Goal: Task Accomplishment & Management: Complete application form

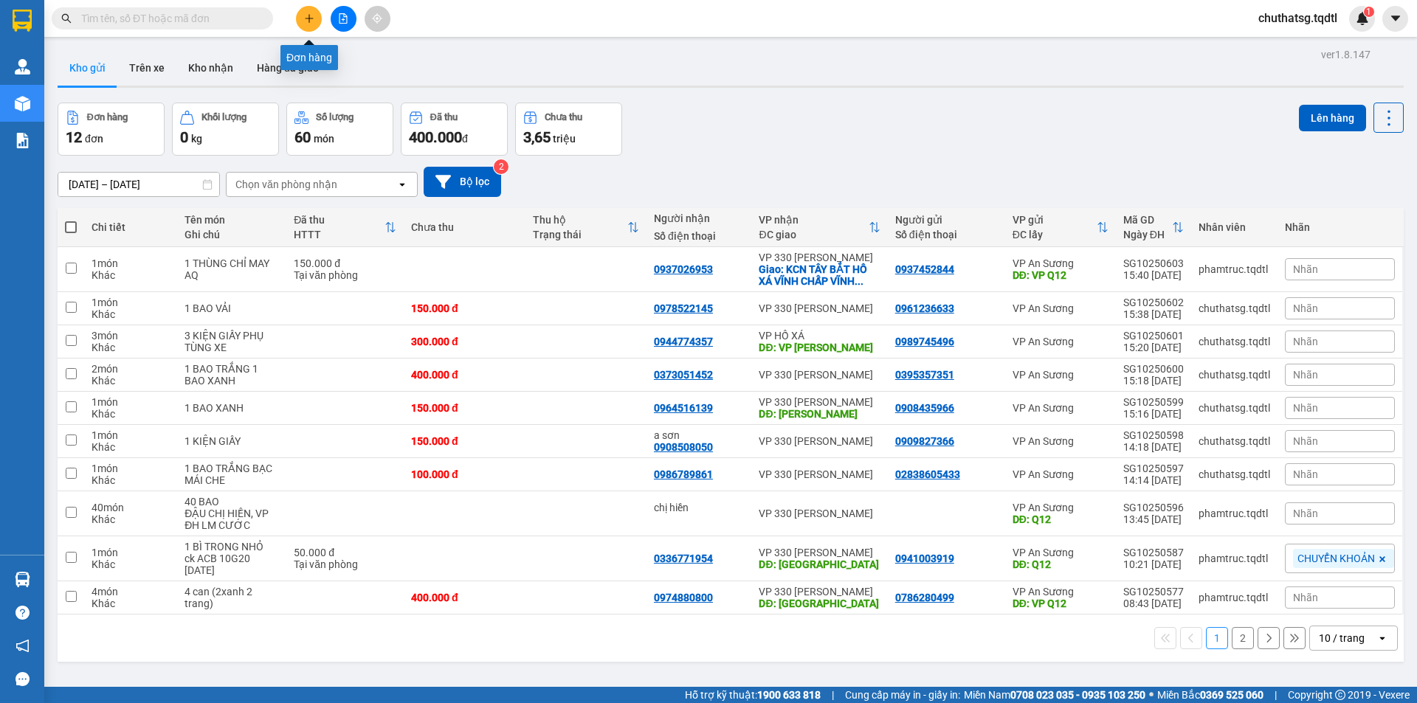
click at [308, 18] on icon "plus" at bounding box center [309, 18] width 10 height 10
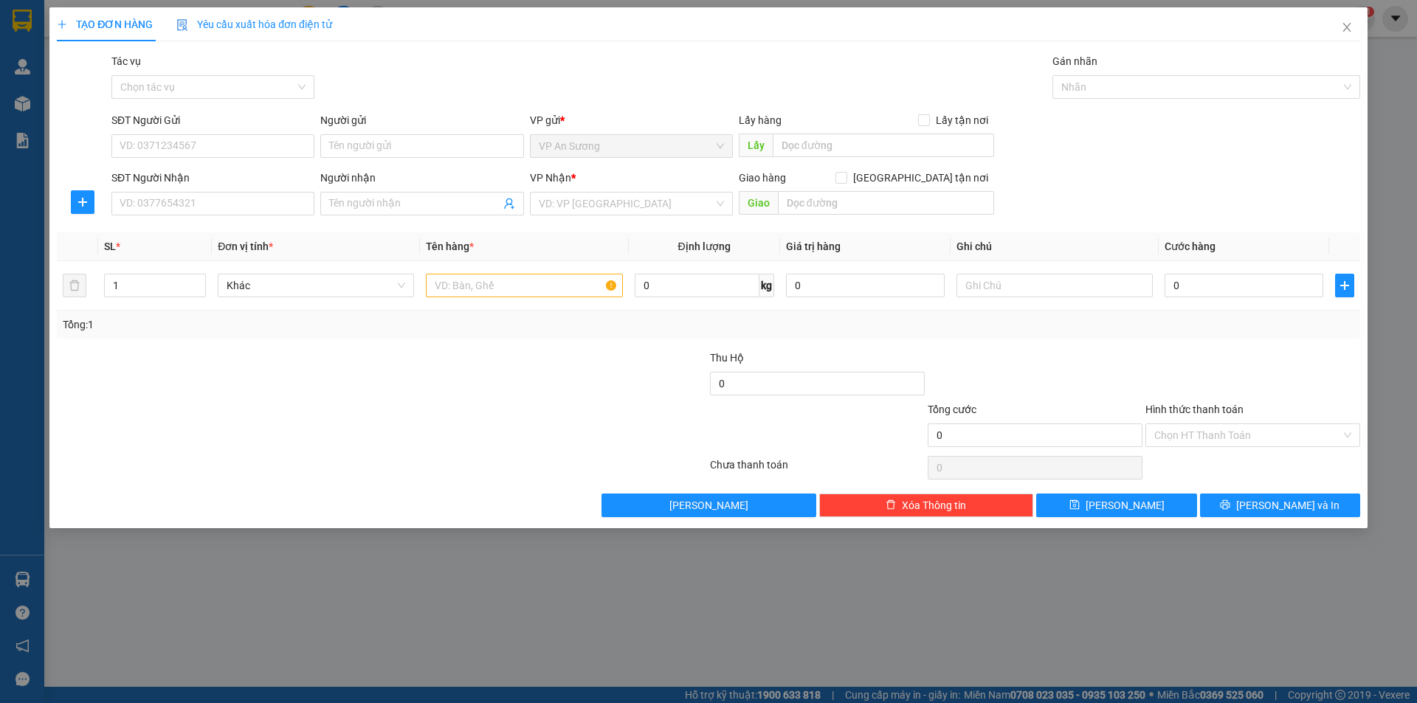
click at [265, 165] on form "SĐT Người Gửi VD: 0371234567 Người gửi Tên người gửi VP gửi * VP [PERSON_NAME] …" at bounding box center [708, 166] width 1303 height 109
click at [589, 289] on input "text" at bounding box center [524, 286] width 196 height 24
click at [283, 149] on input "SĐT Người Gửi" at bounding box center [212, 146] width 203 height 24
type input "0349126798"
click at [291, 206] on input "SĐT Người Nhận" at bounding box center [212, 204] width 203 height 24
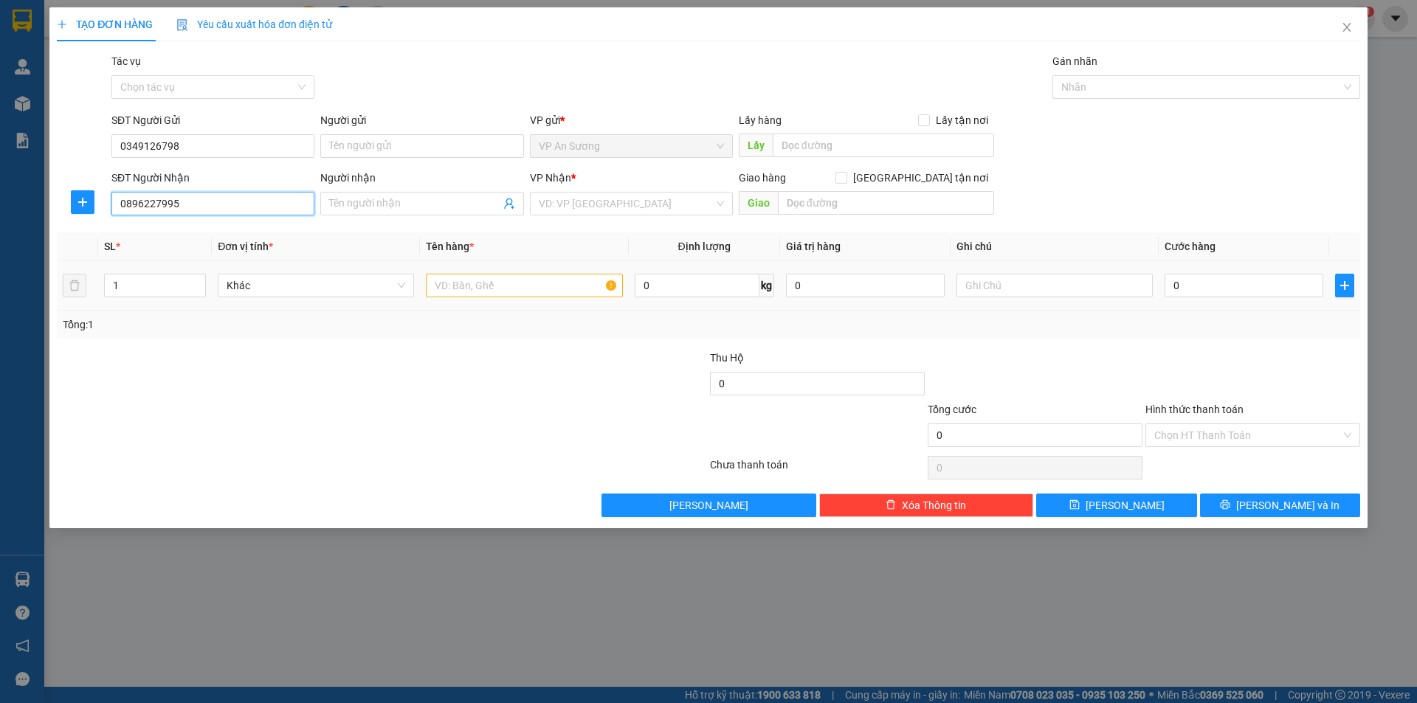
type input "0896227995"
click at [463, 292] on input "text" at bounding box center [524, 286] width 196 height 24
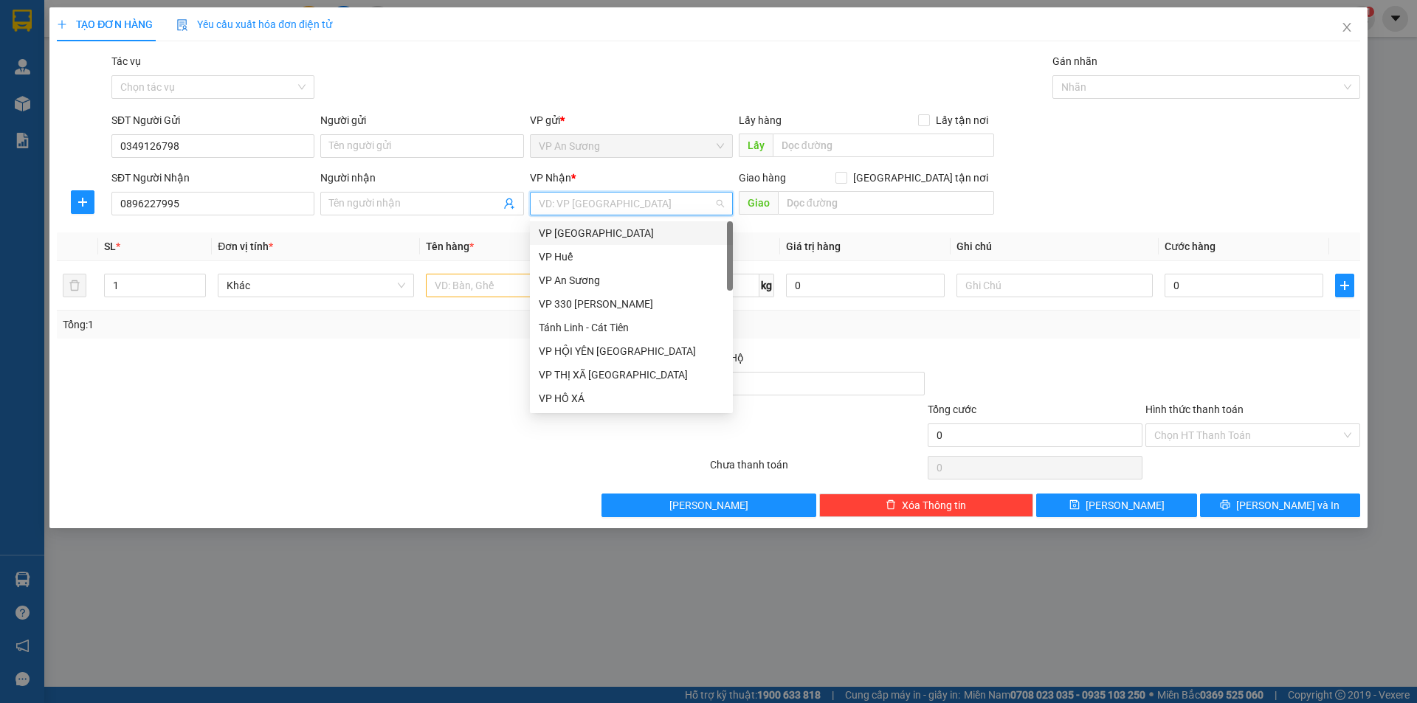
drag, startPoint x: 641, startPoint y: 197, endPoint x: 641, endPoint y: 205, distance: 8.1
click at [641, 200] on input "search" at bounding box center [626, 204] width 175 height 22
click at [641, 205] on input "search" at bounding box center [626, 204] width 175 height 22
type input "v"
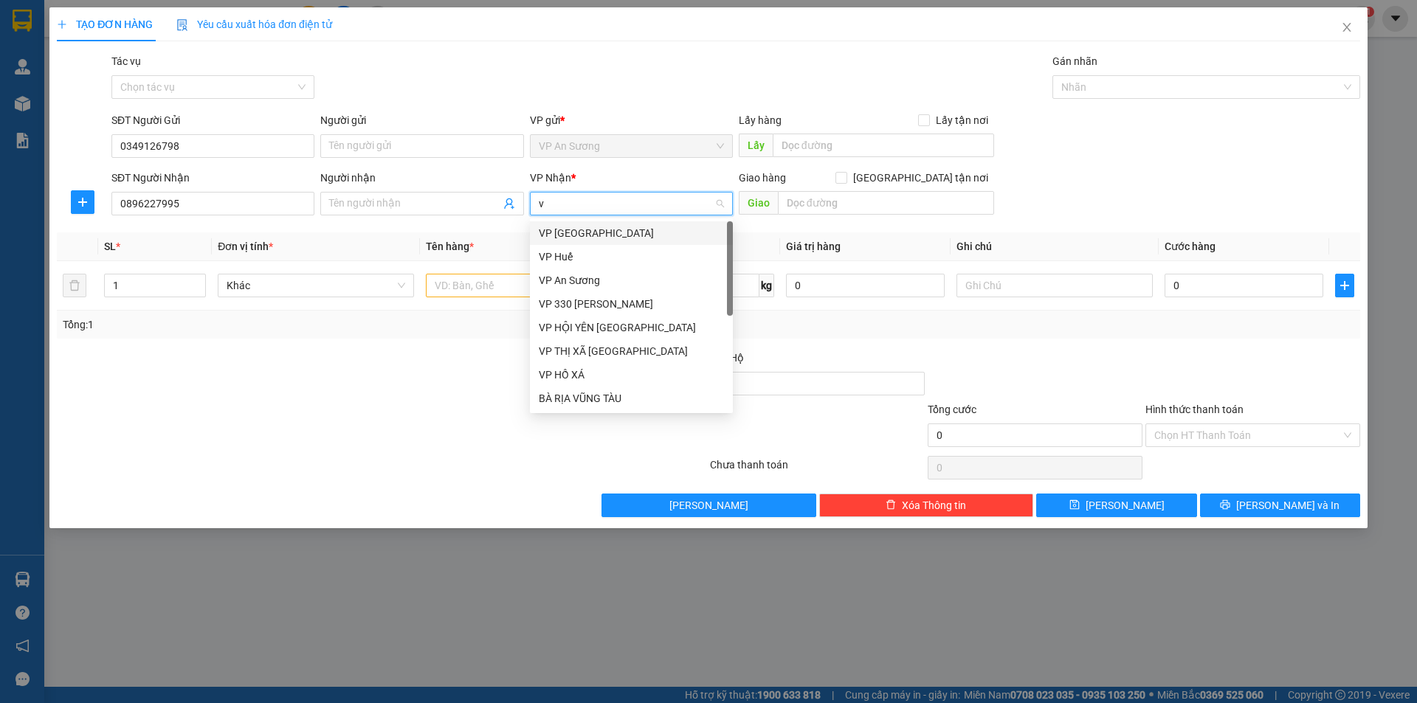
click at [616, 303] on div "VP 330 [PERSON_NAME]" at bounding box center [631, 304] width 185 height 16
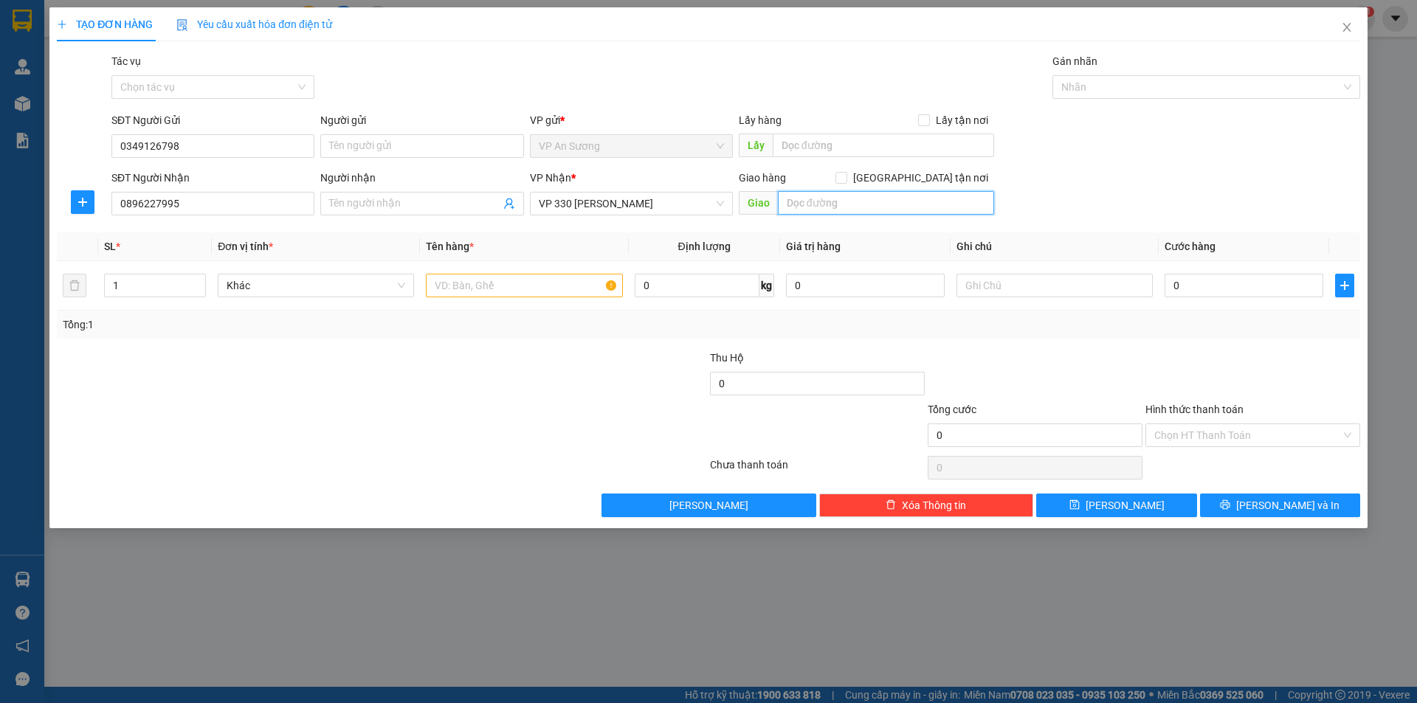
click at [790, 199] on input "text" at bounding box center [886, 203] width 216 height 24
click at [467, 283] on input "text" at bounding box center [524, 286] width 196 height 24
type input "1T GIẤY LINH KIỆN"
click at [1275, 290] on input "0" at bounding box center [1244, 286] width 159 height 24
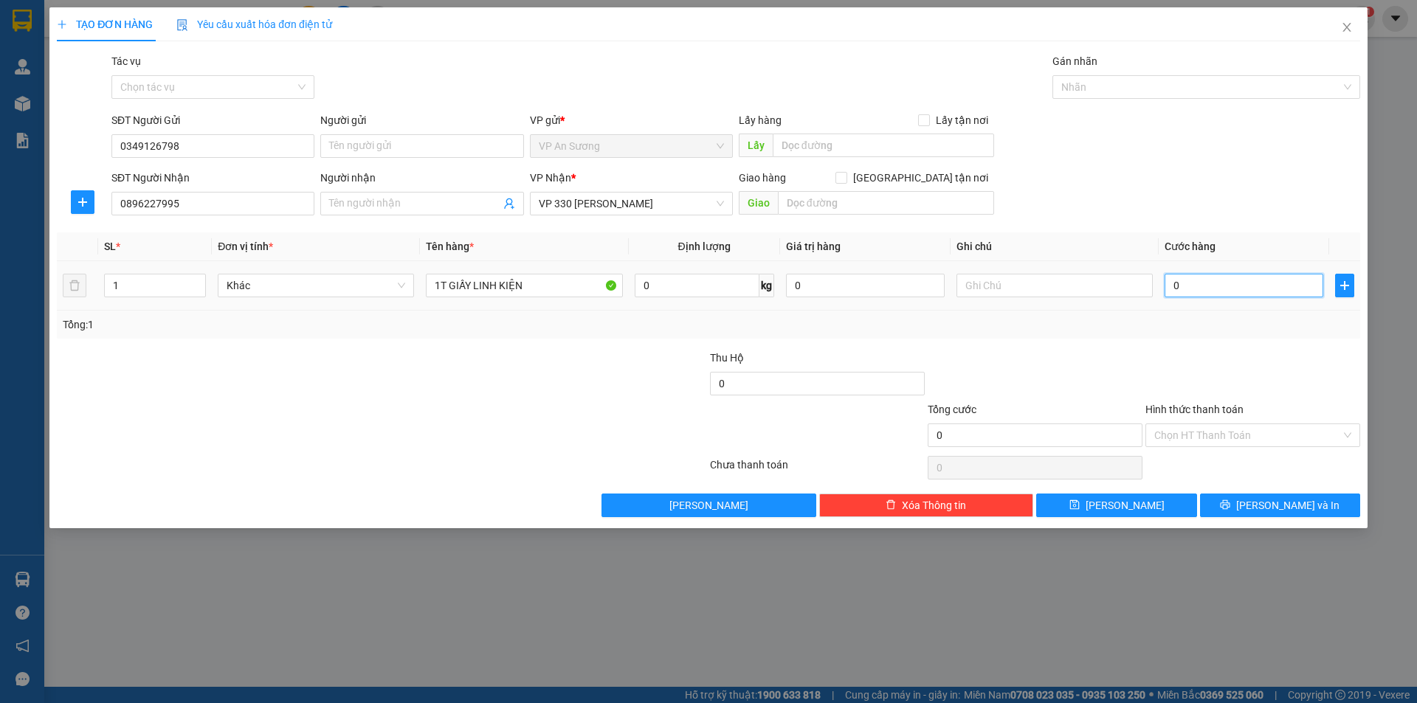
type input "3"
type input "35"
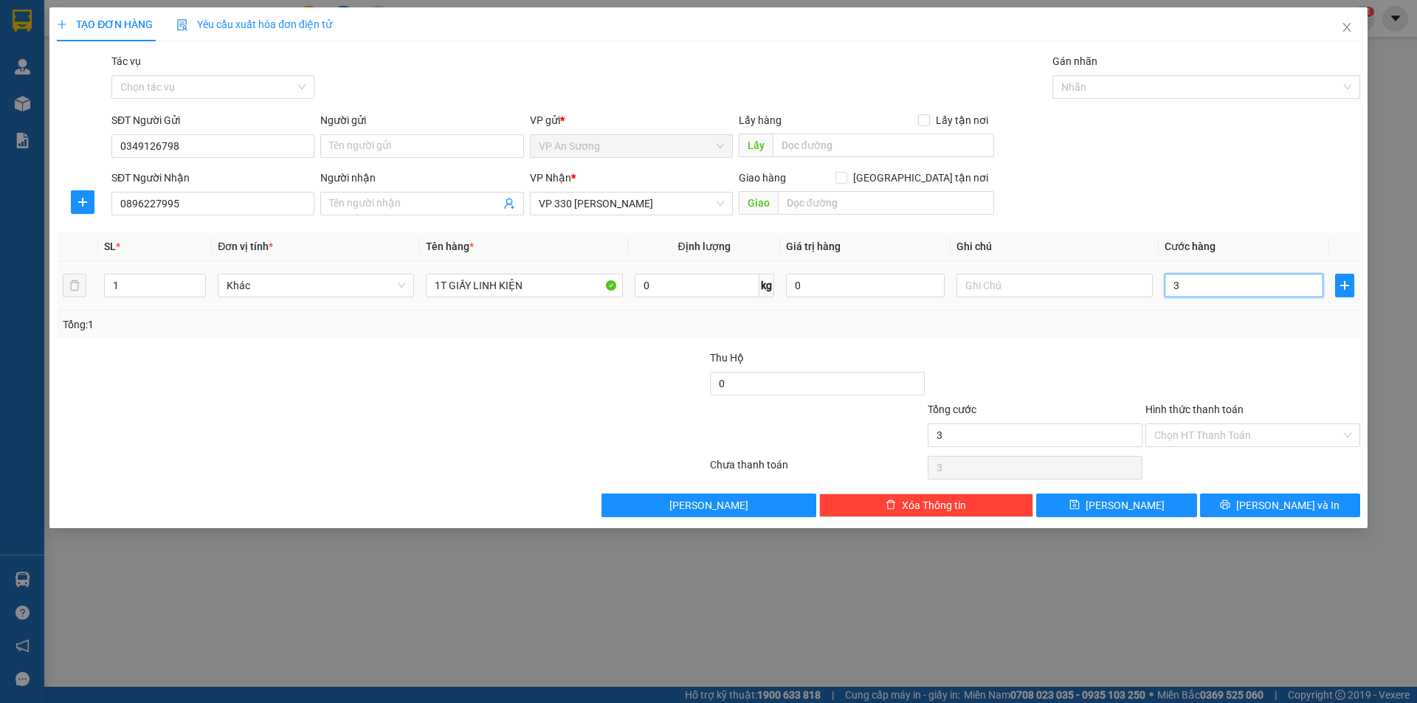
type input "35"
type input "350"
type input "3.500"
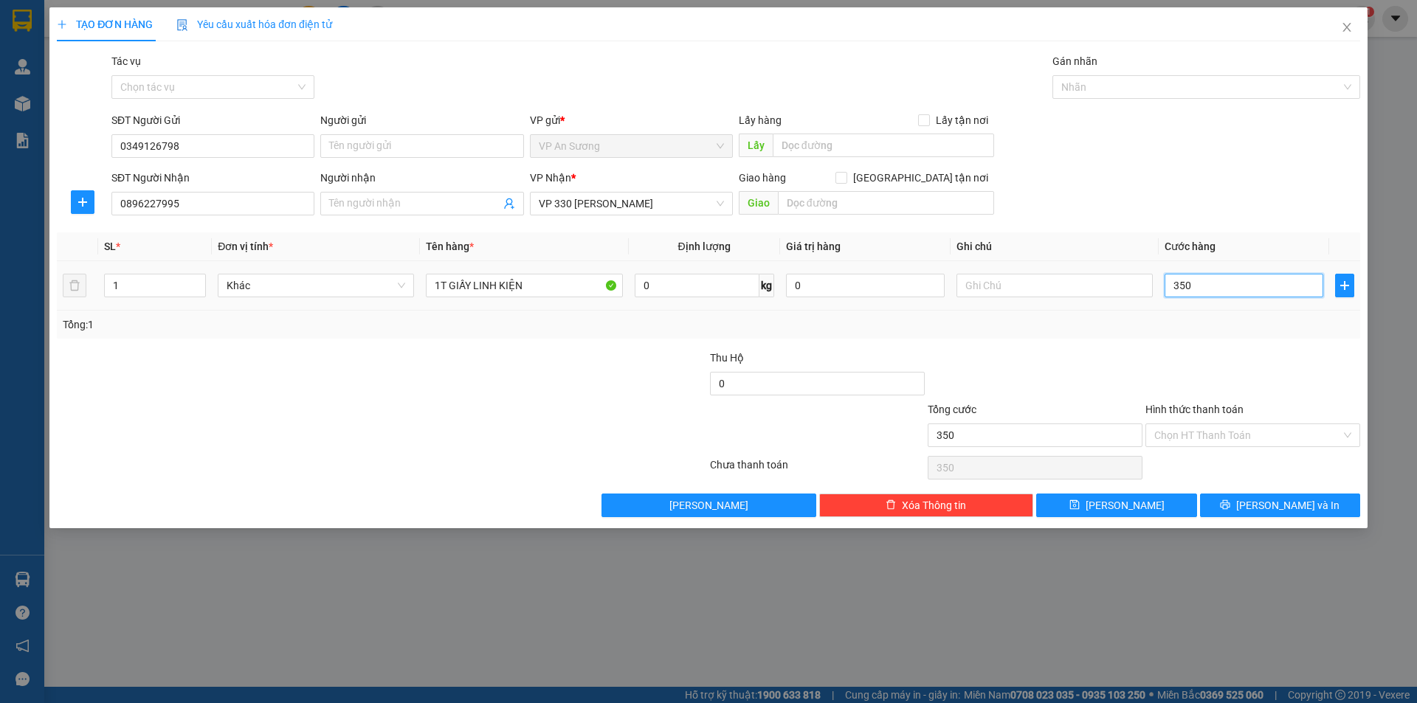
type input "3.500"
type input "35.000"
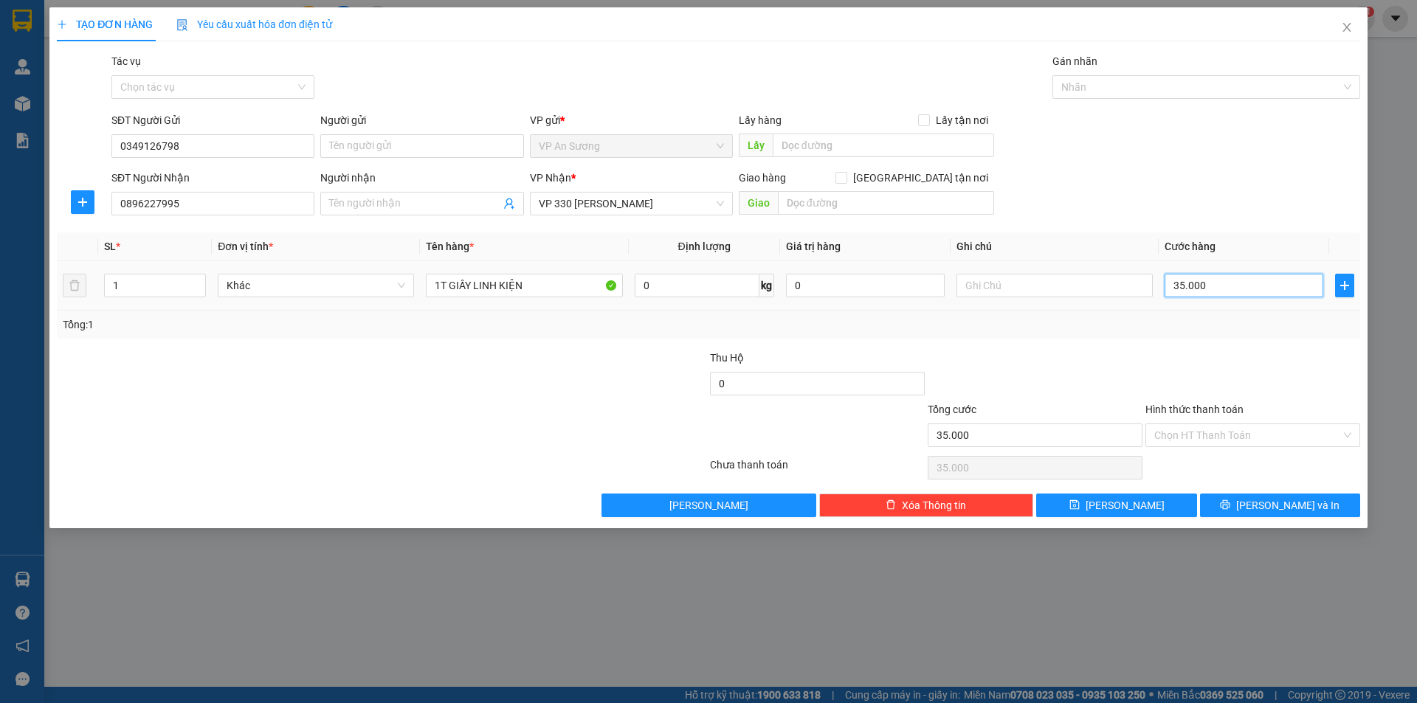
type input "350.000"
click at [1245, 497] on button "[PERSON_NAME] và In" at bounding box center [1280, 506] width 160 height 24
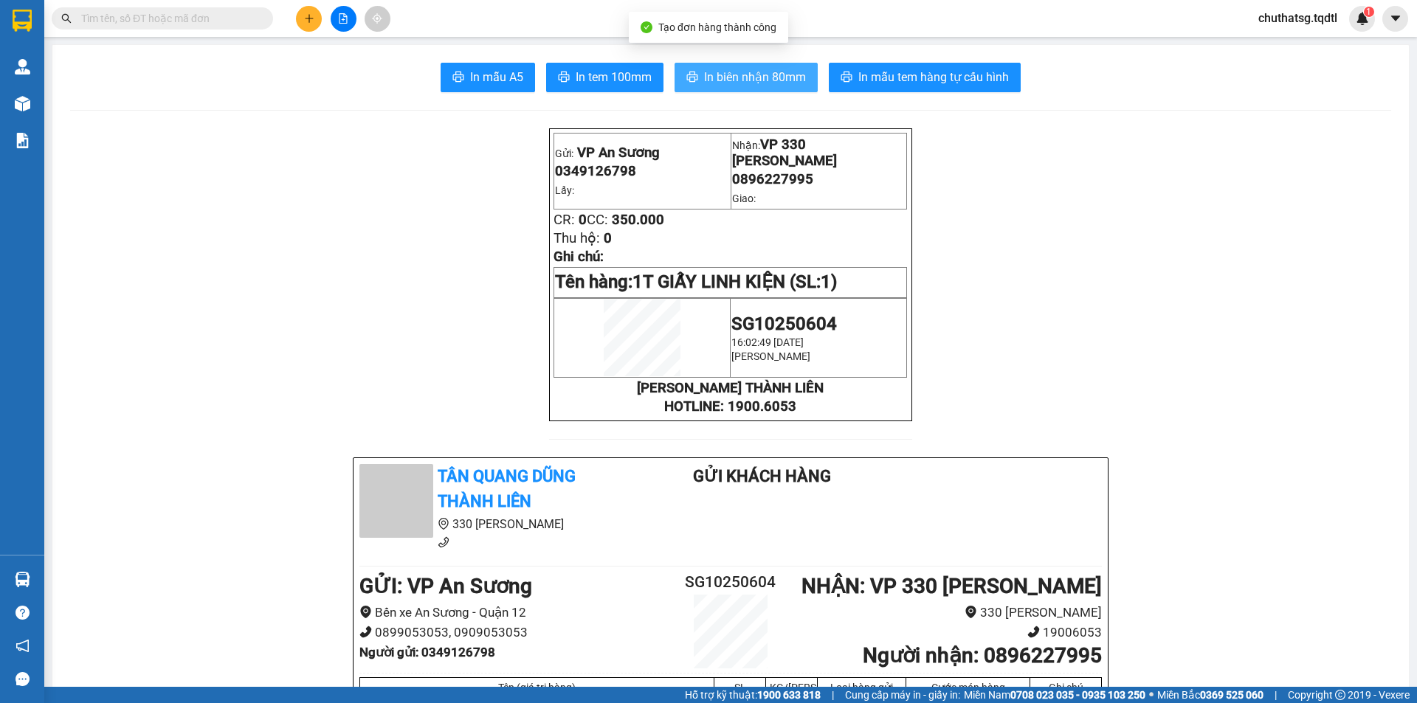
click at [701, 63] on button "In biên nhận 80mm" at bounding box center [746, 78] width 143 height 30
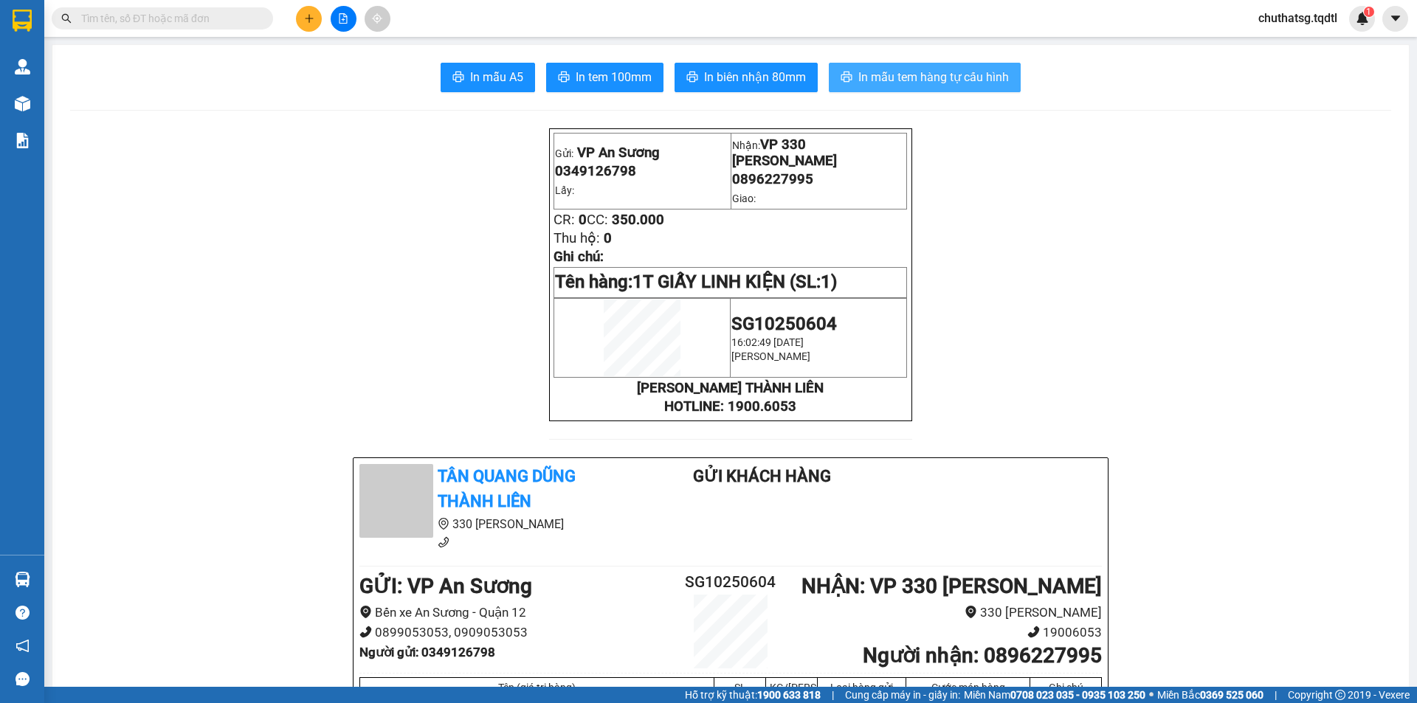
click at [933, 75] on span "In mẫu tem hàng tự cấu hình" at bounding box center [933, 77] width 151 height 18
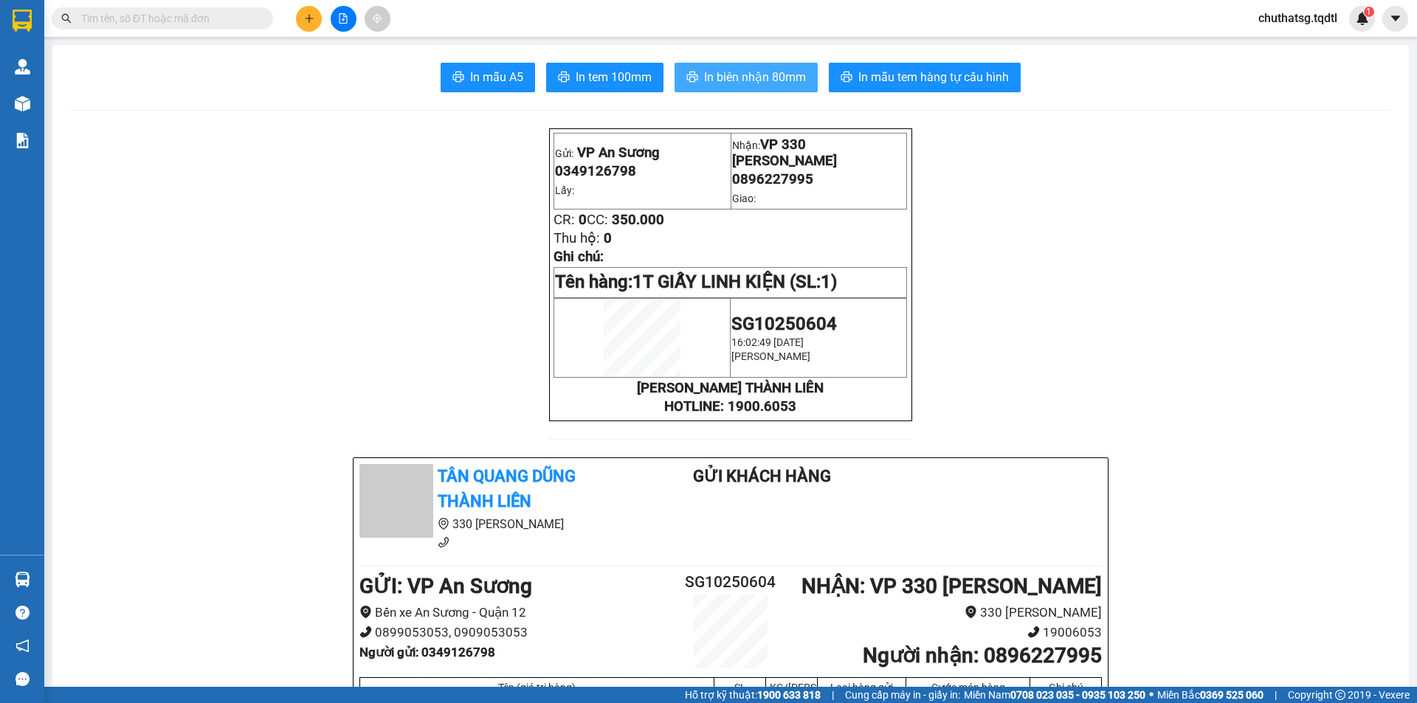
click at [753, 73] on span "In biên nhận 80mm" at bounding box center [755, 77] width 102 height 18
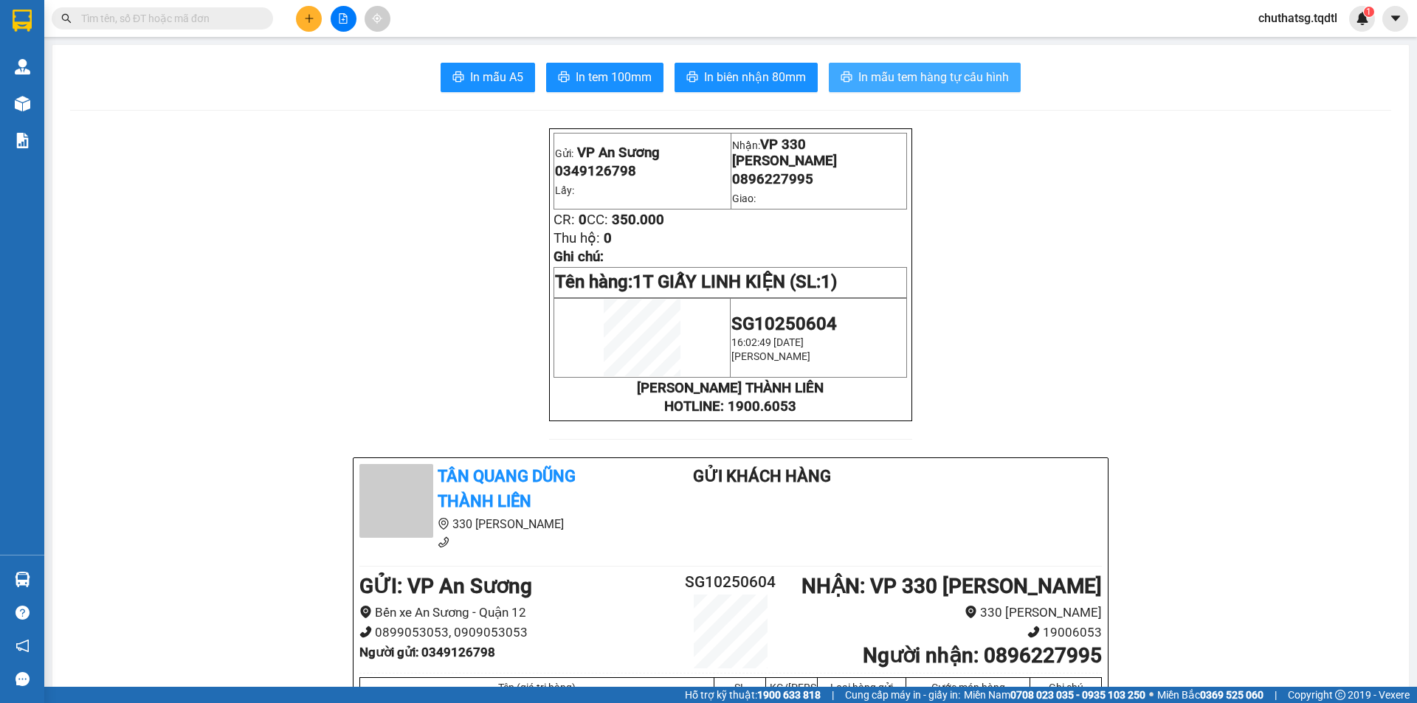
click at [967, 67] on button "In mẫu tem hàng tự cấu hình" at bounding box center [925, 78] width 192 height 30
click at [345, 20] on icon "file-add" at bounding box center [343, 18] width 10 height 10
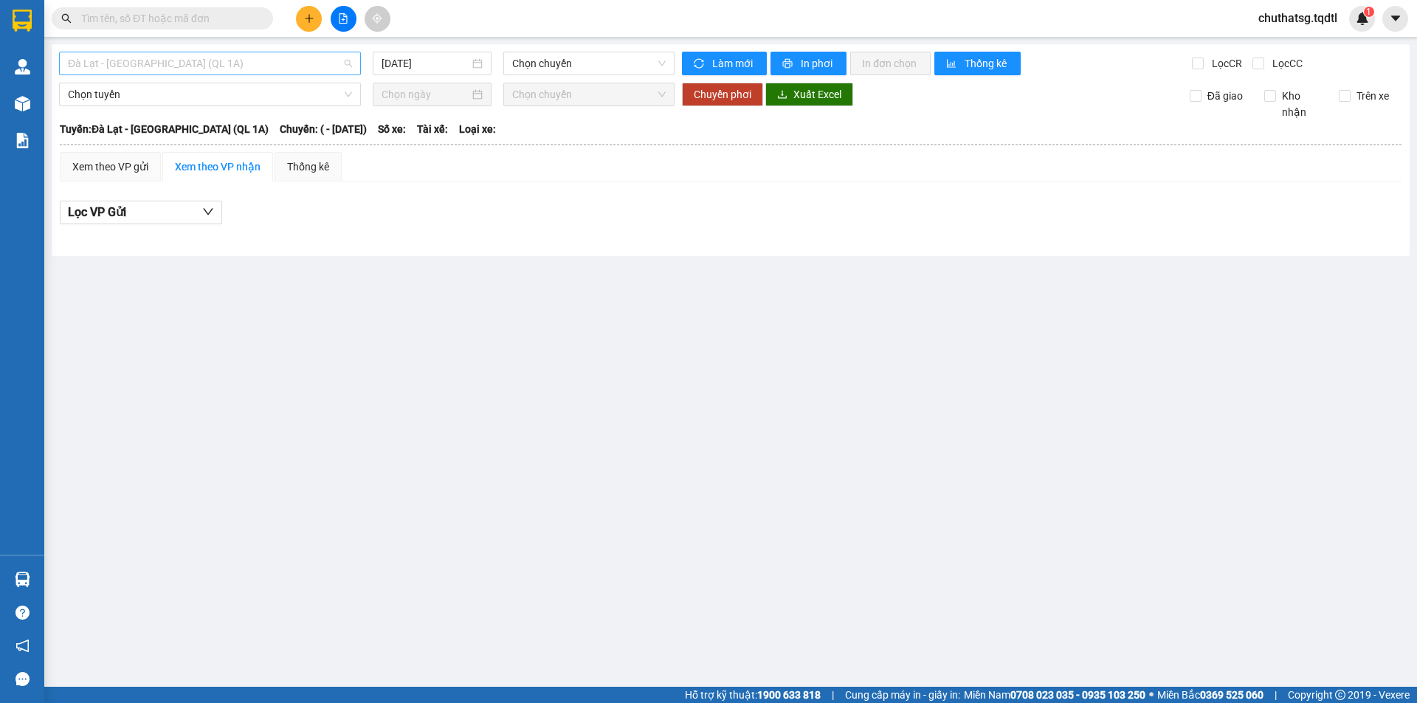
click at [89, 61] on span "Đà Lạt - [GEOGRAPHIC_DATA] (QL 1A)" at bounding box center [210, 63] width 284 height 22
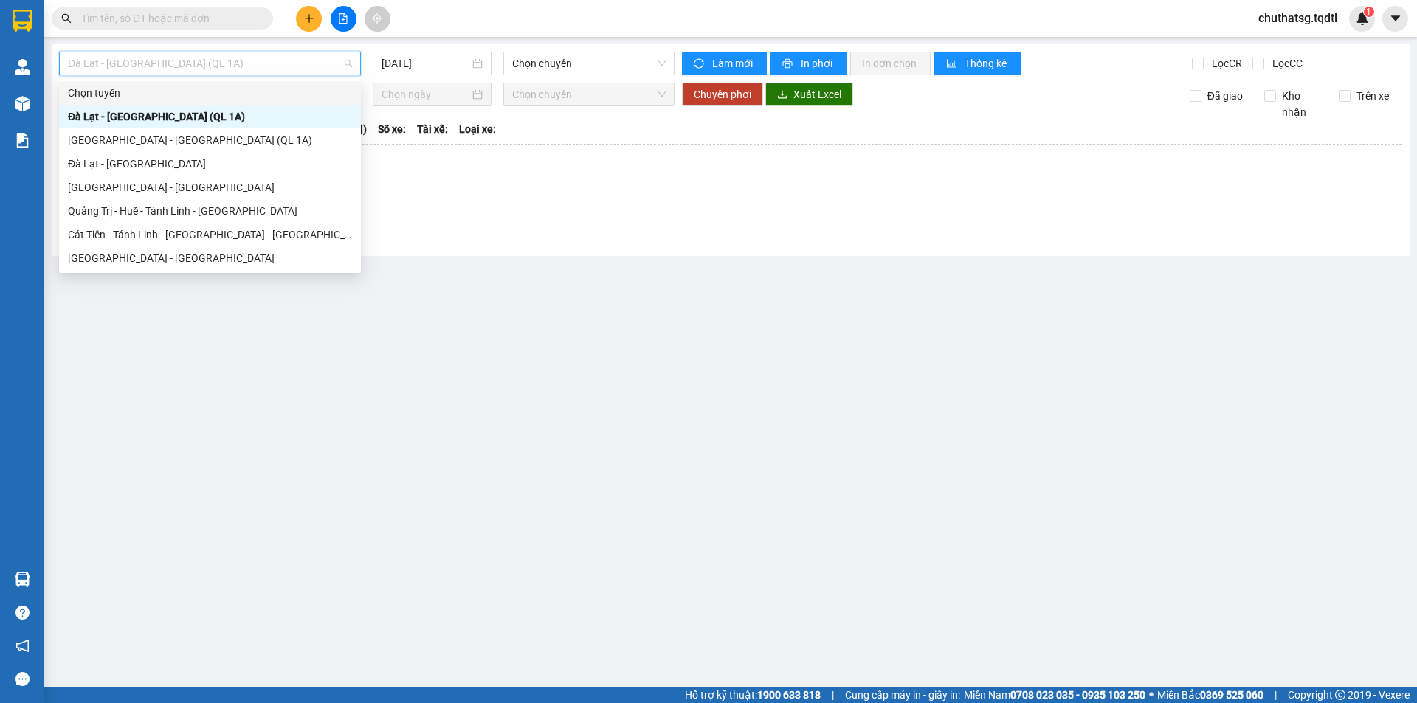
type input "B"
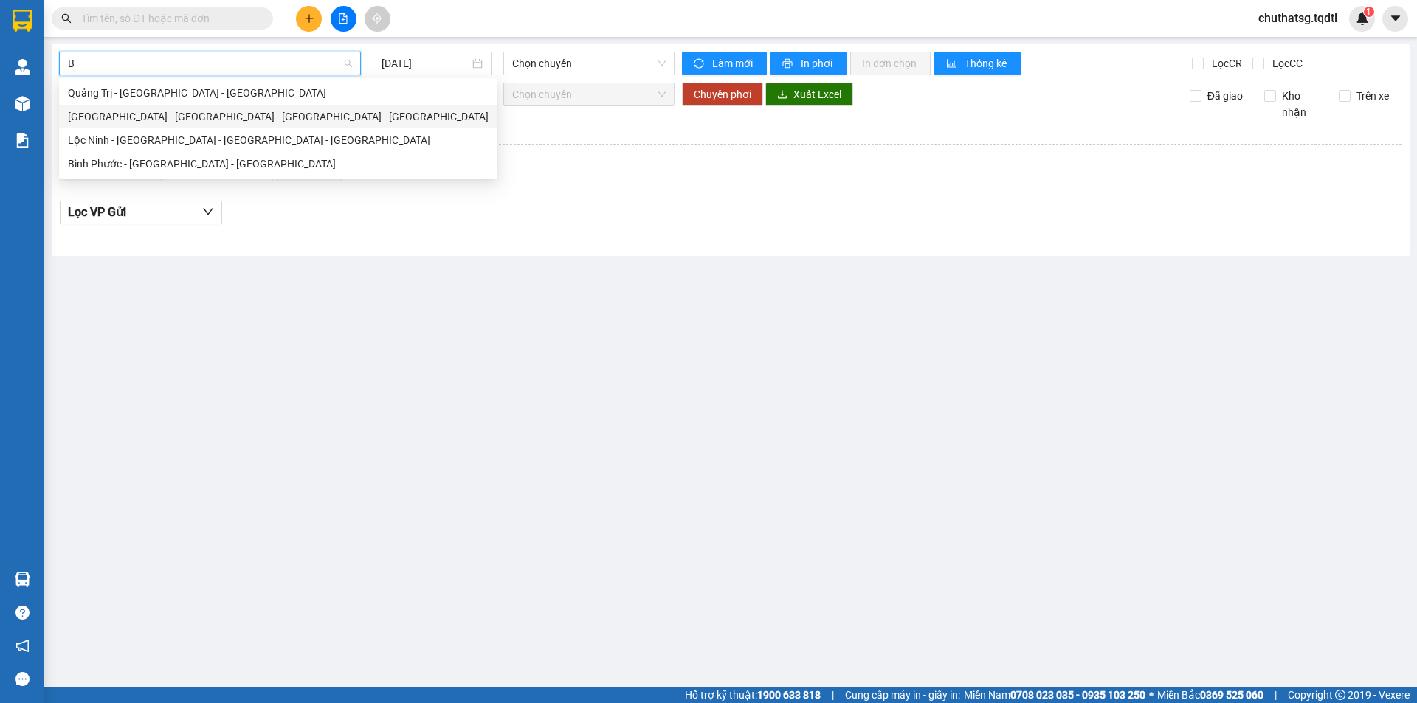
click at [139, 117] on div "[GEOGRAPHIC_DATA] - [GEOGRAPHIC_DATA] - [GEOGRAPHIC_DATA] - [GEOGRAPHIC_DATA]" at bounding box center [278, 116] width 421 height 16
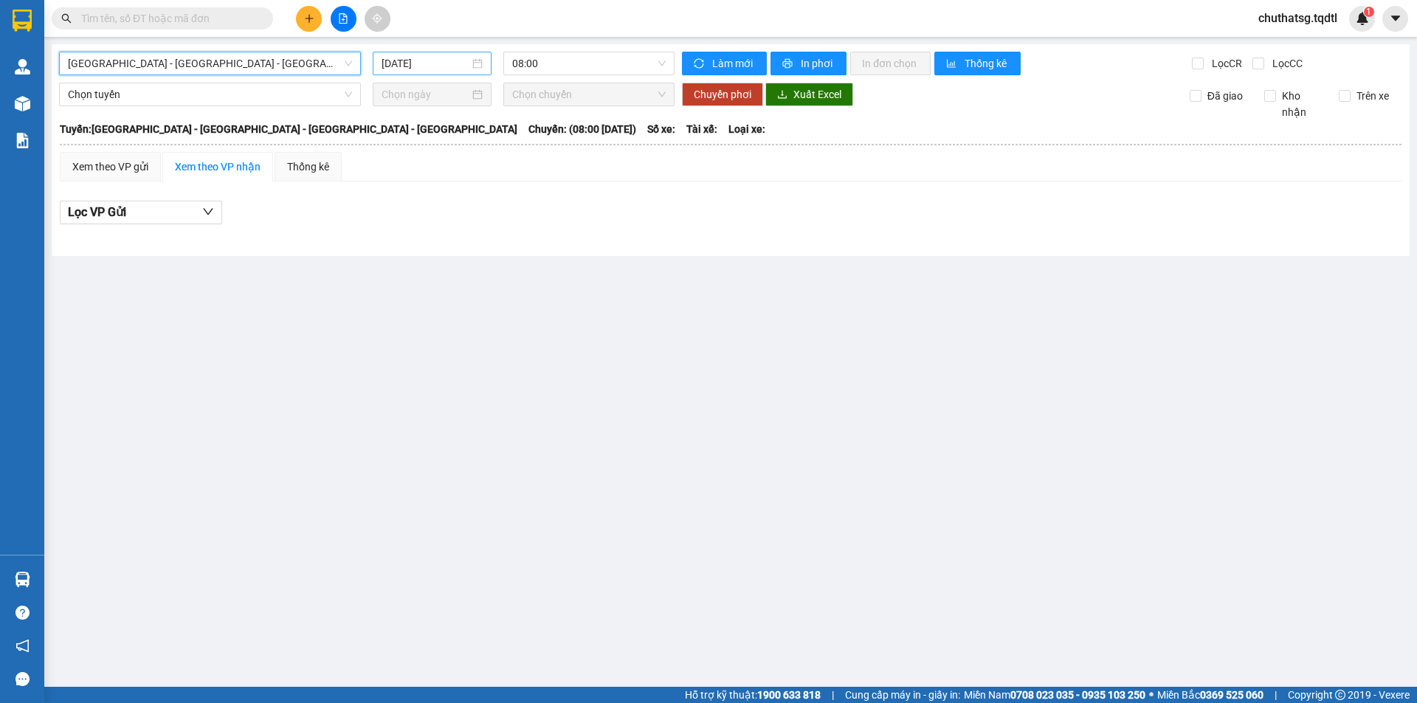
click at [408, 64] on input "[DATE]" at bounding box center [426, 63] width 88 height 16
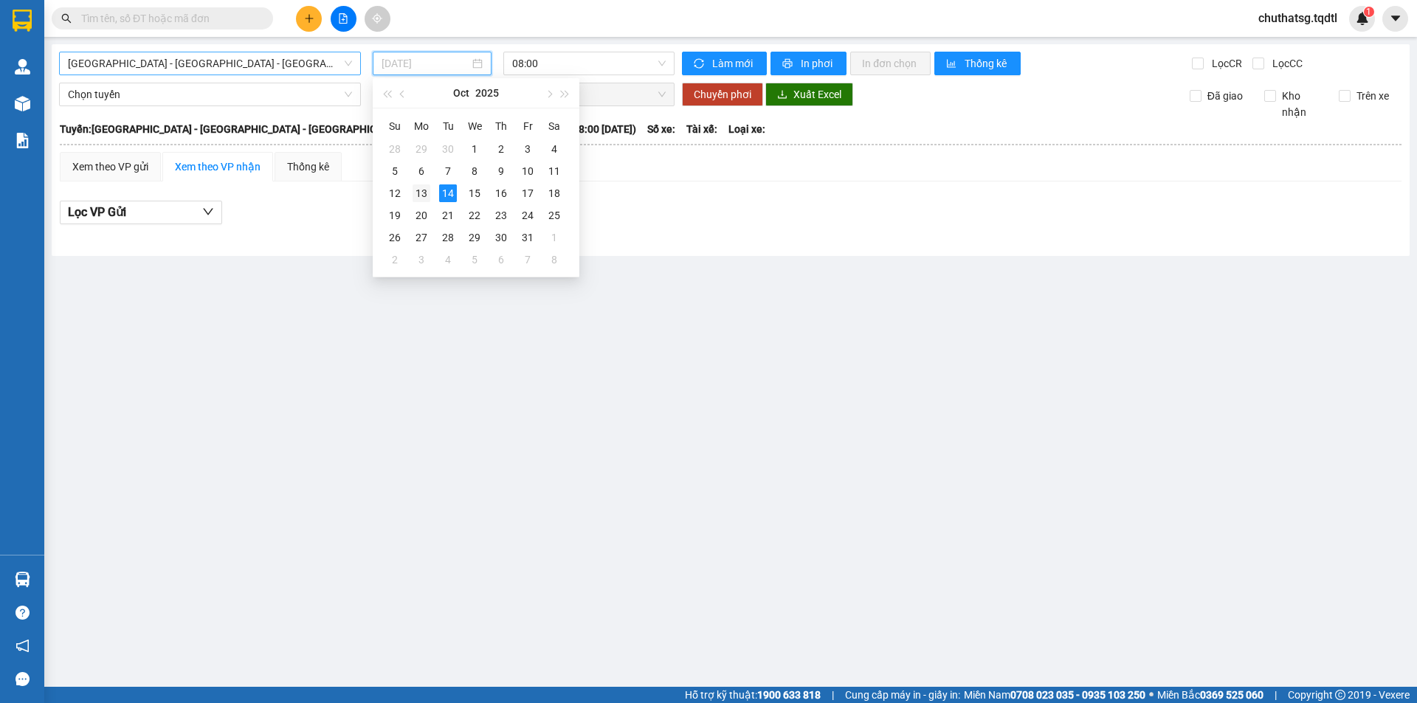
click at [427, 187] on div "13" at bounding box center [422, 194] width 18 height 18
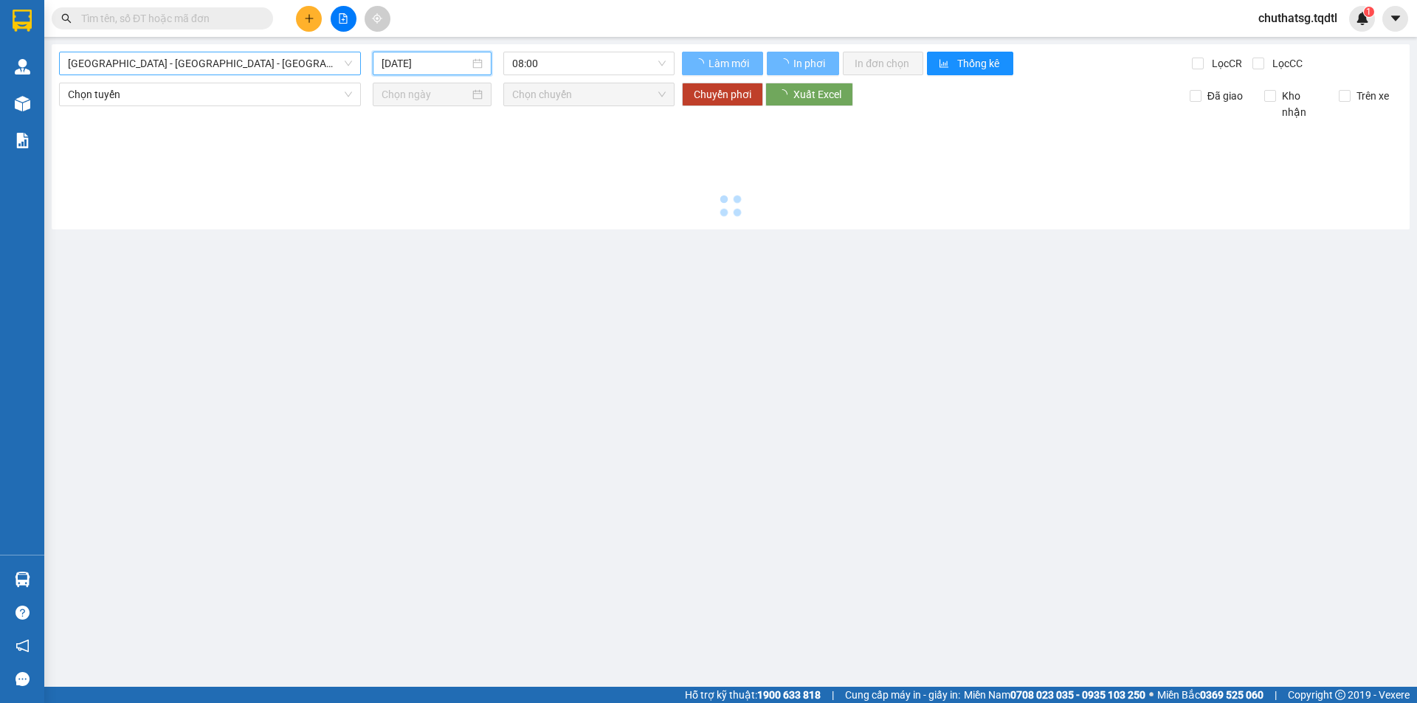
type input "[DATE]"
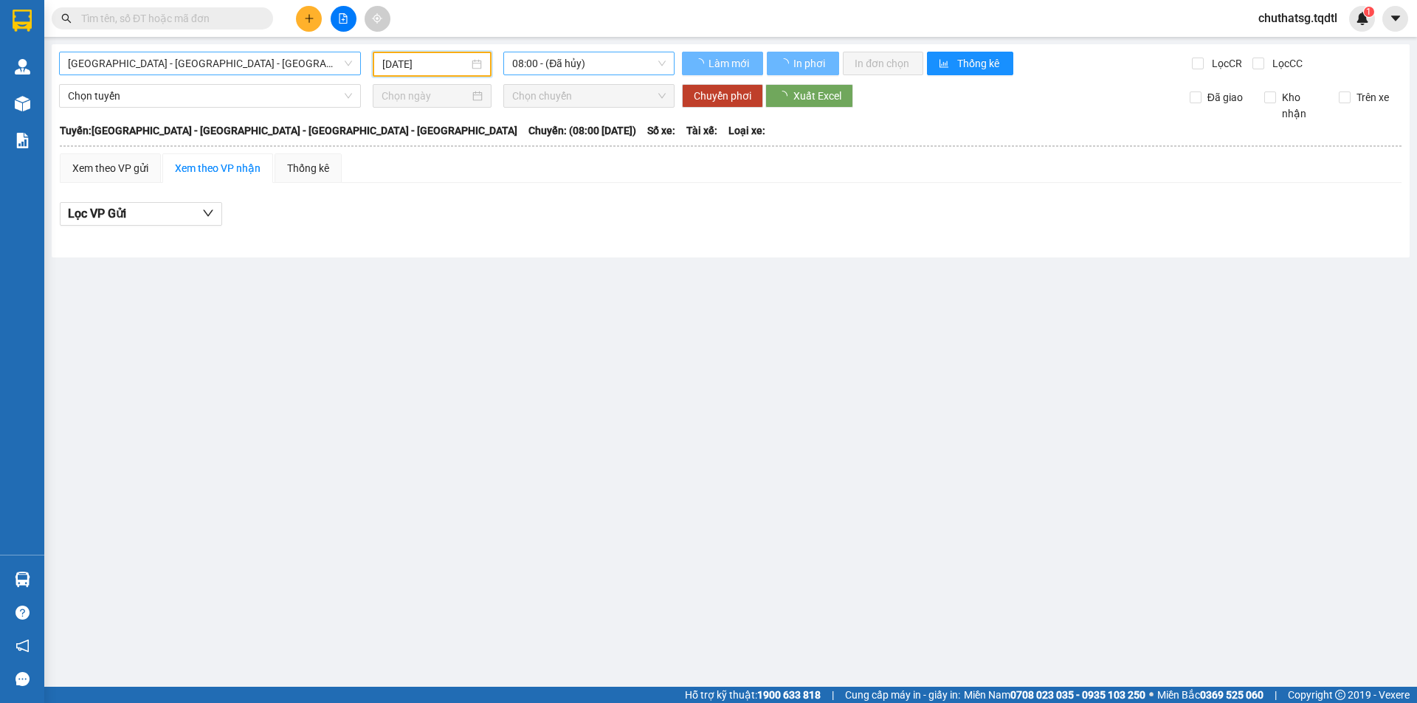
click at [578, 63] on span "08:00 - (Đã hủy)" at bounding box center [589, 63] width 154 height 22
drag, startPoint x: 313, startPoint y: 368, endPoint x: 320, endPoint y: 282, distance: 86.7
click at [317, 354] on main "[GEOGRAPHIC_DATA] - [GEOGRAPHIC_DATA] - [GEOGRAPHIC_DATA] - [GEOGRAPHIC_DATA] […" at bounding box center [708, 343] width 1417 height 687
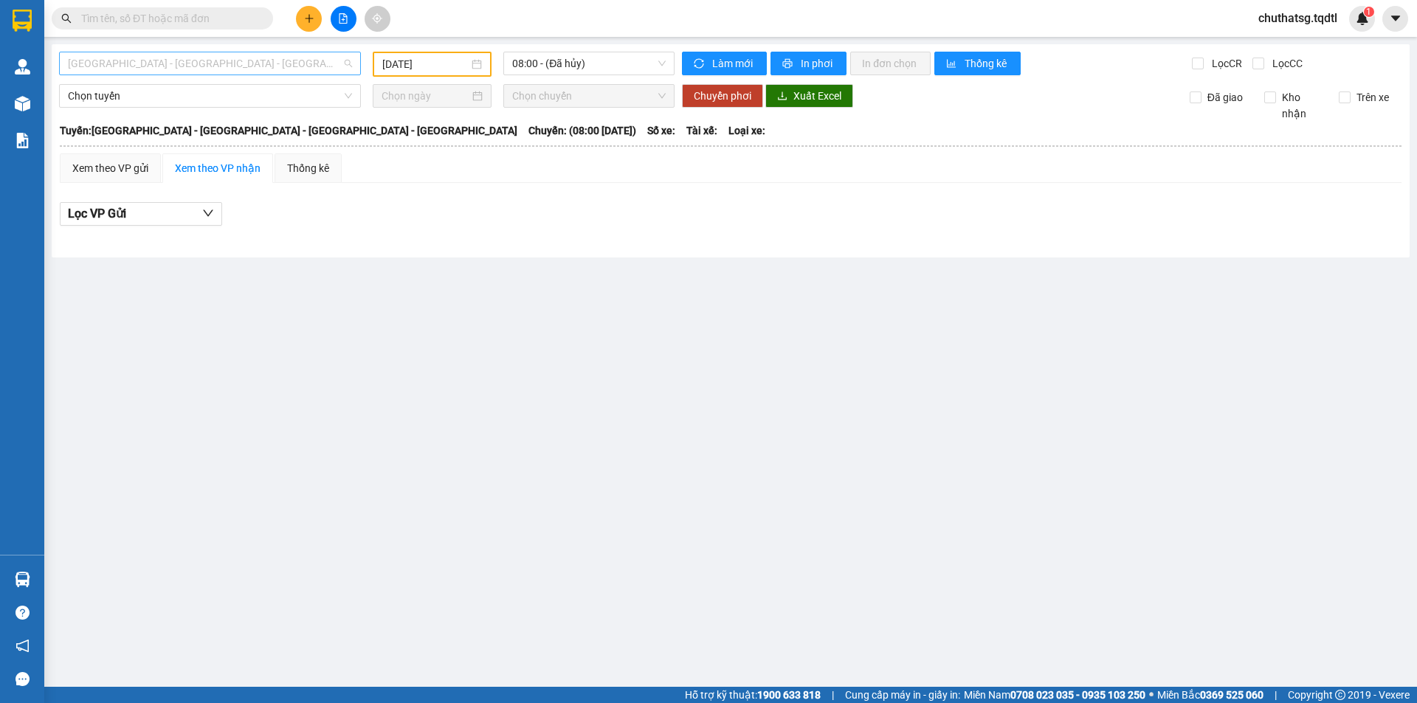
click at [216, 61] on span "[GEOGRAPHIC_DATA] - [GEOGRAPHIC_DATA] - [GEOGRAPHIC_DATA] - [GEOGRAPHIC_DATA]" at bounding box center [210, 63] width 284 height 22
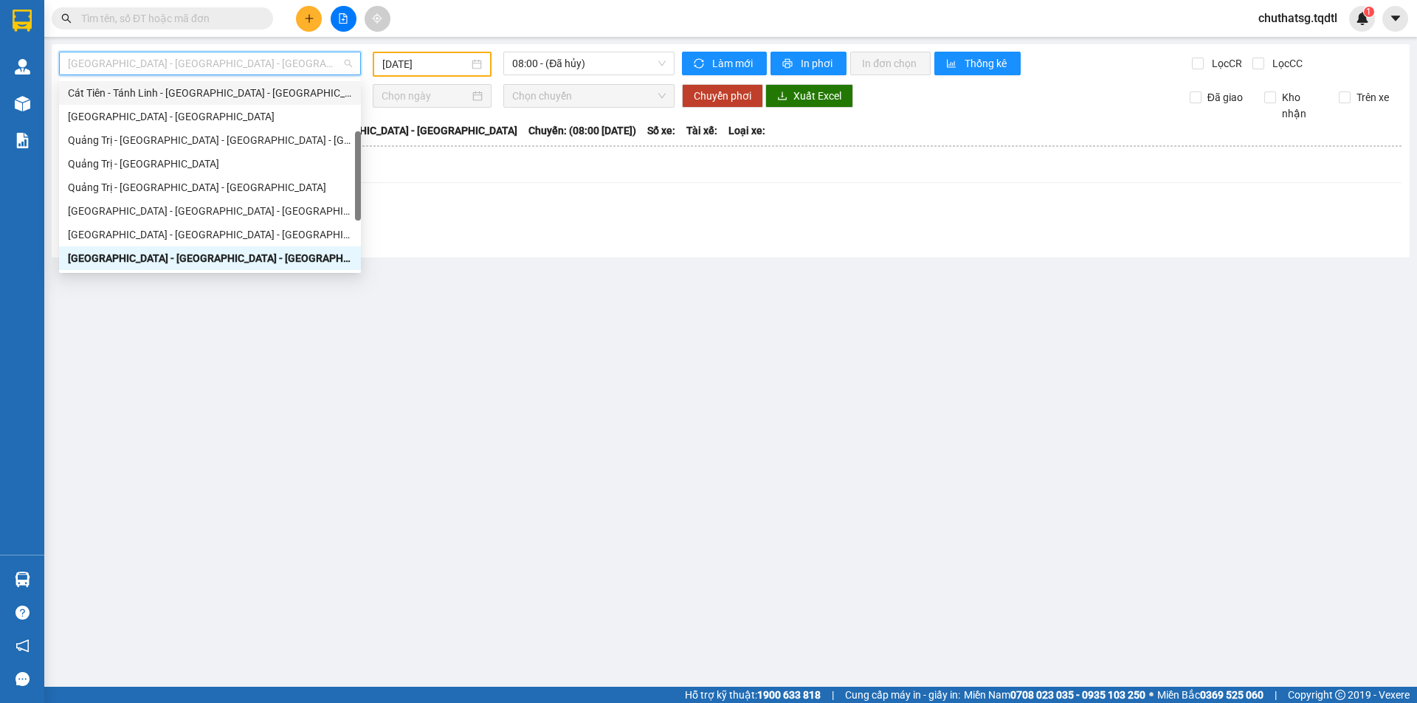
type input "B"
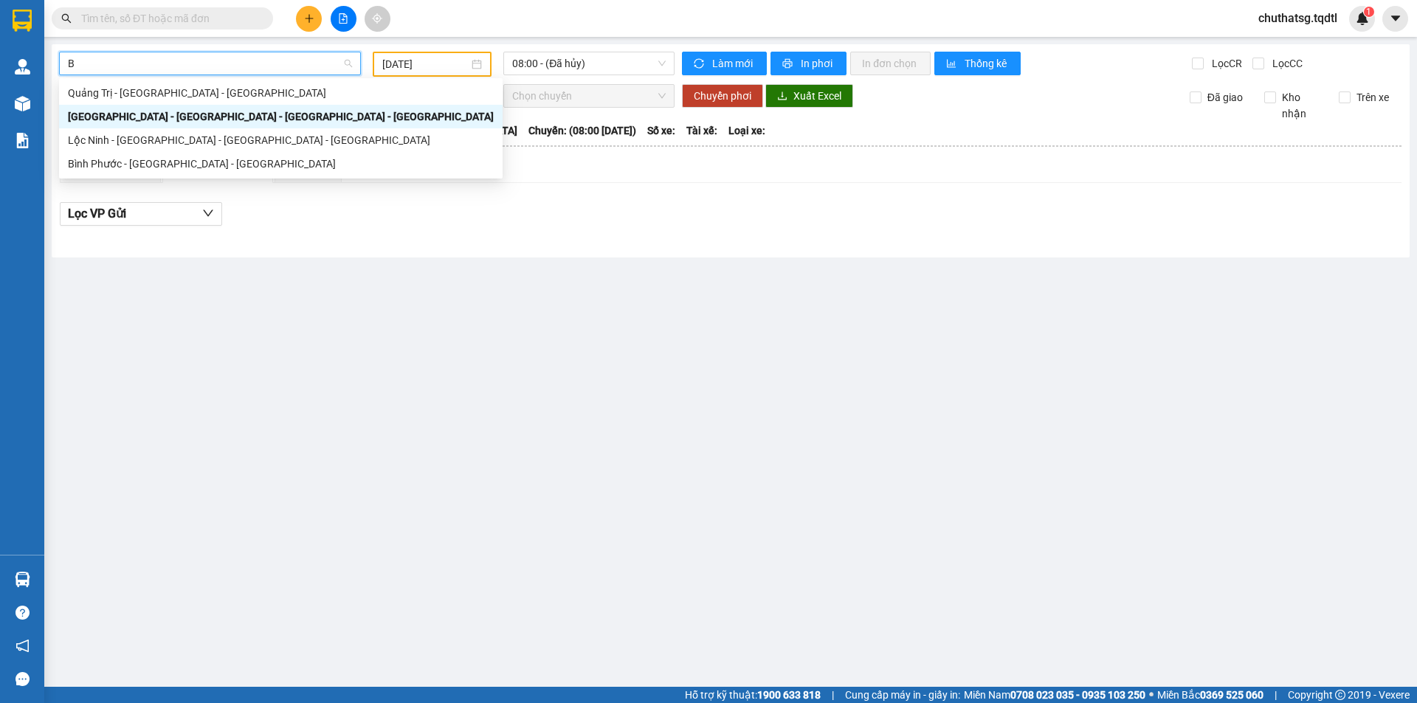
scroll to position [0, 0]
click at [190, 162] on div "Bình Phước - [GEOGRAPHIC_DATA] - [GEOGRAPHIC_DATA]" at bounding box center [281, 164] width 426 height 16
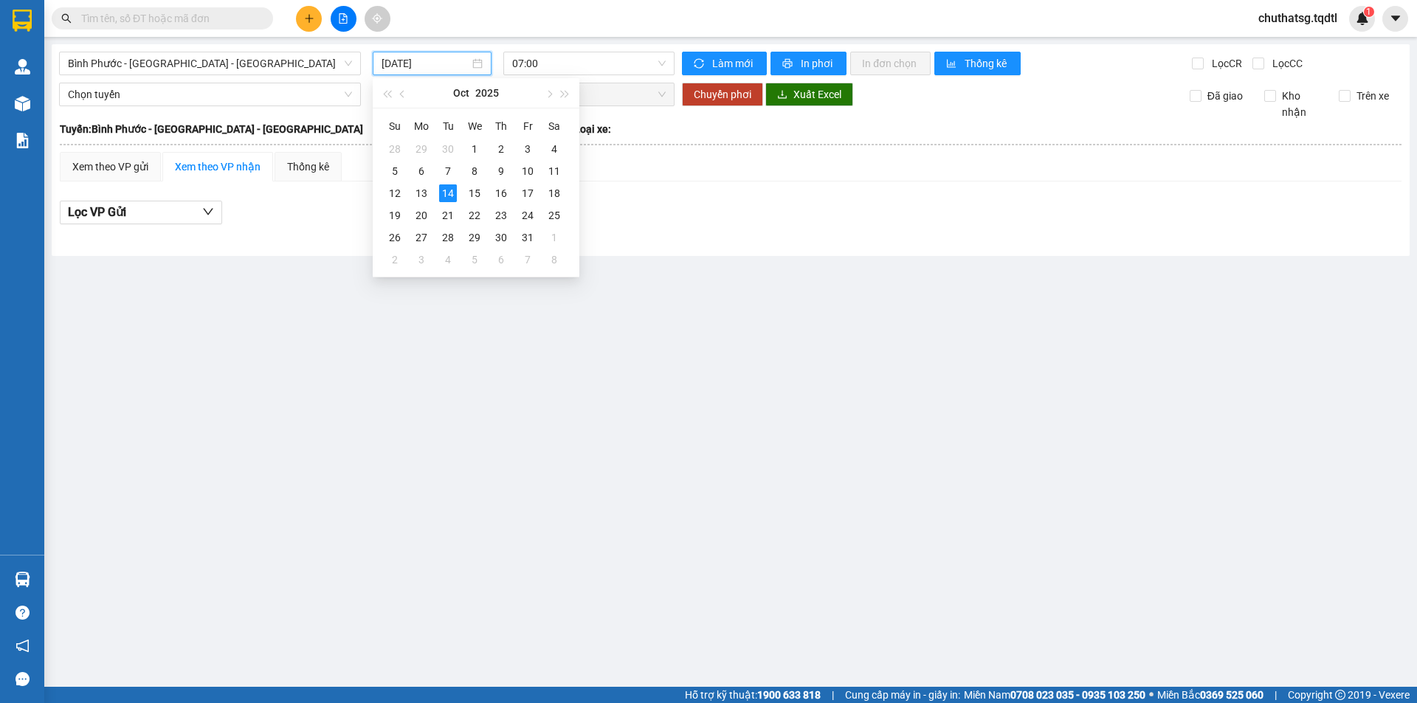
click at [425, 68] on input "[DATE]" at bounding box center [426, 63] width 88 height 16
click at [413, 187] on div "13" at bounding box center [422, 194] width 18 height 18
type input "[DATE]"
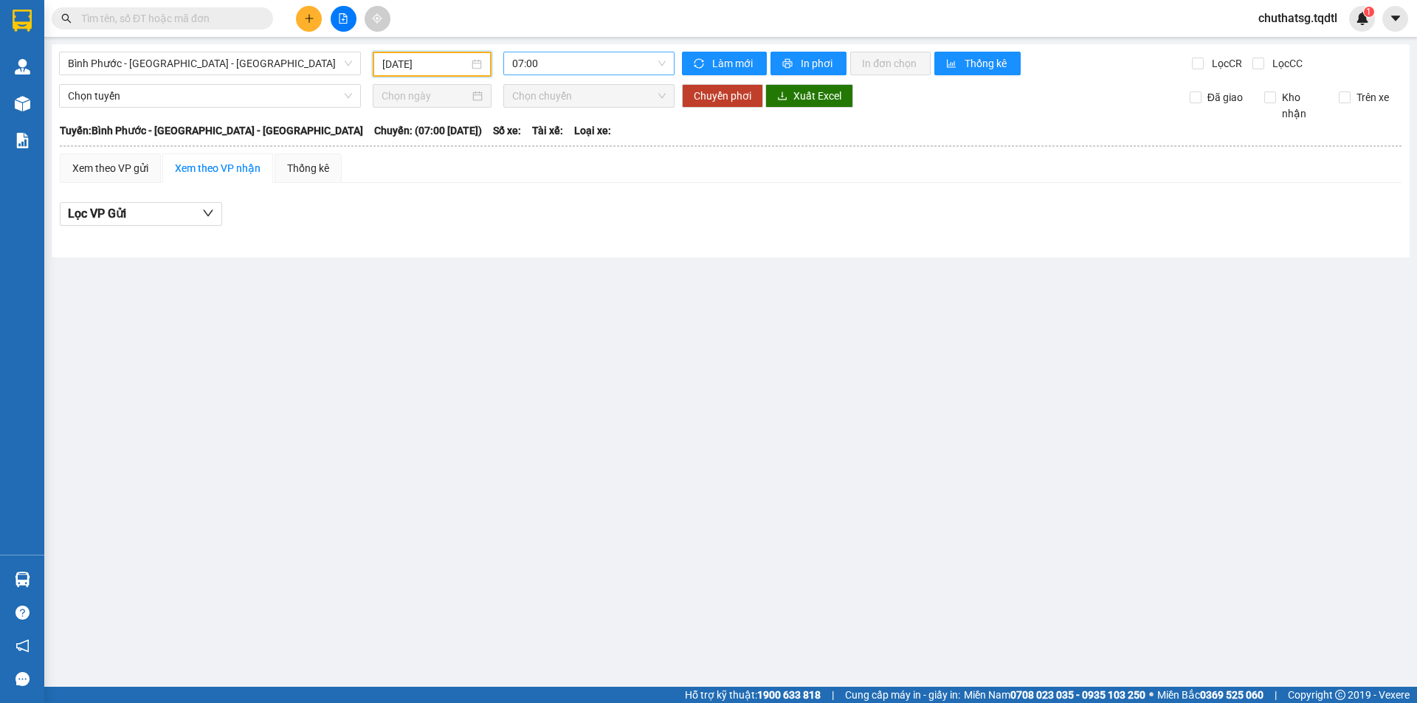
click at [524, 66] on span "07:00" at bounding box center [589, 63] width 154 height 22
click at [477, 258] on main "[GEOGRAPHIC_DATA] - [GEOGRAPHIC_DATA] - [GEOGRAPHIC_DATA] [DATE] 07:00 Làm mới …" at bounding box center [708, 343] width 1417 height 687
click at [236, 92] on span "Chọn tuyến" at bounding box center [210, 96] width 284 height 22
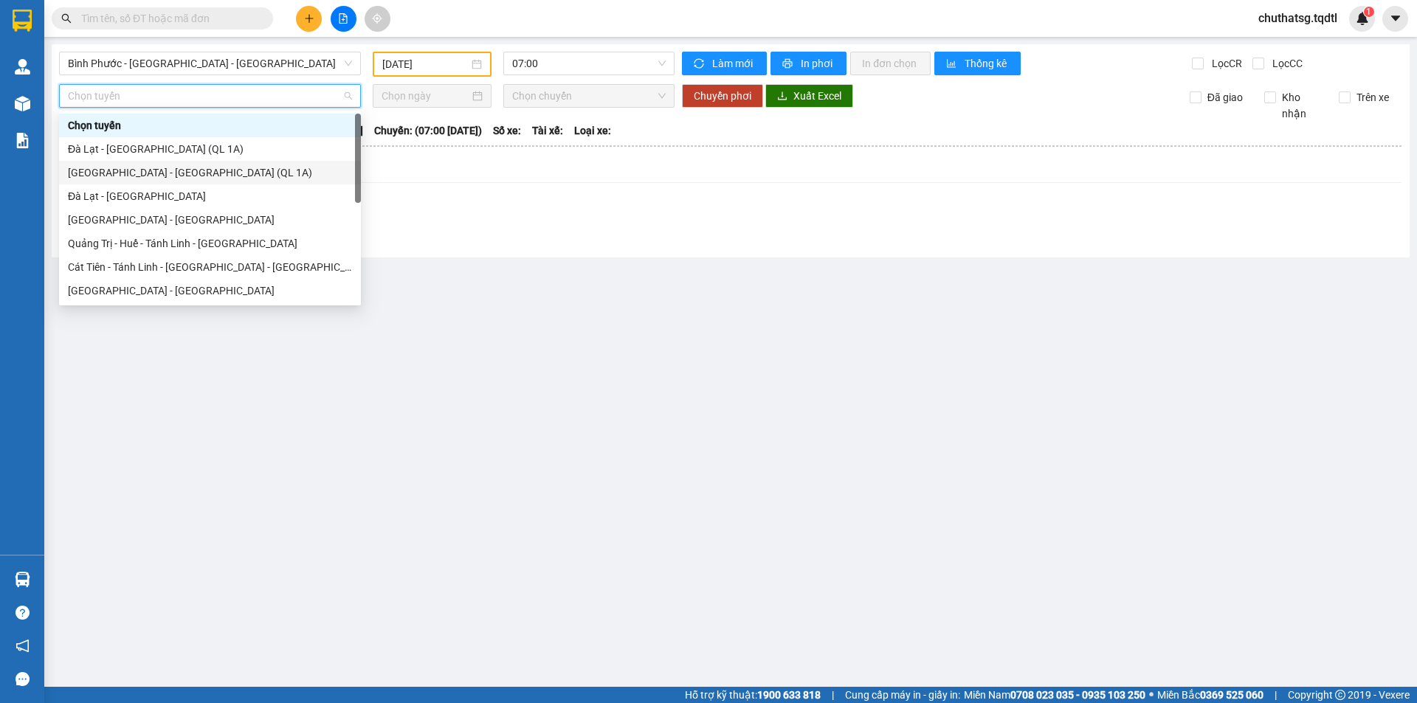
type input "N"
type input "B"
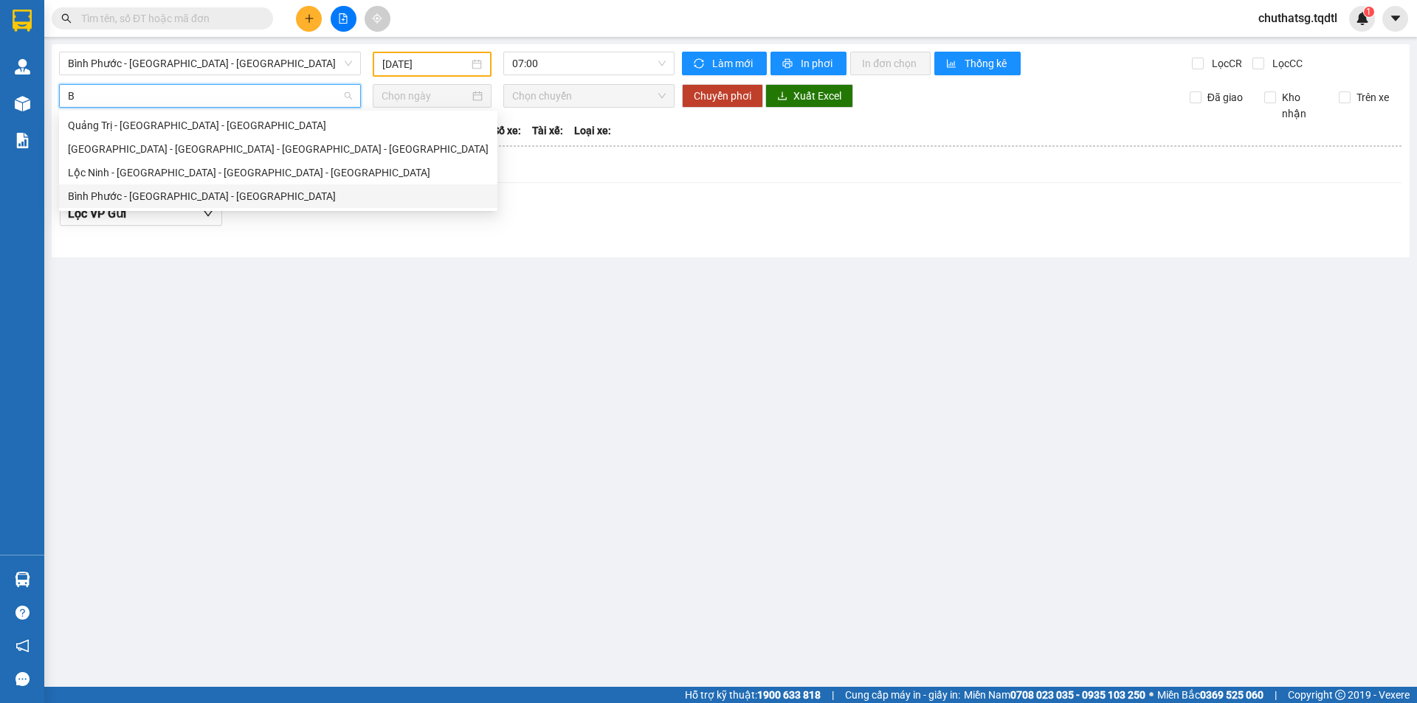
click at [162, 189] on div "Bình Phước - [GEOGRAPHIC_DATA] - [GEOGRAPHIC_DATA]" at bounding box center [278, 196] width 421 height 16
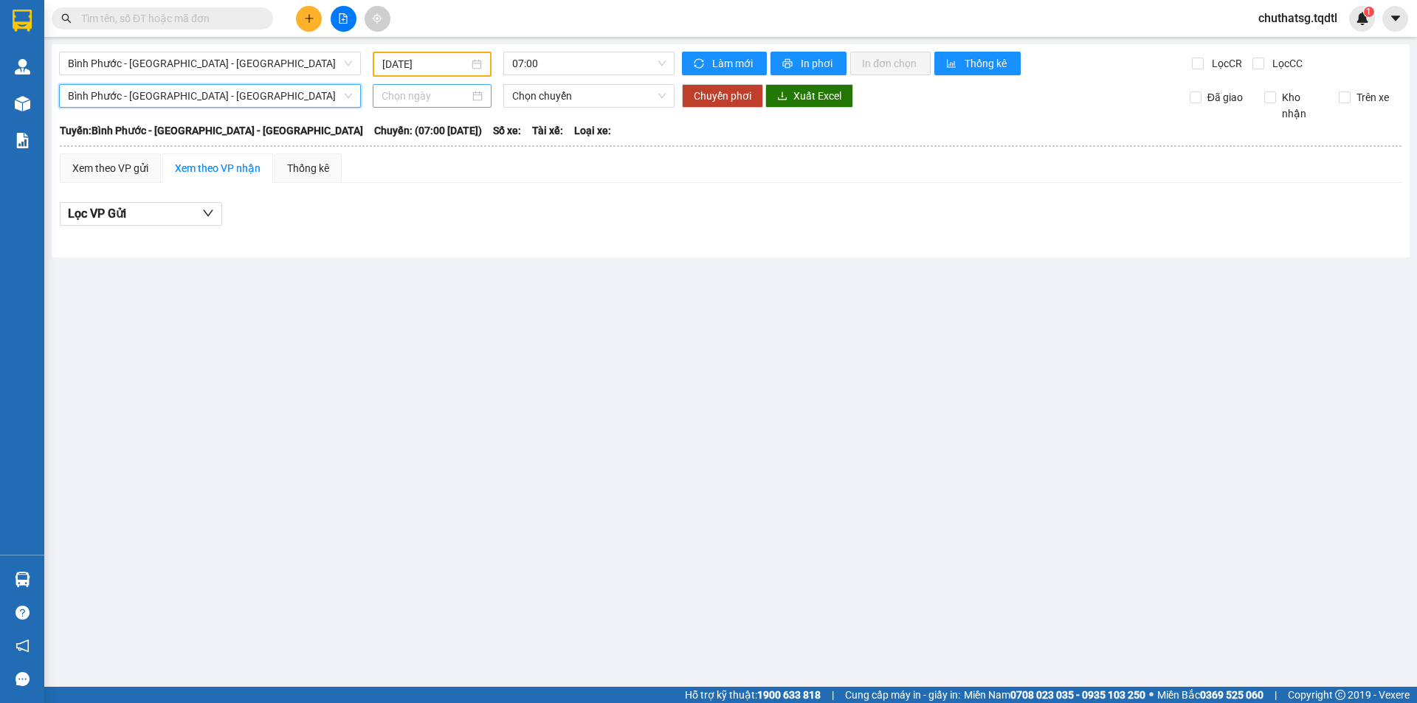
click at [407, 97] on input at bounding box center [426, 96] width 88 height 16
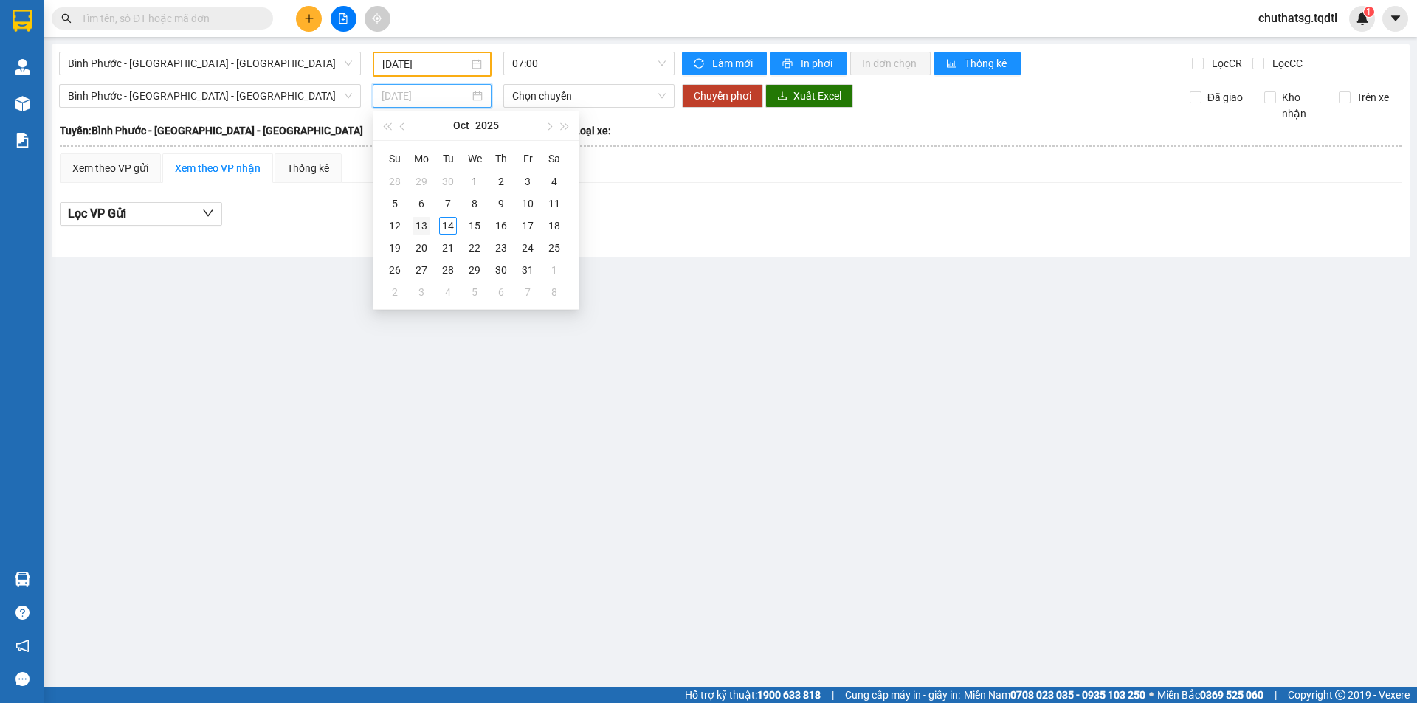
type input "[DATE]"
click at [424, 226] on div "13" at bounding box center [422, 226] width 18 height 18
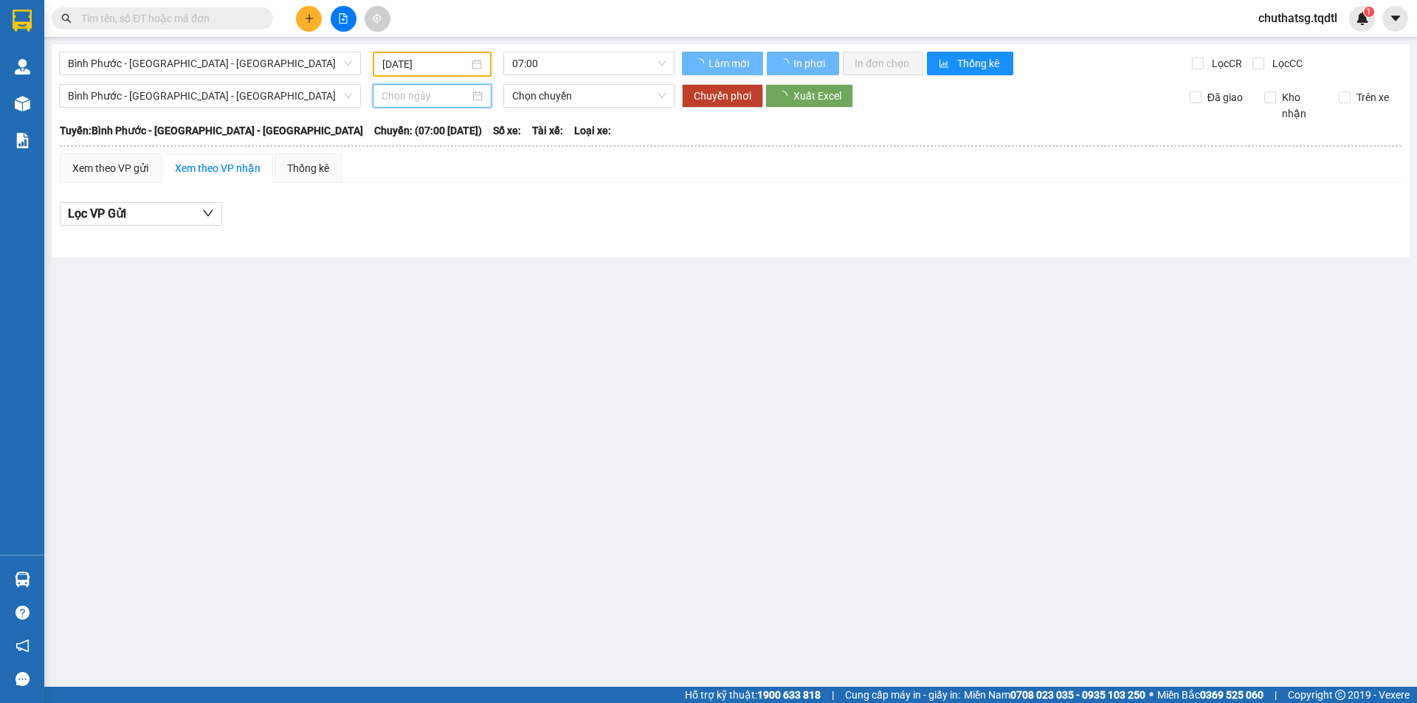
type input "[DATE]"
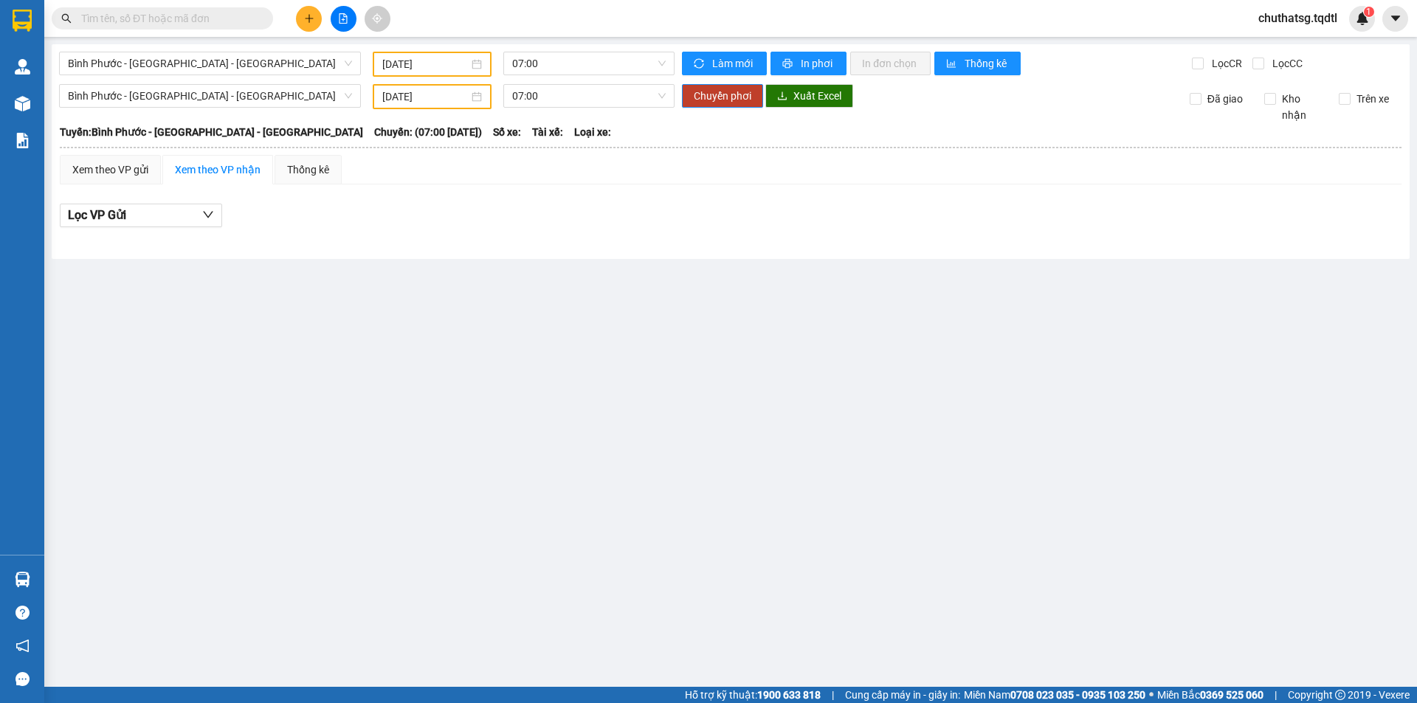
drag, startPoint x: 495, startPoint y: 270, endPoint x: 496, endPoint y: 248, distance: 22.2
click at [496, 262] on main "[GEOGRAPHIC_DATA] - [GEOGRAPHIC_DATA] - [GEOGRAPHIC_DATA] [DATE] 07:00 Làm mới …" at bounding box center [708, 343] width 1417 height 687
click at [533, 67] on span "07:00" at bounding box center [589, 63] width 154 height 22
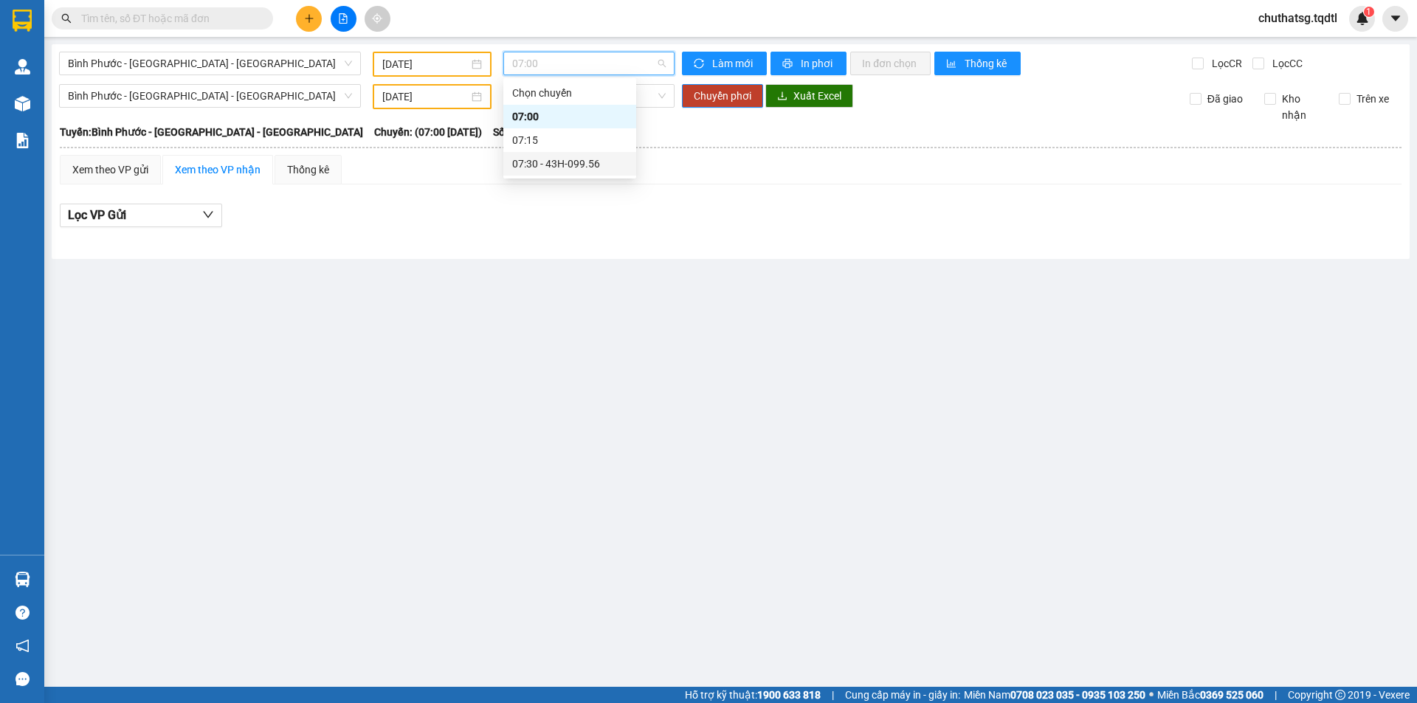
drag, startPoint x: 484, startPoint y: 272, endPoint x: 506, endPoint y: 224, distance: 52.5
click at [483, 258] on main "[GEOGRAPHIC_DATA] - [GEOGRAPHIC_DATA] - [GEOGRAPHIC_DATA] [DATE] 07:00 Làm mới …" at bounding box center [708, 343] width 1417 height 687
click at [569, 92] on span "07:00" at bounding box center [589, 96] width 154 height 22
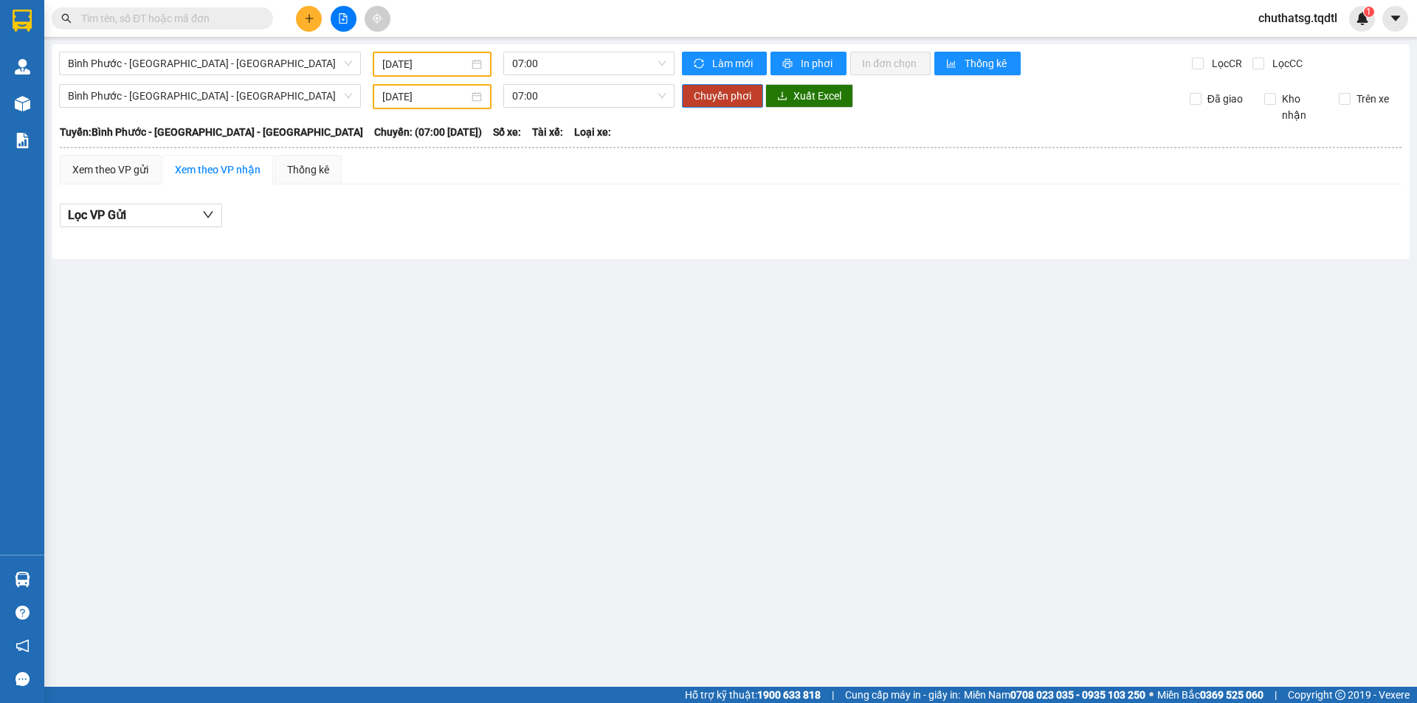
click at [425, 449] on main "[GEOGRAPHIC_DATA] - [GEOGRAPHIC_DATA] - [GEOGRAPHIC_DATA] [DATE] 07:00 Làm mới …" at bounding box center [708, 343] width 1417 height 687
click at [152, 68] on span "Bình Phước - [GEOGRAPHIC_DATA] - [GEOGRAPHIC_DATA]" at bounding box center [210, 63] width 284 height 22
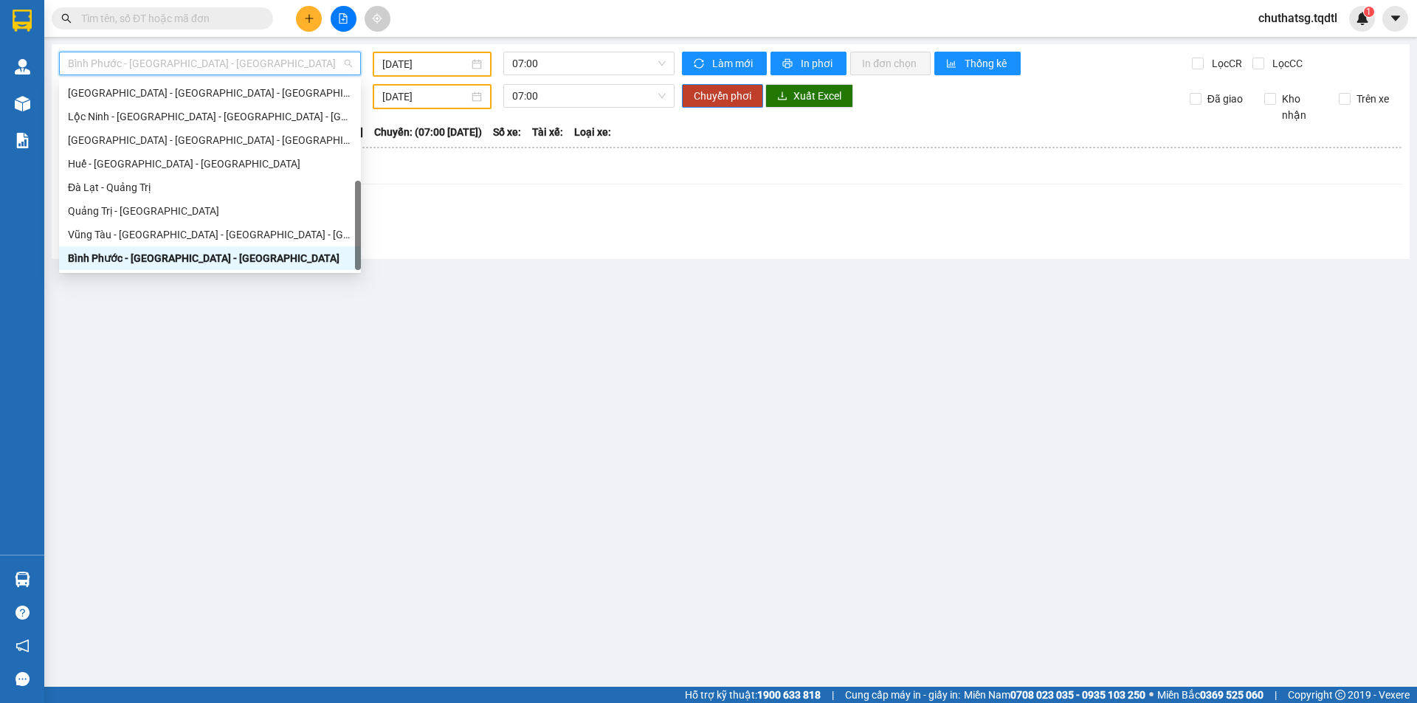
type input "Q"
click at [140, 117] on div "Quảng Trị - [GEOGRAPHIC_DATA] - [GEOGRAPHIC_DATA]" at bounding box center [210, 116] width 284 height 16
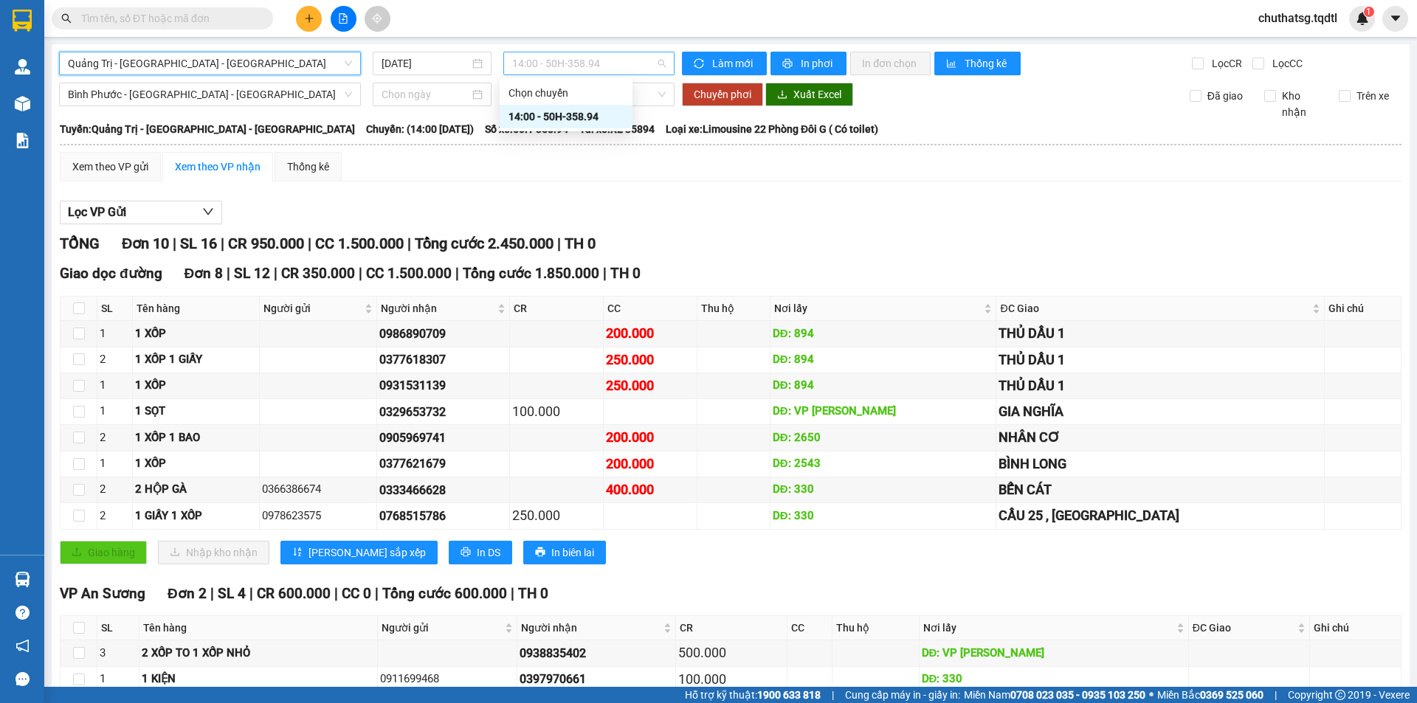
click at [540, 60] on span "14:00 - 50H-358.94" at bounding box center [589, 63] width 154 height 22
drag, startPoint x: 374, startPoint y: 245, endPoint x: 393, endPoint y: 148, distance: 98.4
click at [373, 238] on span "CC 1.500.000" at bounding box center [359, 244] width 89 height 18
drag, startPoint x: 407, startPoint y: 72, endPoint x: 407, endPoint y: 61, distance: 10.4
click at [407, 62] on div "[DATE]" at bounding box center [432, 64] width 119 height 24
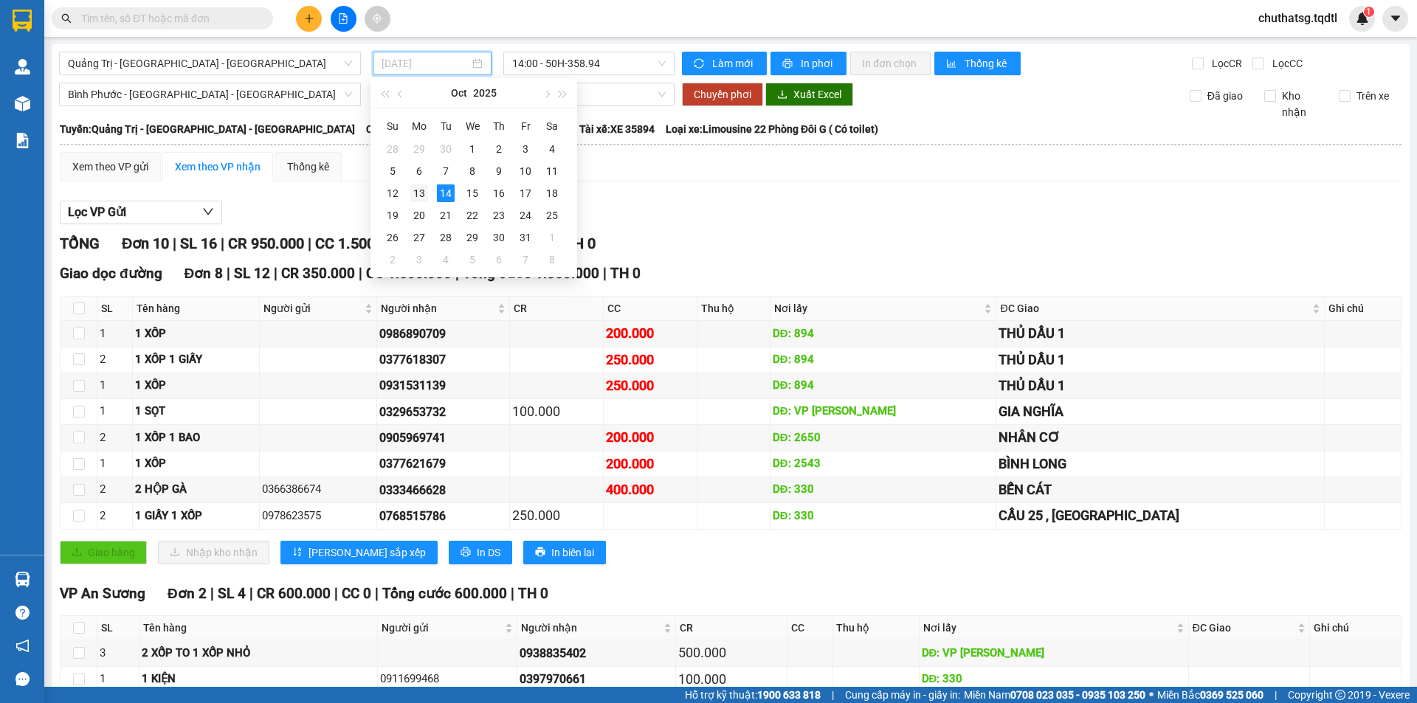
click at [420, 192] on div "13" at bounding box center [419, 194] width 18 height 18
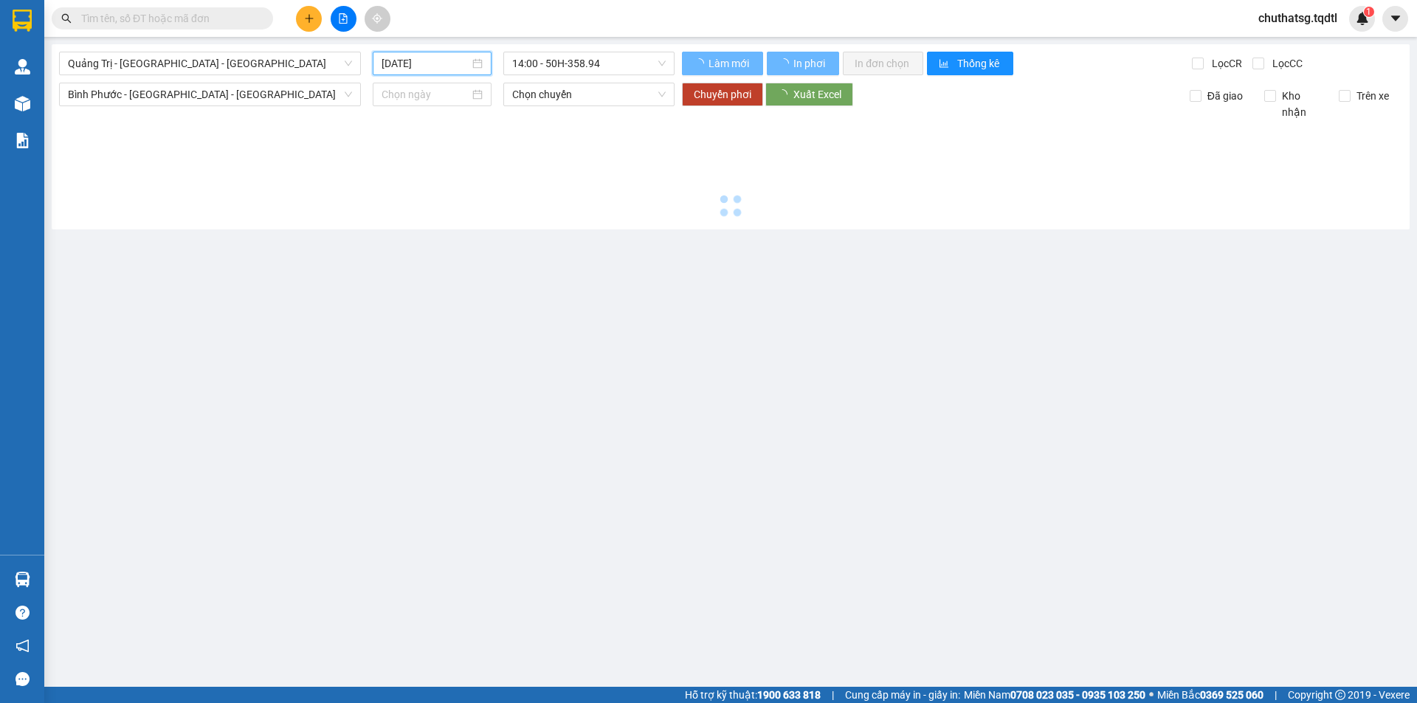
type input "[DATE]"
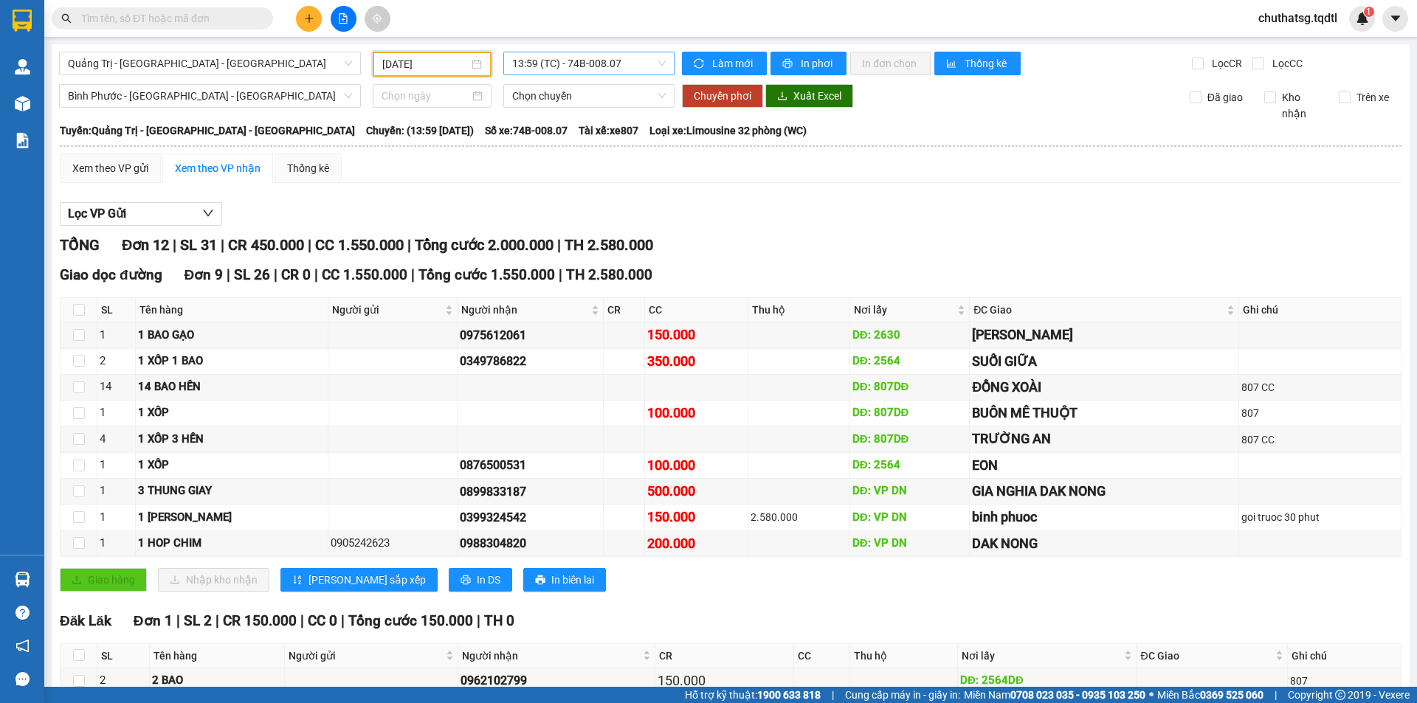
click at [542, 67] on span "13:59 (TC) - 74B-008.07" at bounding box center [589, 63] width 154 height 22
click at [552, 119] on div "13:59 (TC) - 74B-008.07" at bounding box center [565, 116] width 115 height 16
click at [828, 60] on span "In phơi" at bounding box center [818, 63] width 34 height 16
click at [317, 24] on button at bounding box center [309, 19] width 26 height 26
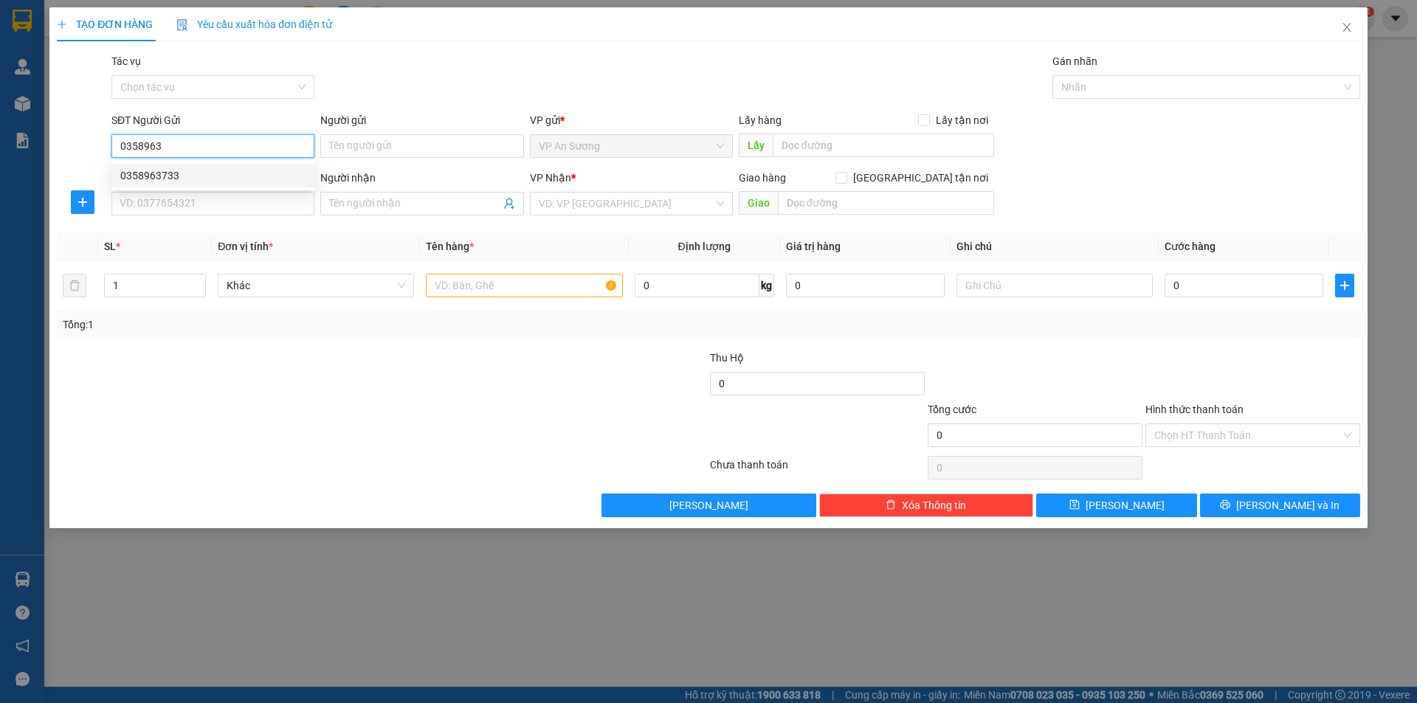
click at [232, 176] on div "0358963733" at bounding box center [212, 176] width 185 height 16
type input "0358963733"
type input "0917497399"
type input "ĐÔNG HÀ"
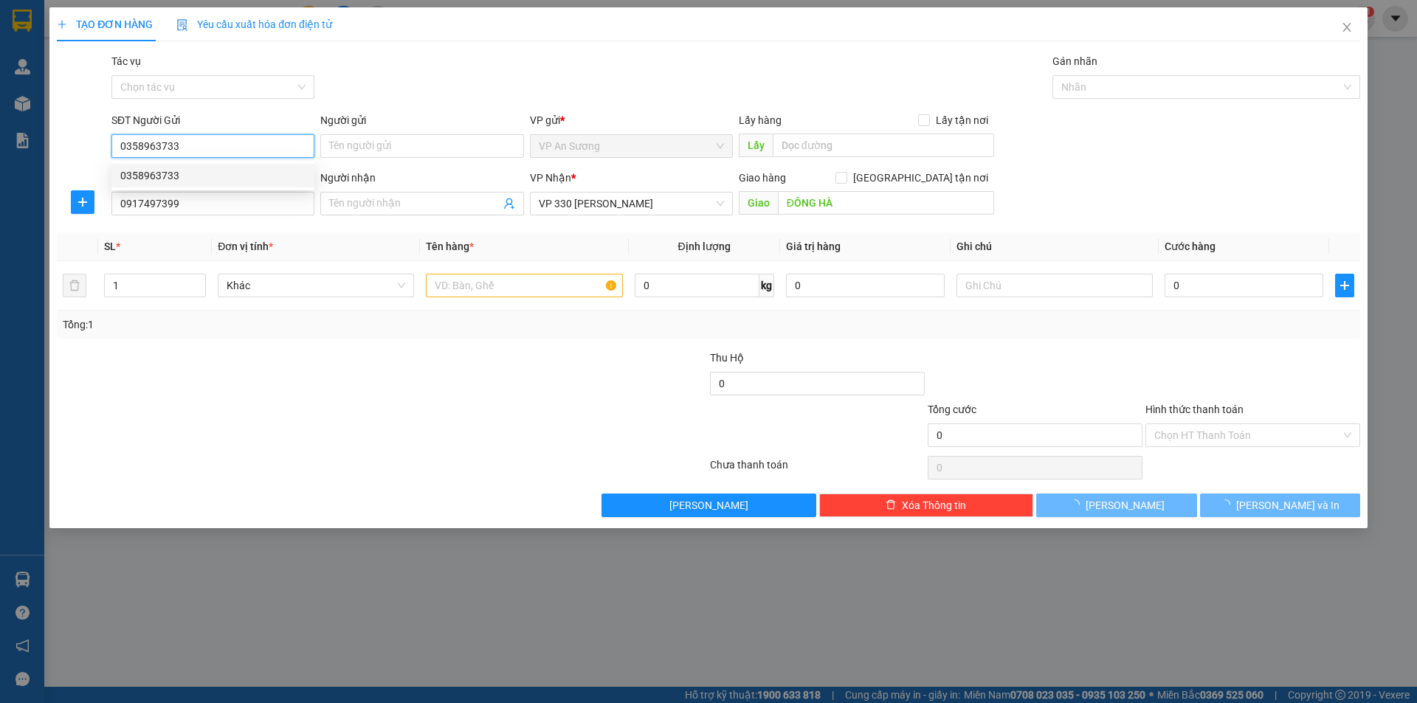
type input "100.000"
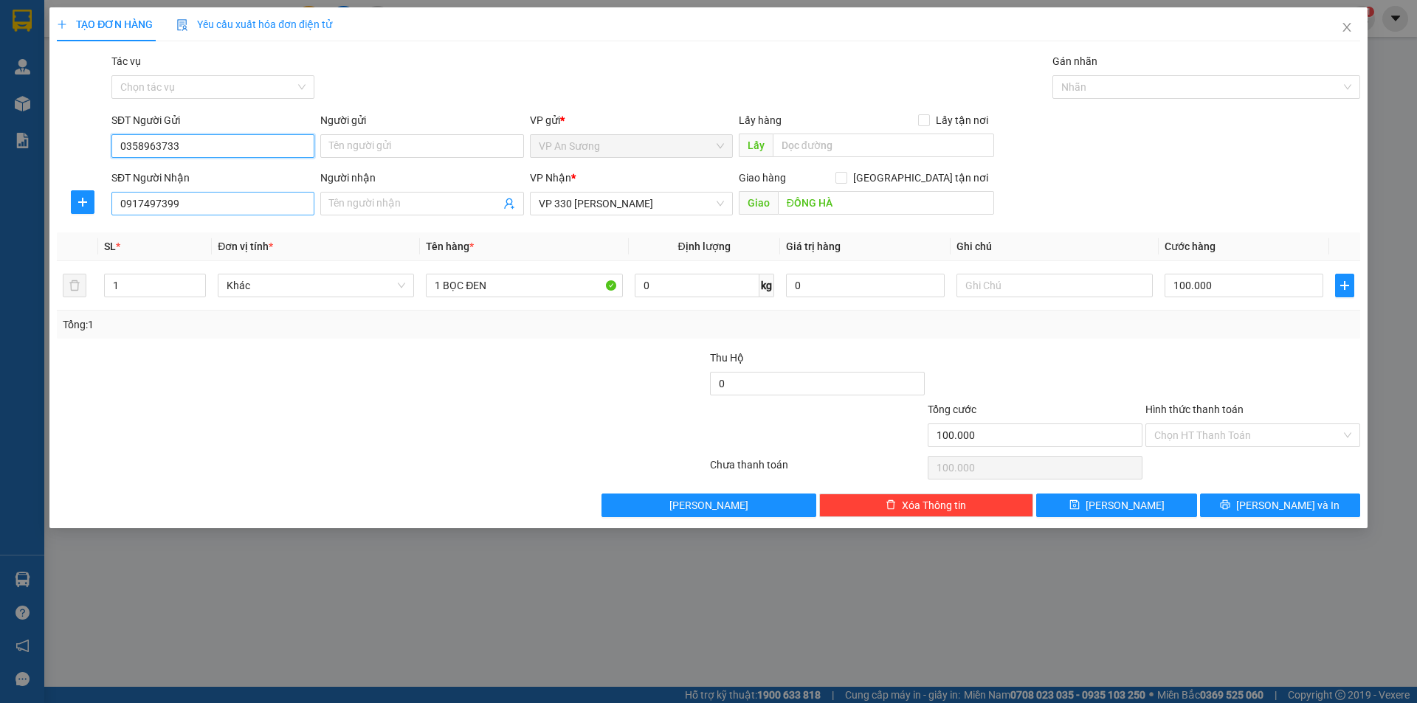
type input "0358963733"
click at [185, 209] on input "0917497399" at bounding box center [212, 204] width 203 height 24
click at [252, 353] on div at bounding box center [272, 376] width 435 height 52
drag, startPoint x: 1292, startPoint y: 500, endPoint x: 1282, endPoint y: 497, distance: 11.0
click at [1291, 500] on span "[PERSON_NAME] và In" at bounding box center [1287, 505] width 103 height 16
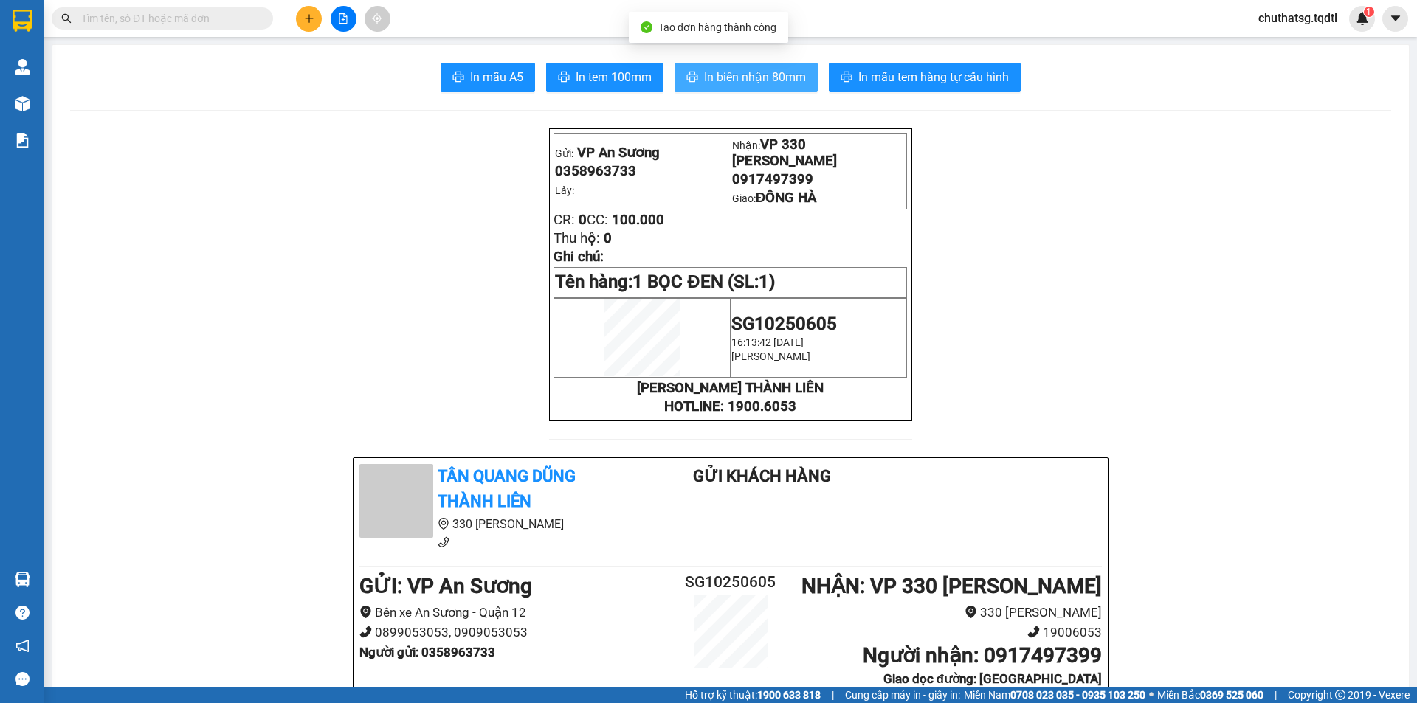
click at [732, 78] on span "In biên nhận 80mm" at bounding box center [755, 77] width 102 height 18
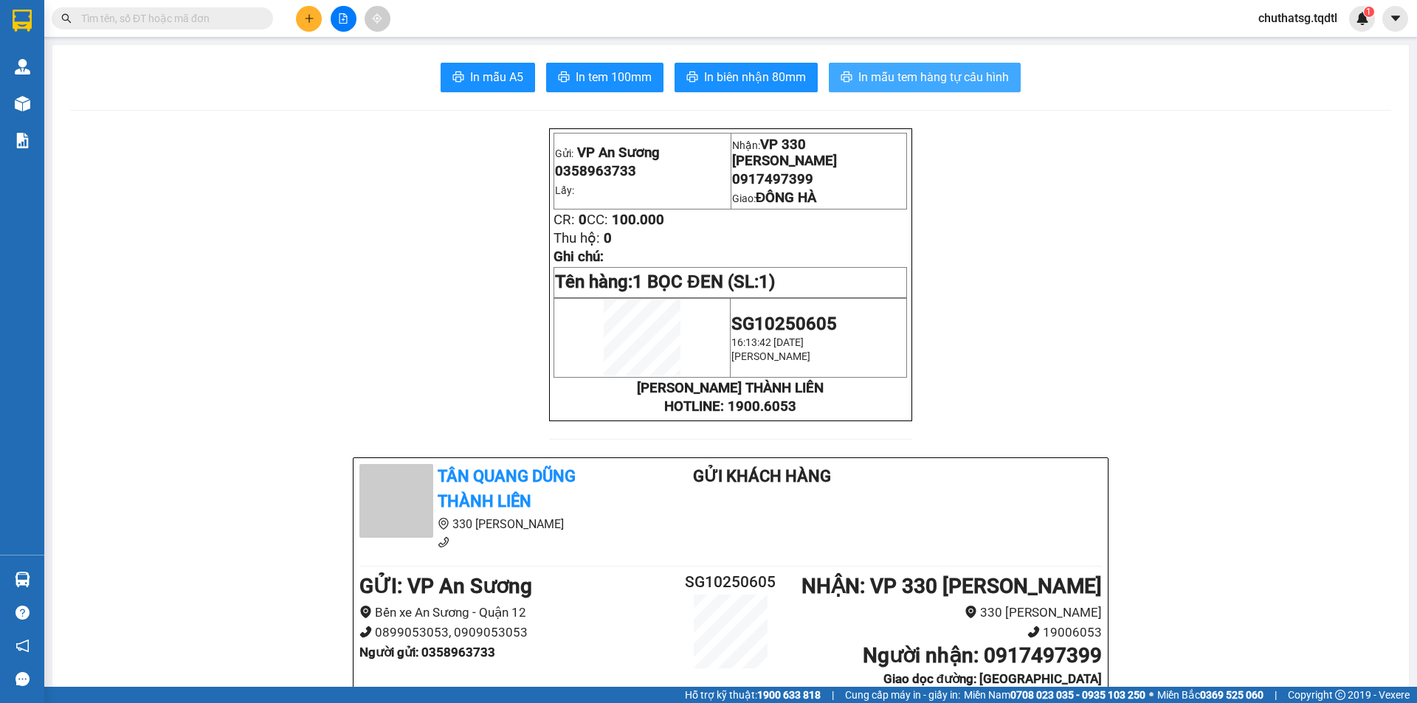
click at [922, 82] on span "In mẫu tem hàng tự cấu hình" at bounding box center [933, 77] width 151 height 18
click at [309, 19] on icon "plus" at bounding box center [308, 18] width 1 height 8
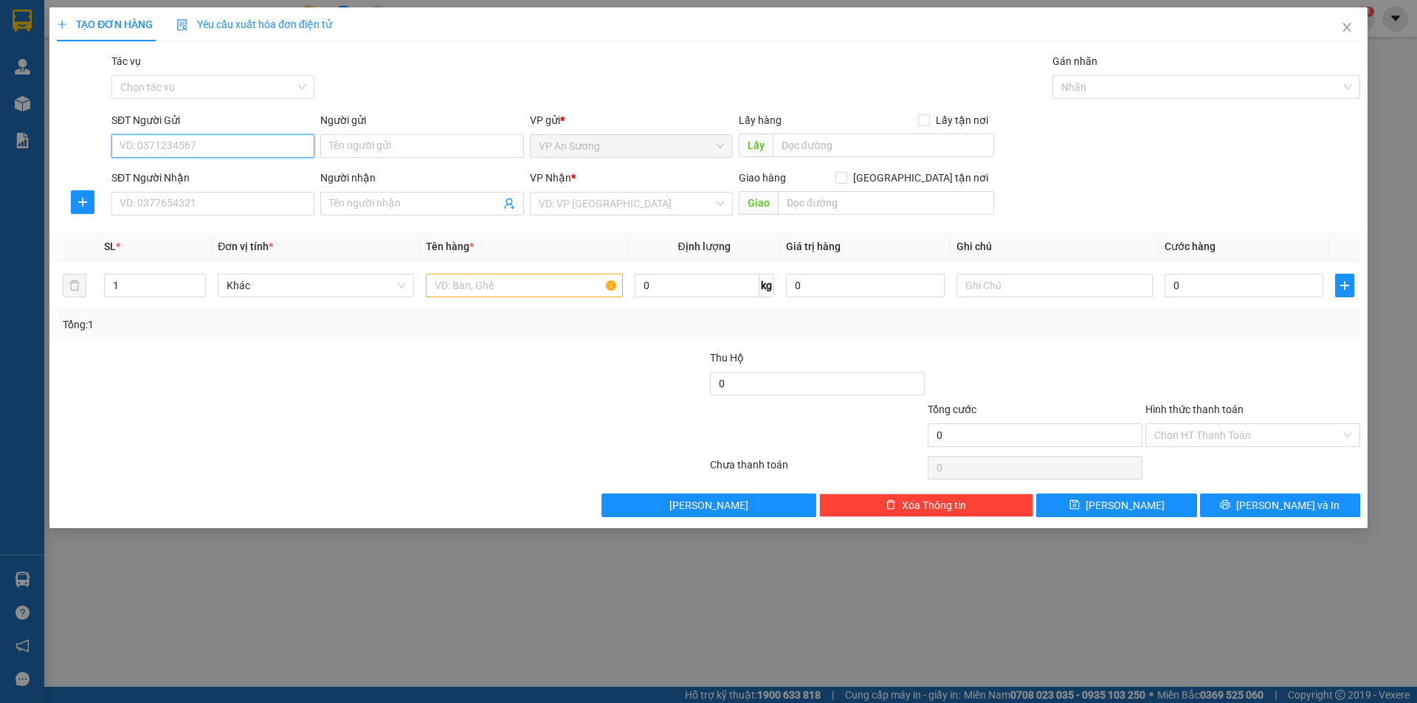
click at [245, 142] on input "SĐT Người Gửi" at bounding box center [212, 146] width 203 height 24
click at [168, 147] on input "SĐT Người Gửi" at bounding box center [212, 146] width 203 height 24
type input "0"
type input "0349126798"
click at [267, 171] on div "0349126798" at bounding box center [212, 176] width 185 height 16
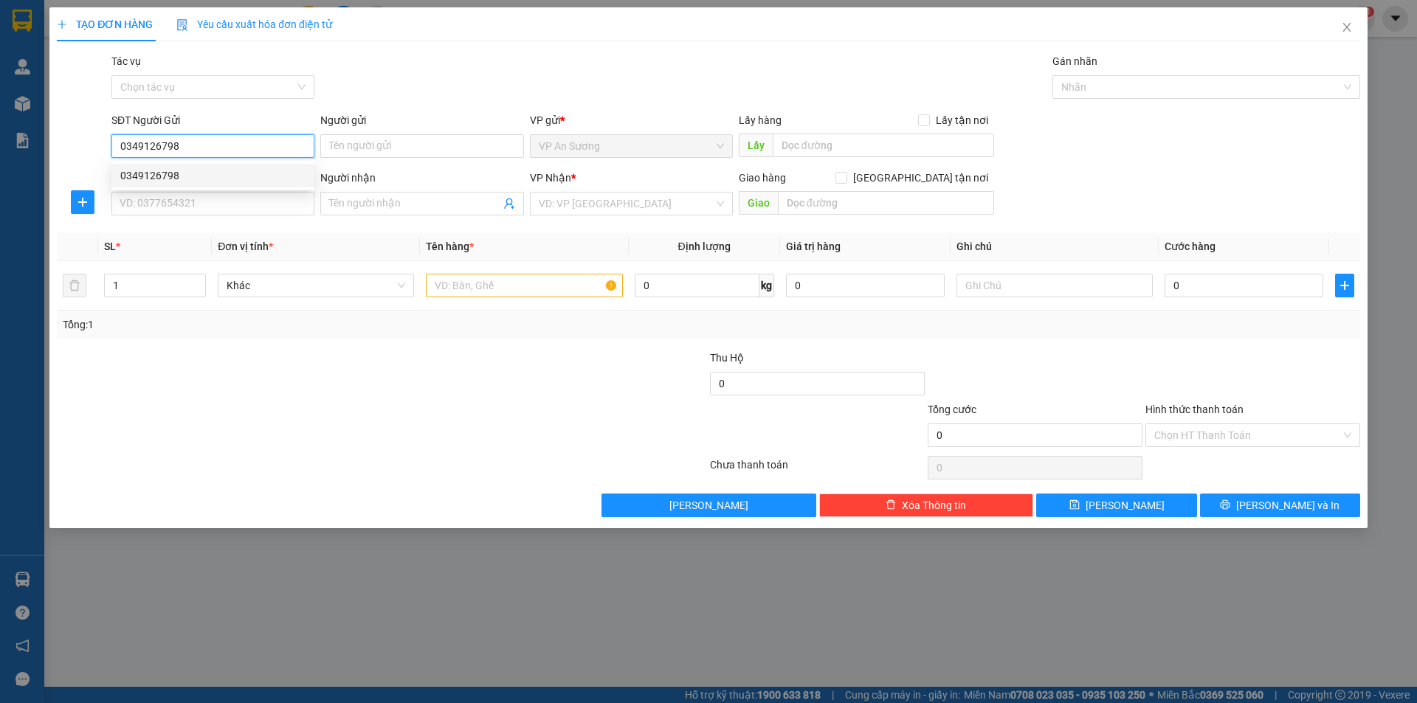
type input "0896227995"
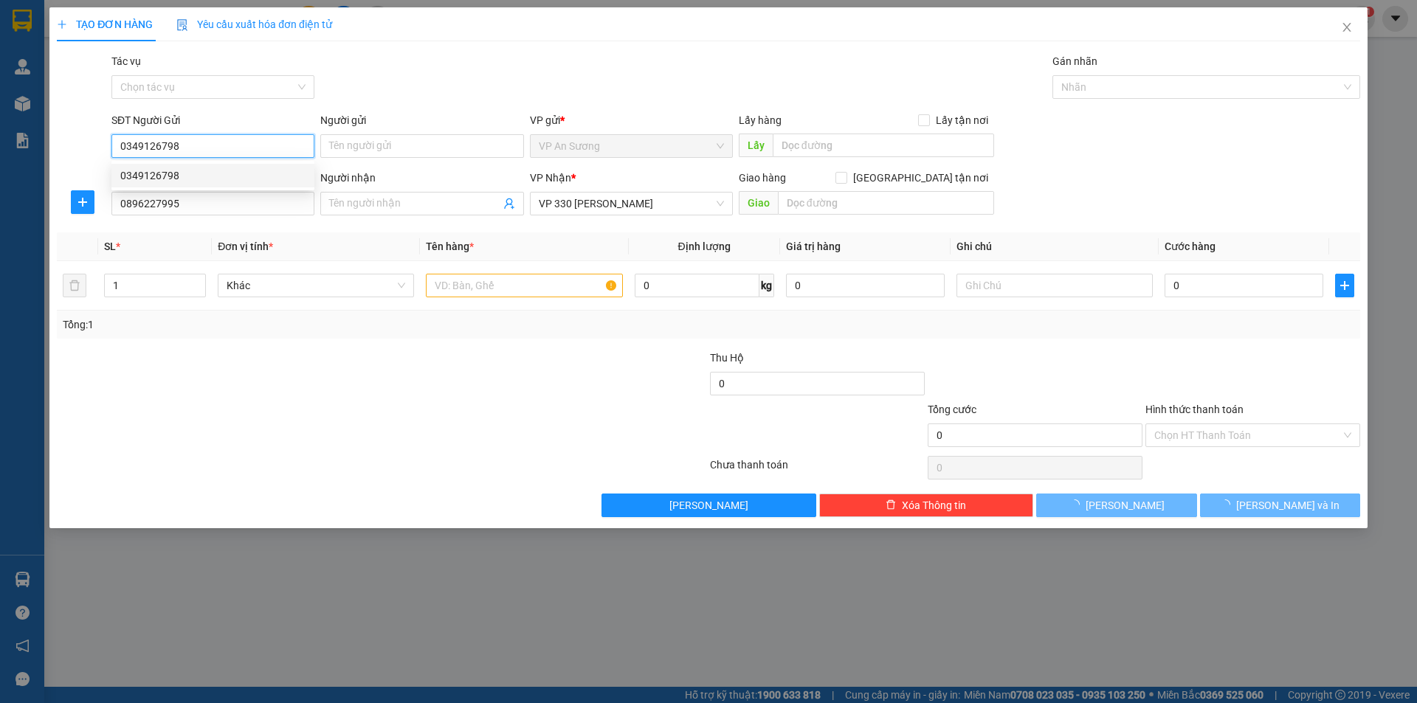
type input "350.000"
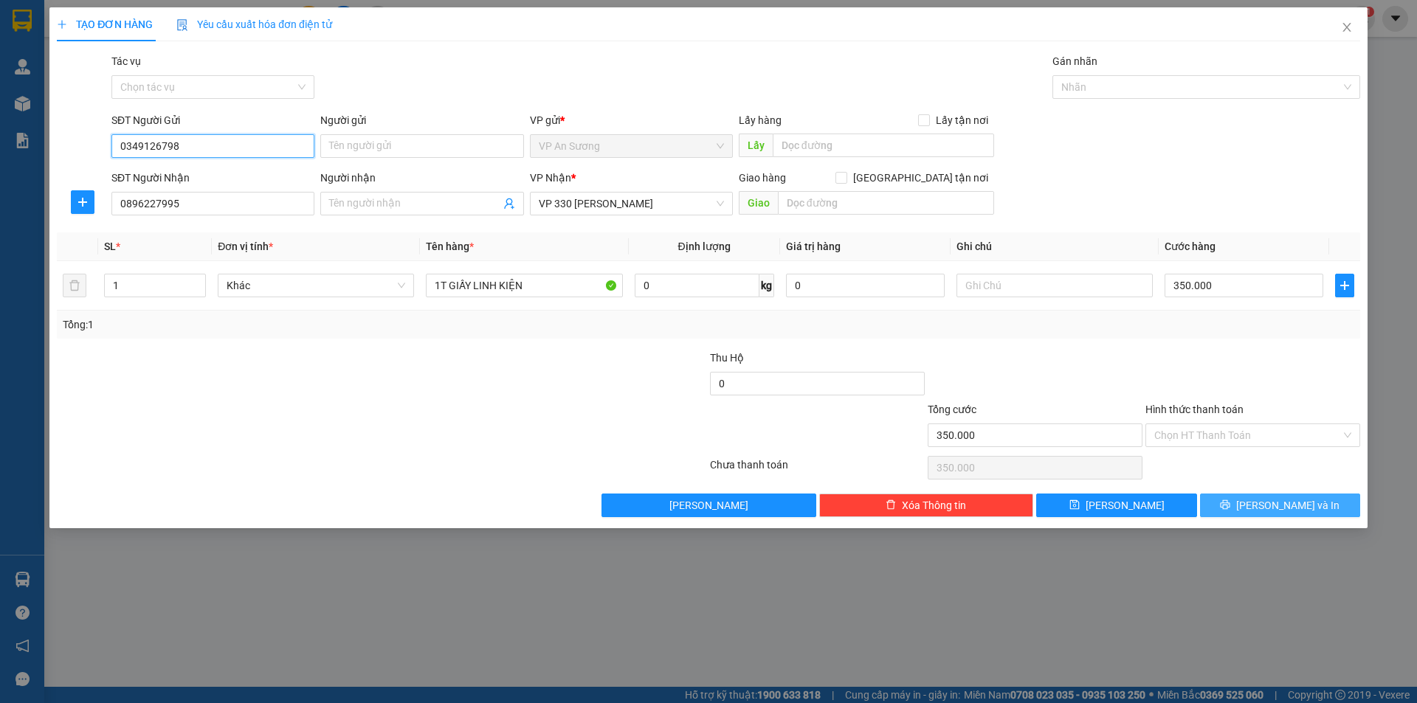
type input "0349126798"
drag, startPoint x: 1247, startPoint y: 508, endPoint x: 1203, endPoint y: 444, distance: 78.2
click at [1246, 508] on button "[PERSON_NAME] và In" at bounding box center [1280, 506] width 160 height 24
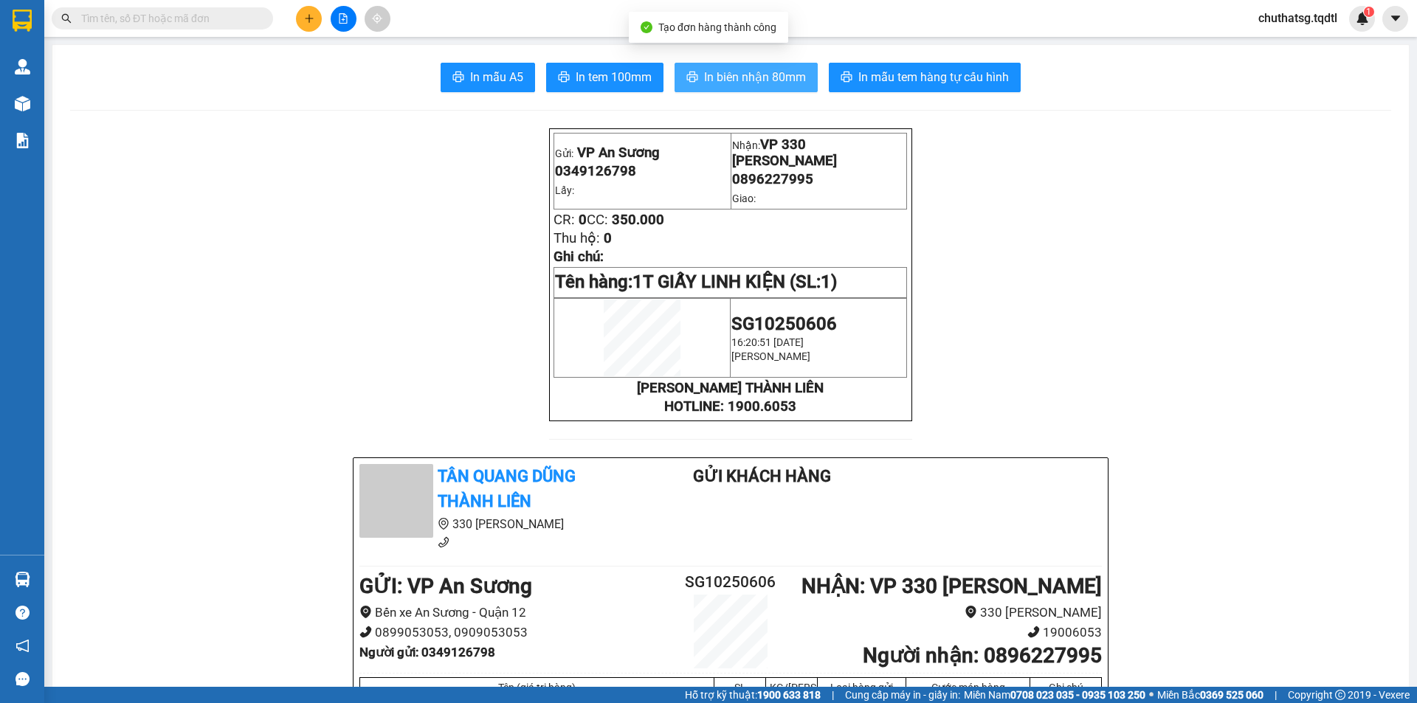
click at [717, 81] on span "In biên nhận 80mm" at bounding box center [755, 77] width 102 height 18
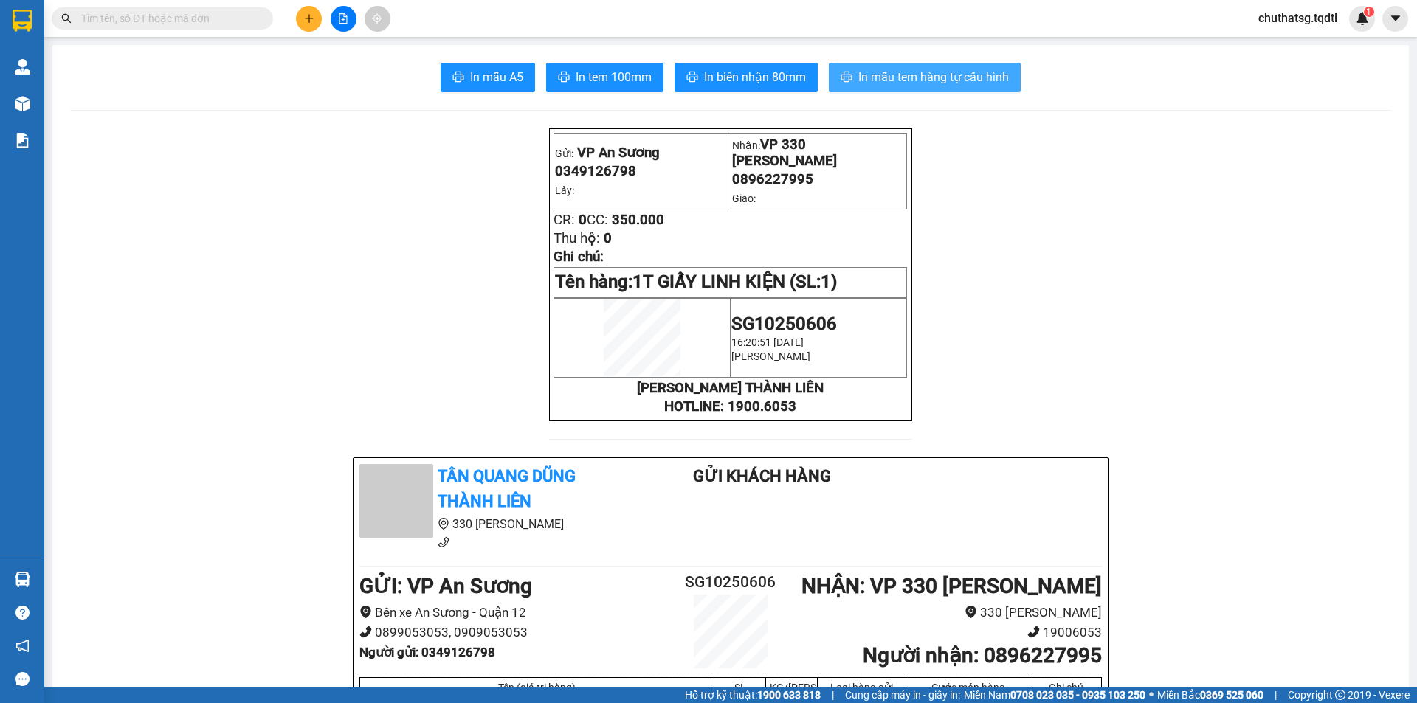
click at [947, 78] on span "In mẫu tem hàng tự cấu hình" at bounding box center [933, 77] width 151 height 18
click at [306, 26] on button at bounding box center [309, 19] width 26 height 26
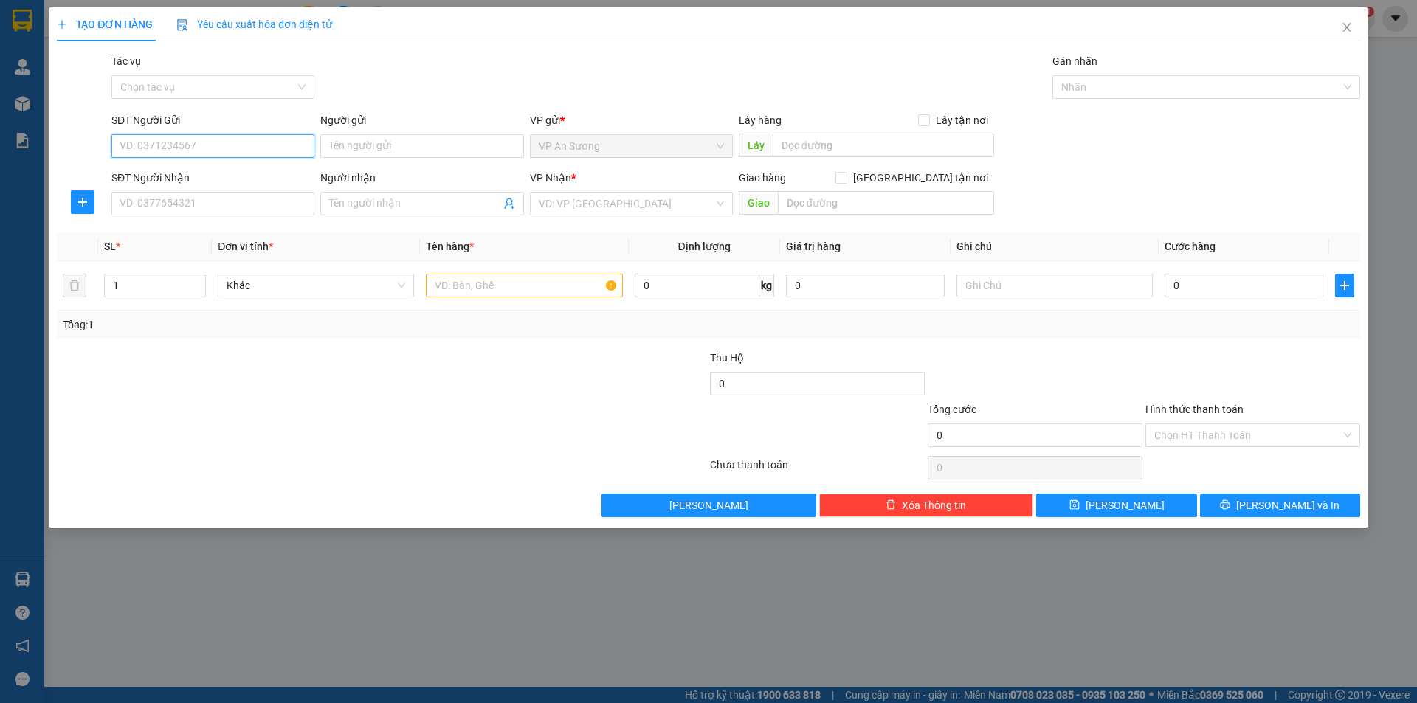
click at [214, 148] on input "SĐT Người Gửi" at bounding box center [212, 146] width 203 height 24
click at [177, 154] on input "SĐT Người Gửi" at bounding box center [212, 146] width 203 height 24
type input "0907971351"
click at [235, 173] on div "0907971351 - ÂN" at bounding box center [212, 176] width 185 height 16
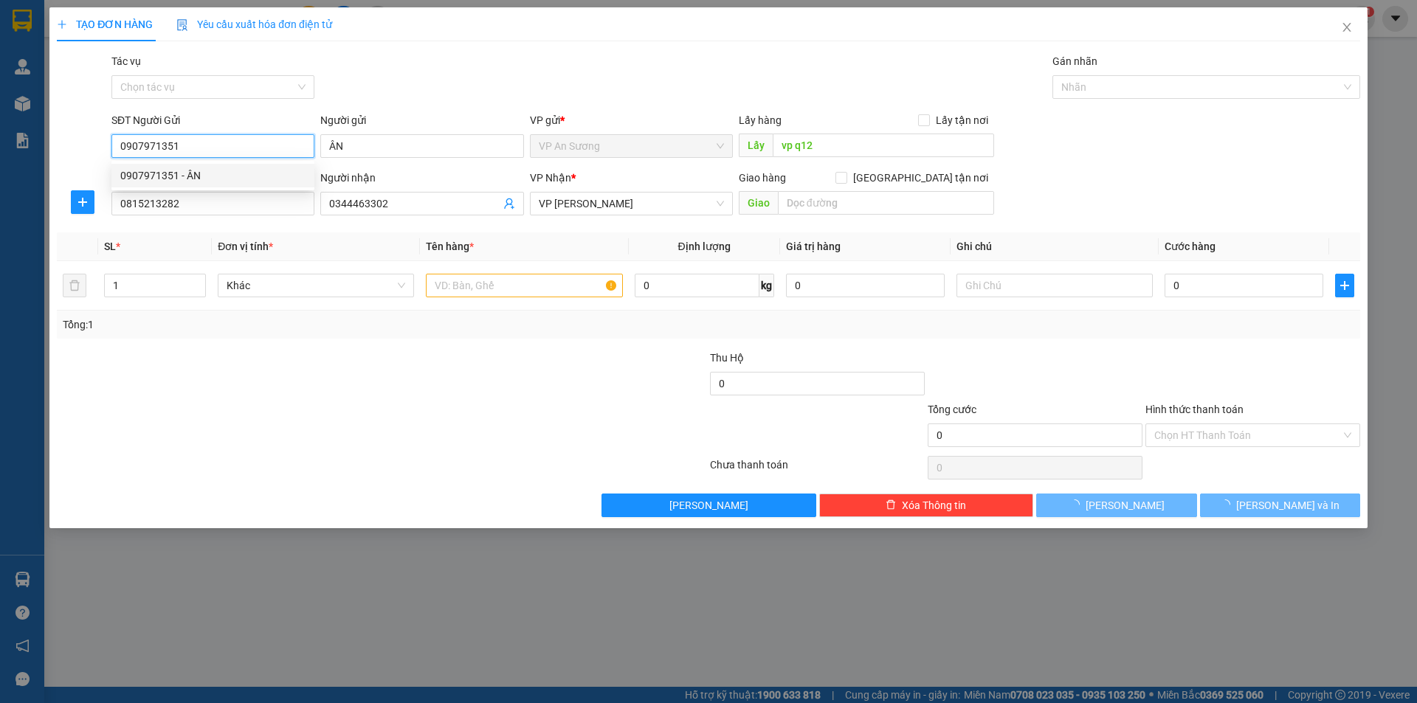
type input "ÂN"
type input "vp q12"
type input "0815213282"
type input "0344463302"
type input "4.000.000"
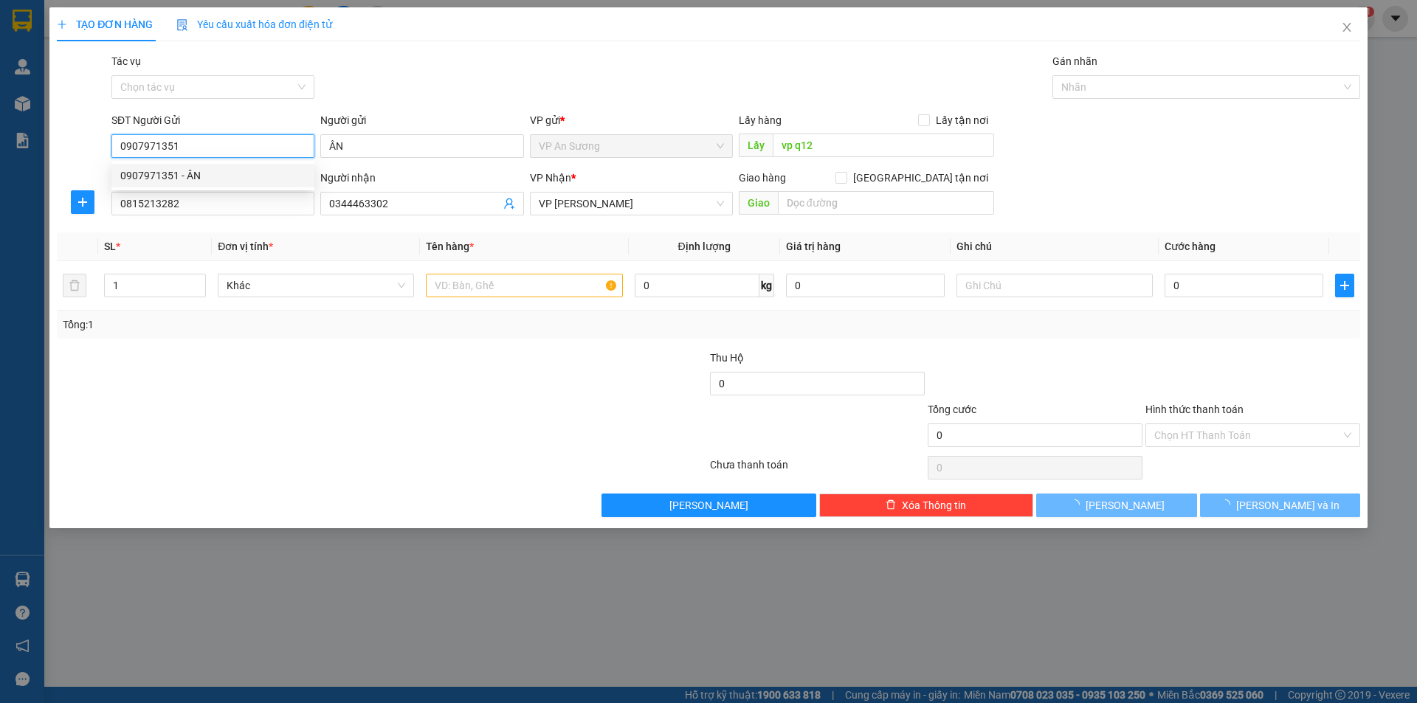
type input "4.000.000"
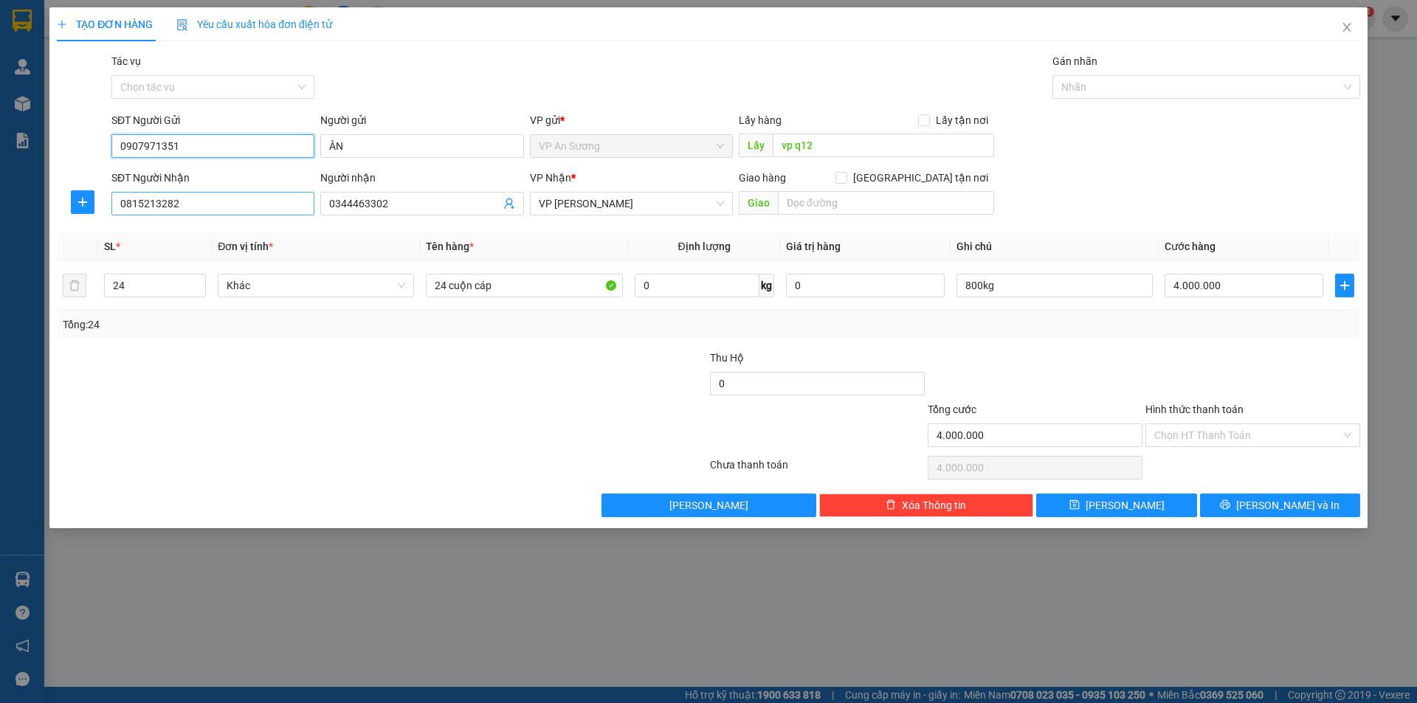
type input "0907971351"
click at [235, 208] on input "0815213282" at bounding box center [212, 204] width 203 height 24
type input "0"
type input "0812523387"
click at [297, 440] on div at bounding box center [272, 427] width 435 height 52
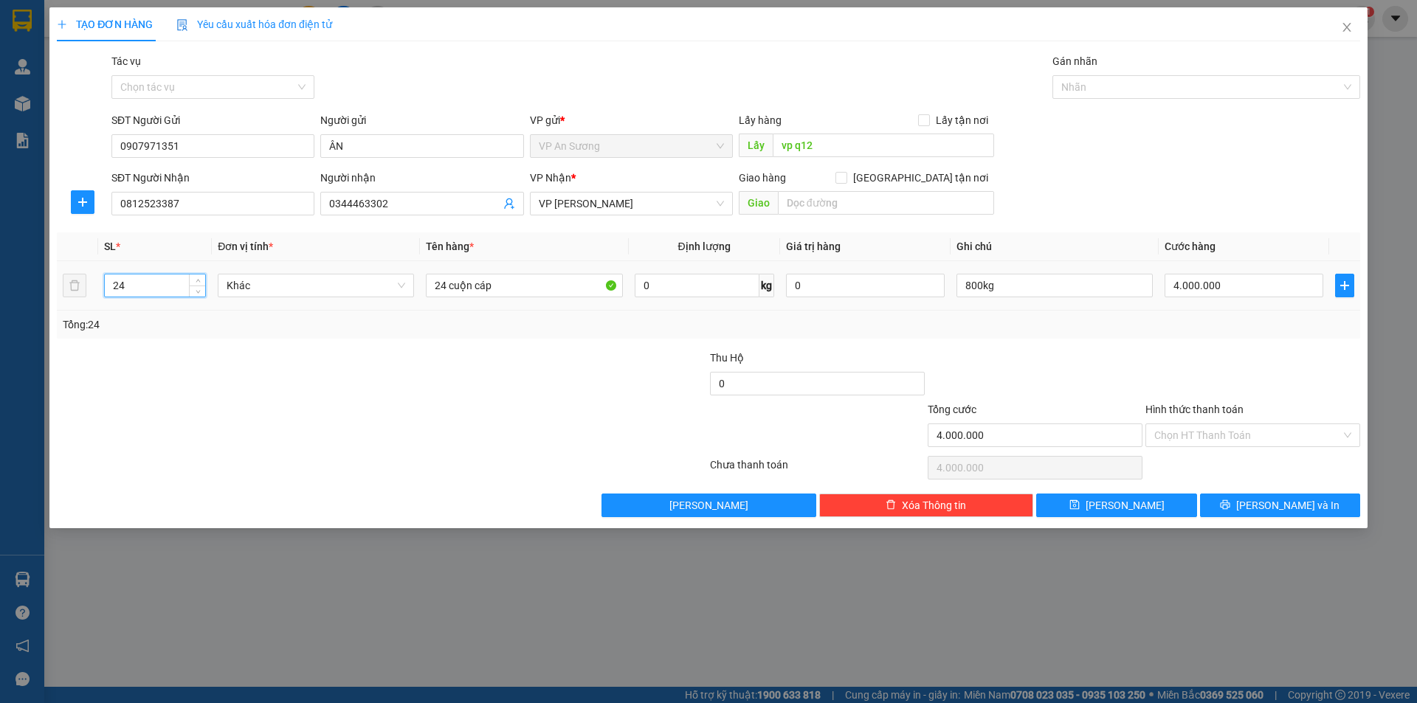
click at [137, 287] on input "24" at bounding box center [155, 286] width 100 height 22
type input "1"
click at [515, 288] on input "24 cuộn cáp" at bounding box center [524, 286] width 196 height 24
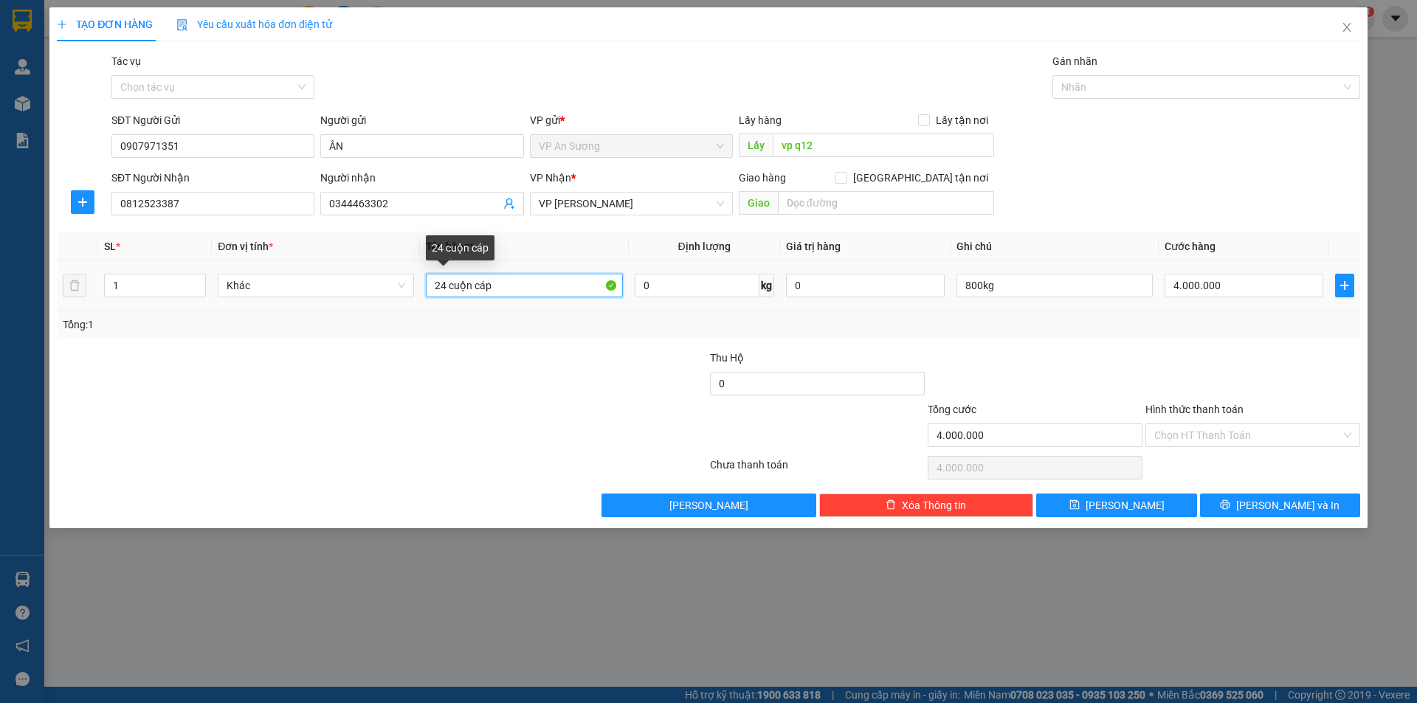
click at [508, 285] on input "24 cuộn cáp" at bounding box center [524, 286] width 196 height 24
click at [506, 285] on input "24 cuộn cáp" at bounding box center [524, 286] width 196 height 24
click at [500, 285] on input "24 cuộn cáp" at bounding box center [524, 286] width 196 height 24
click at [552, 277] on input "24 cuộn cáp" at bounding box center [524, 286] width 196 height 24
click at [554, 277] on input "24 cuộn cáp" at bounding box center [524, 286] width 196 height 24
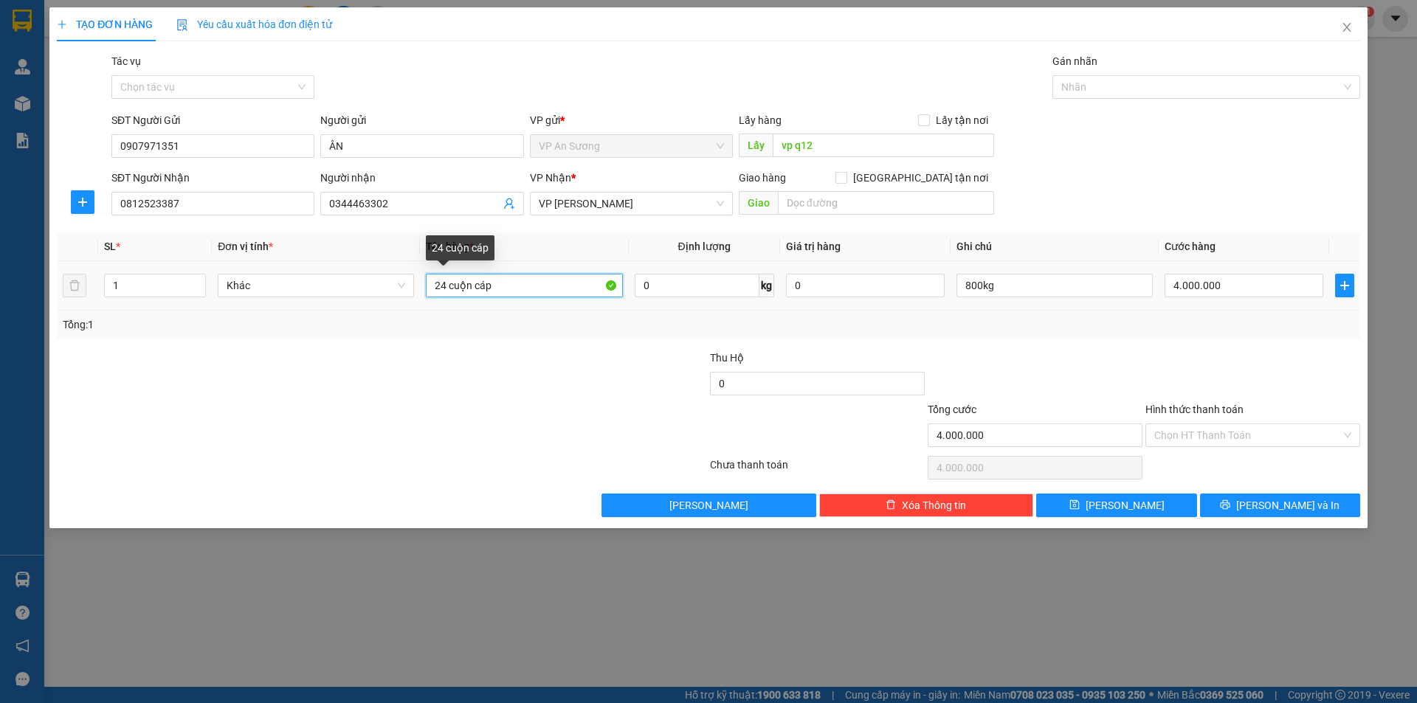
click at [564, 285] on input "24 cuộn cáp" at bounding box center [524, 286] width 196 height 24
click at [396, 195] on span "0344463302" at bounding box center [421, 204] width 203 height 24
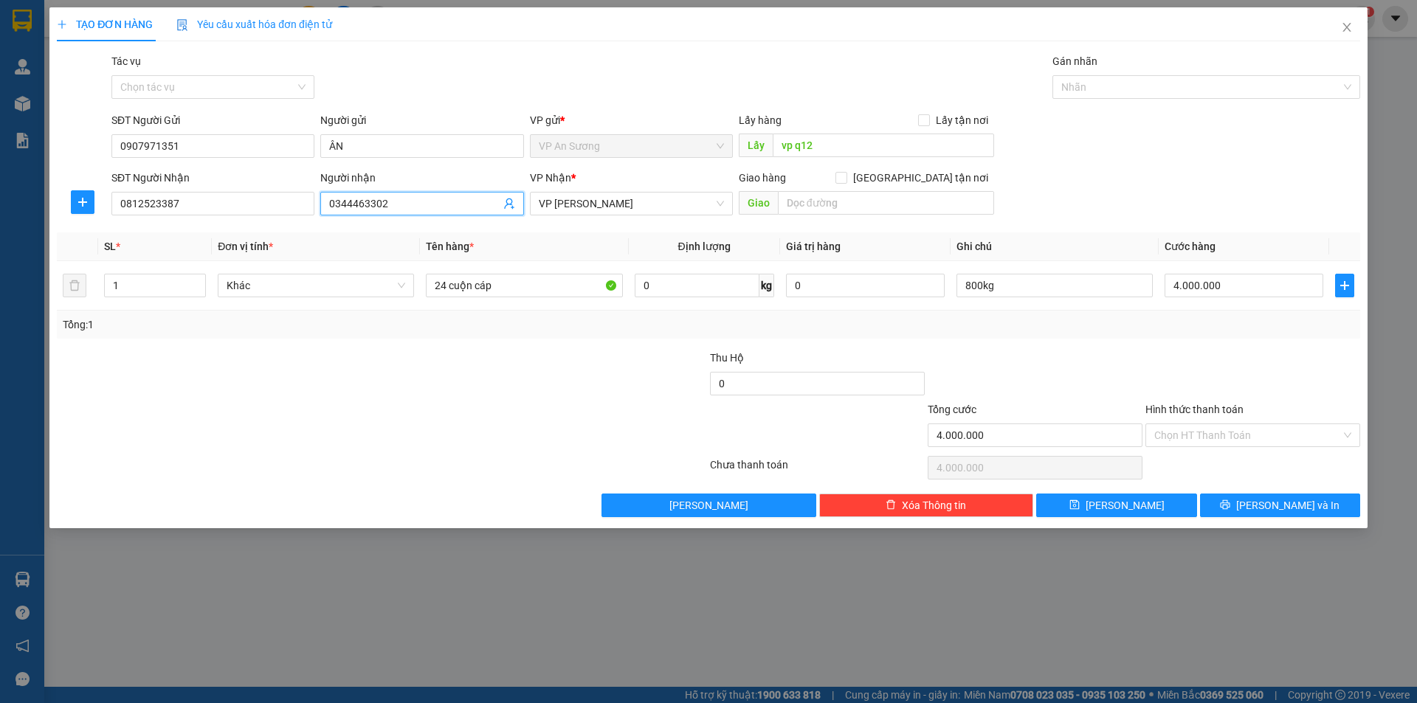
click at [396, 195] on span "0344463302" at bounding box center [421, 204] width 203 height 24
click at [401, 204] on input "0344463302" at bounding box center [414, 204] width 170 height 16
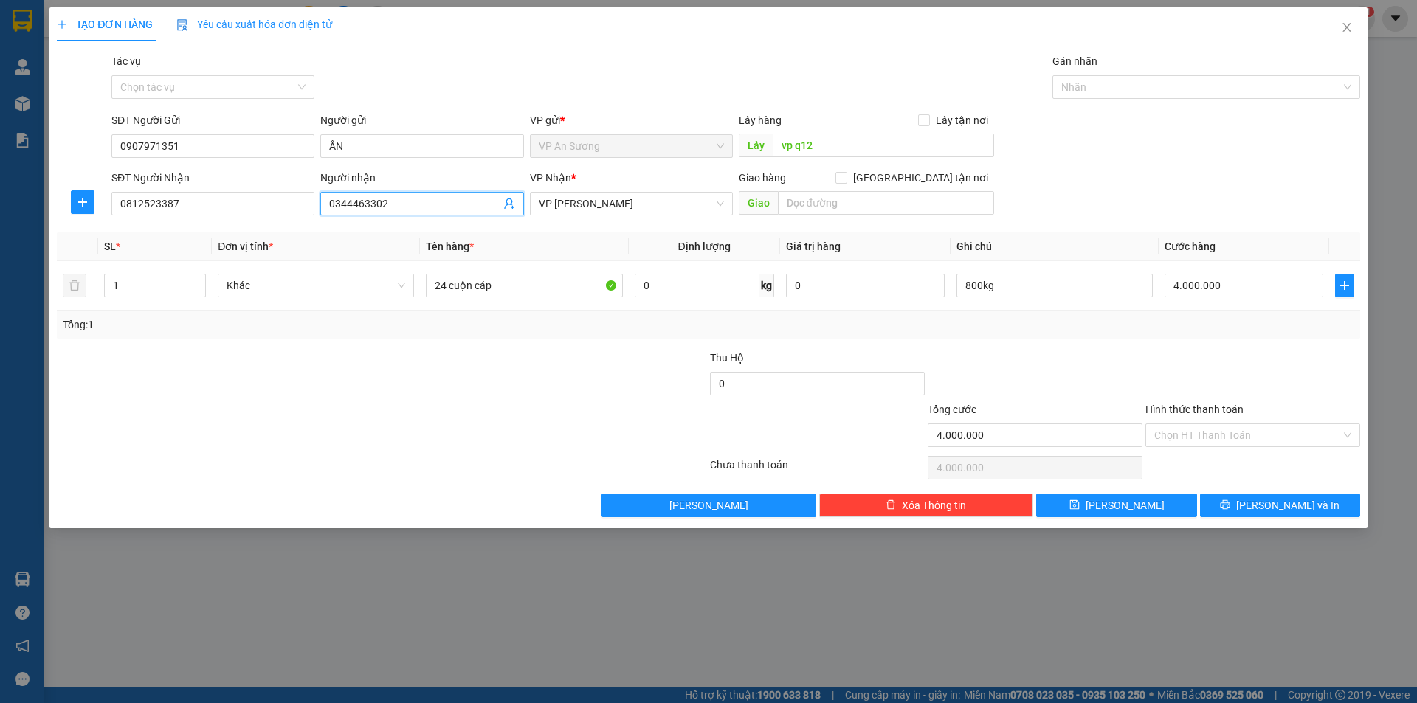
click at [401, 204] on input "0344463302" at bounding box center [414, 204] width 170 height 16
click at [492, 291] on input "24 cuộn cáp" at bounding box center [524, 286] width 196 height 24
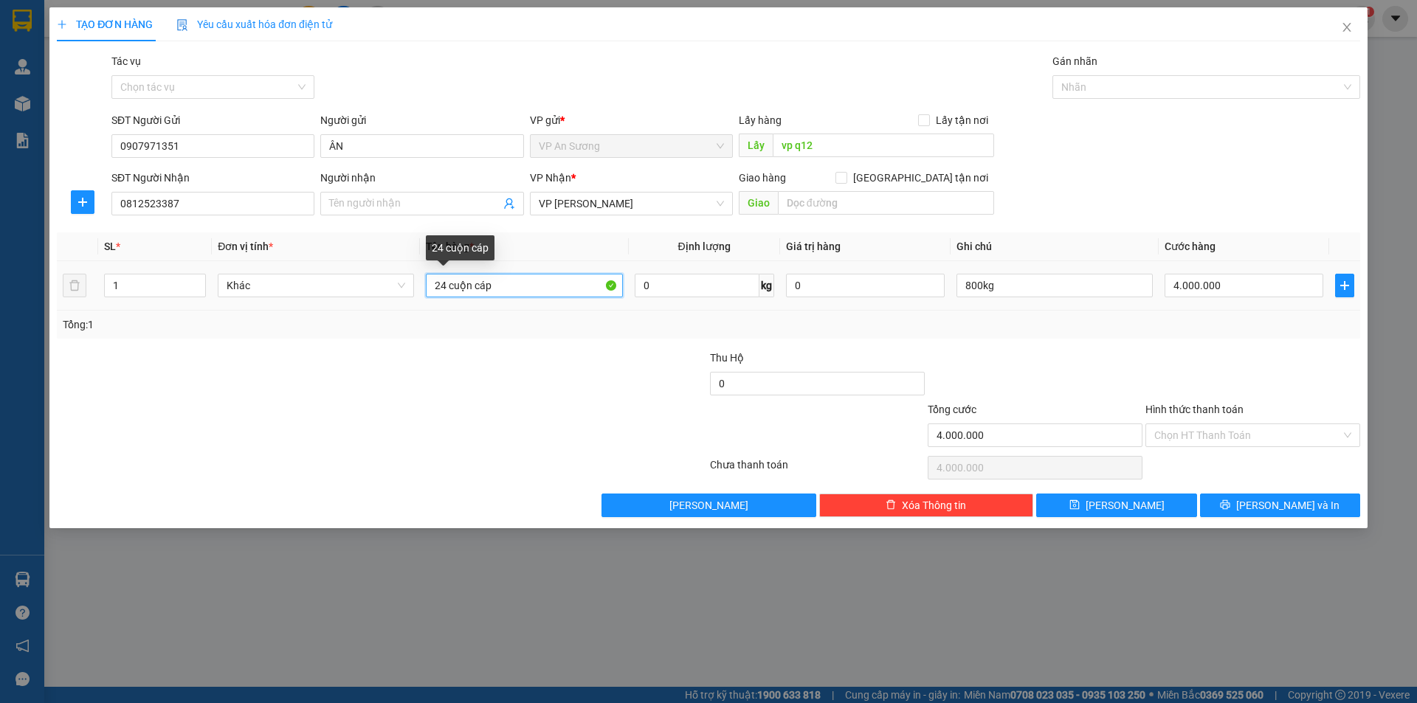
click at [492, 291] on input "24 cuộn cáp" at bounding box center [524, 286] width 196 height 24
type input "1T XỐP"
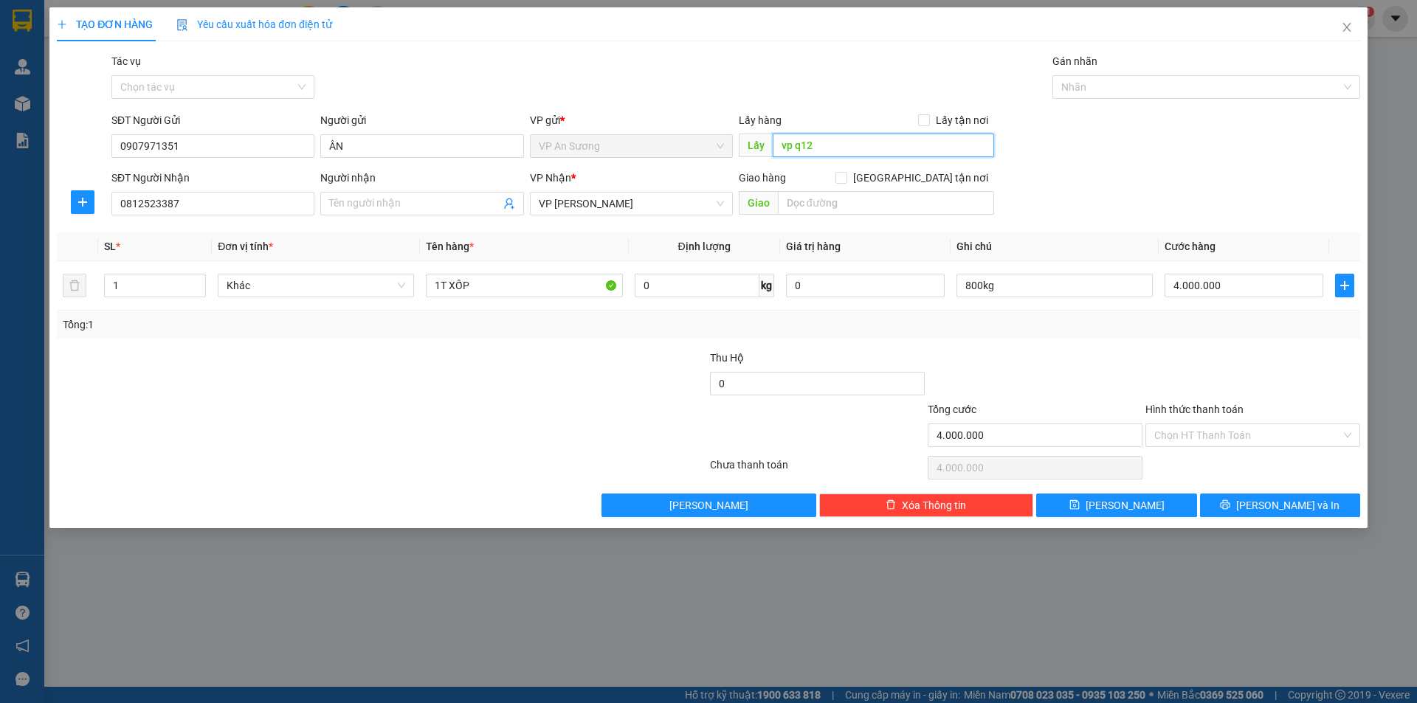
click at [809, 147] on input "vp q12" at bounding box center [883, 146] width 221 height 24
click at [807, 148] on input "vp q12" at bounding box center [883, 146] width 221 height 24
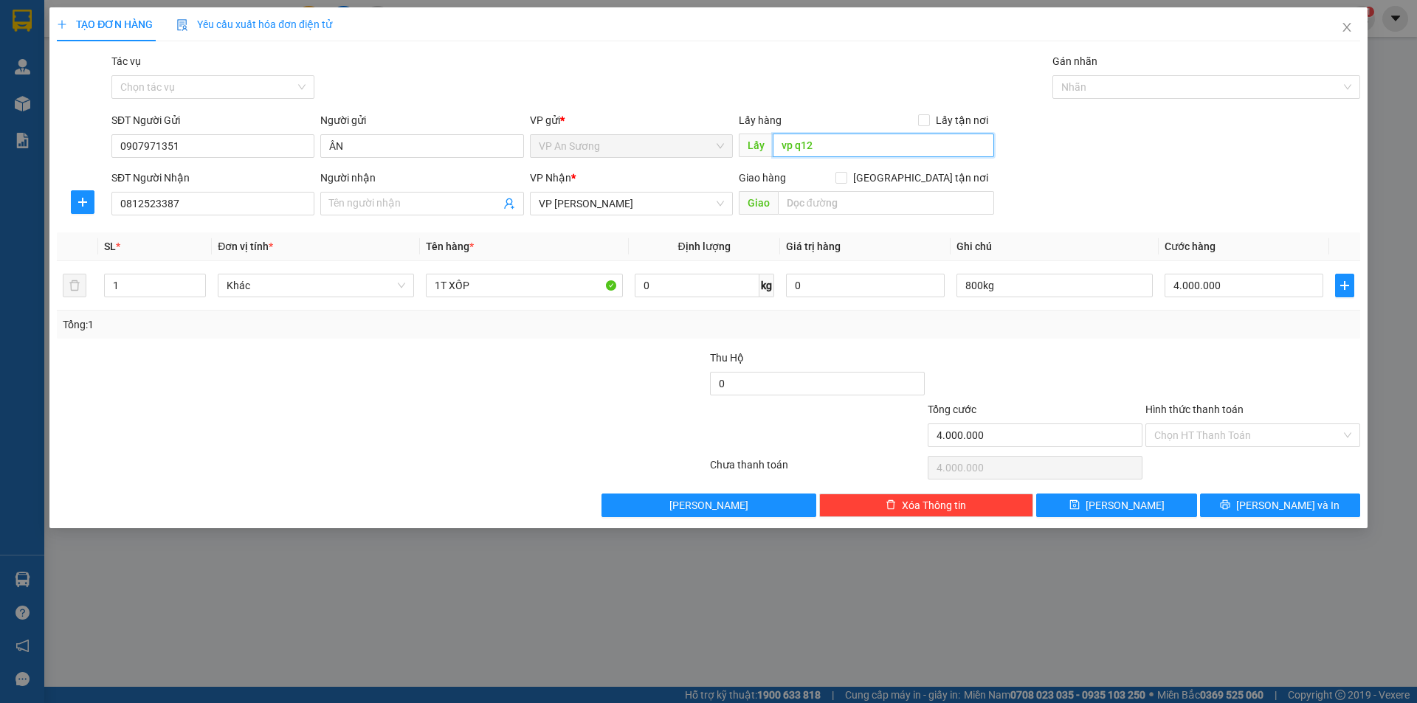
click at [805, 149] on input "vp q12" at bounding box center [883, 146] width 221 height 24
click at [813, 147] on input "vp q12" at bounding box center [883, 146] width 221 height 24
click at [813, 146] on input "vp q12" at bounding box center [883, 146] width 221 height 24
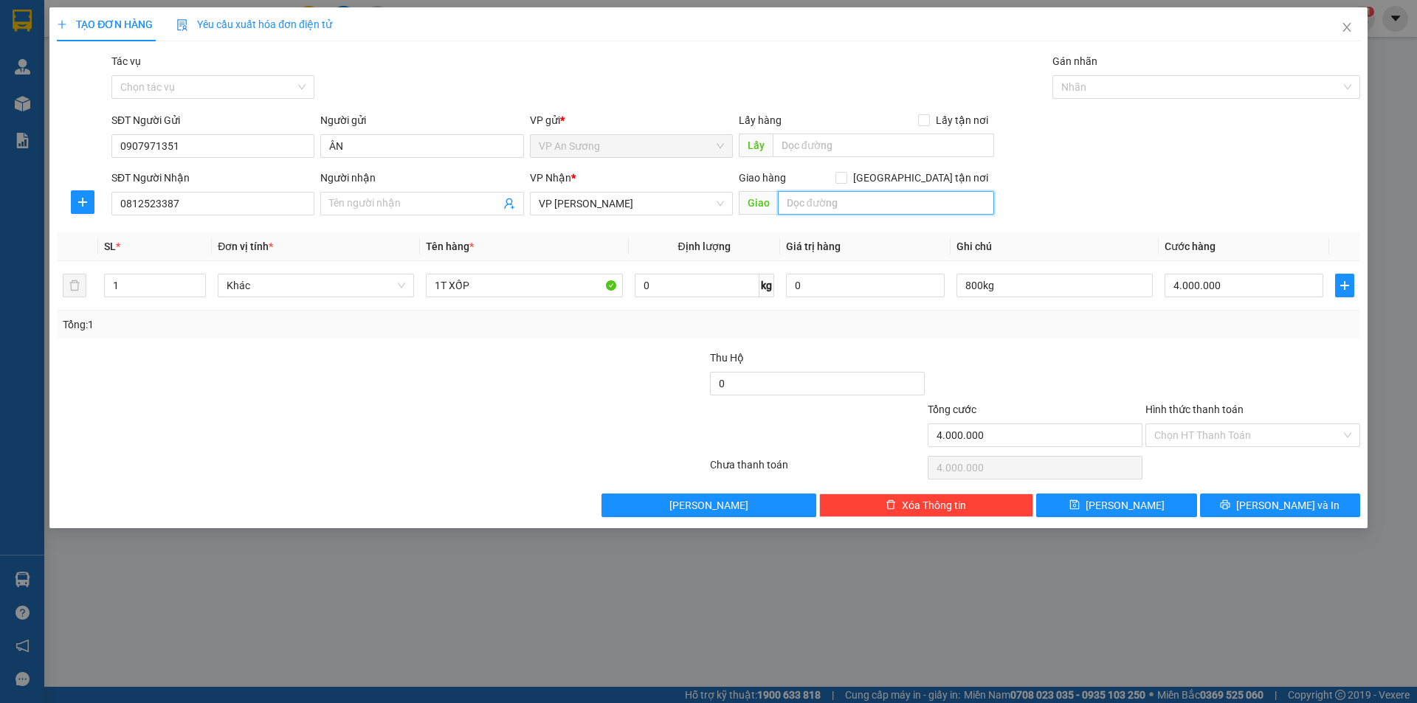
click at [822, 204] on input "text" at bounding box center [886, 203] width 216 height 24
type input "3"
type input "35"
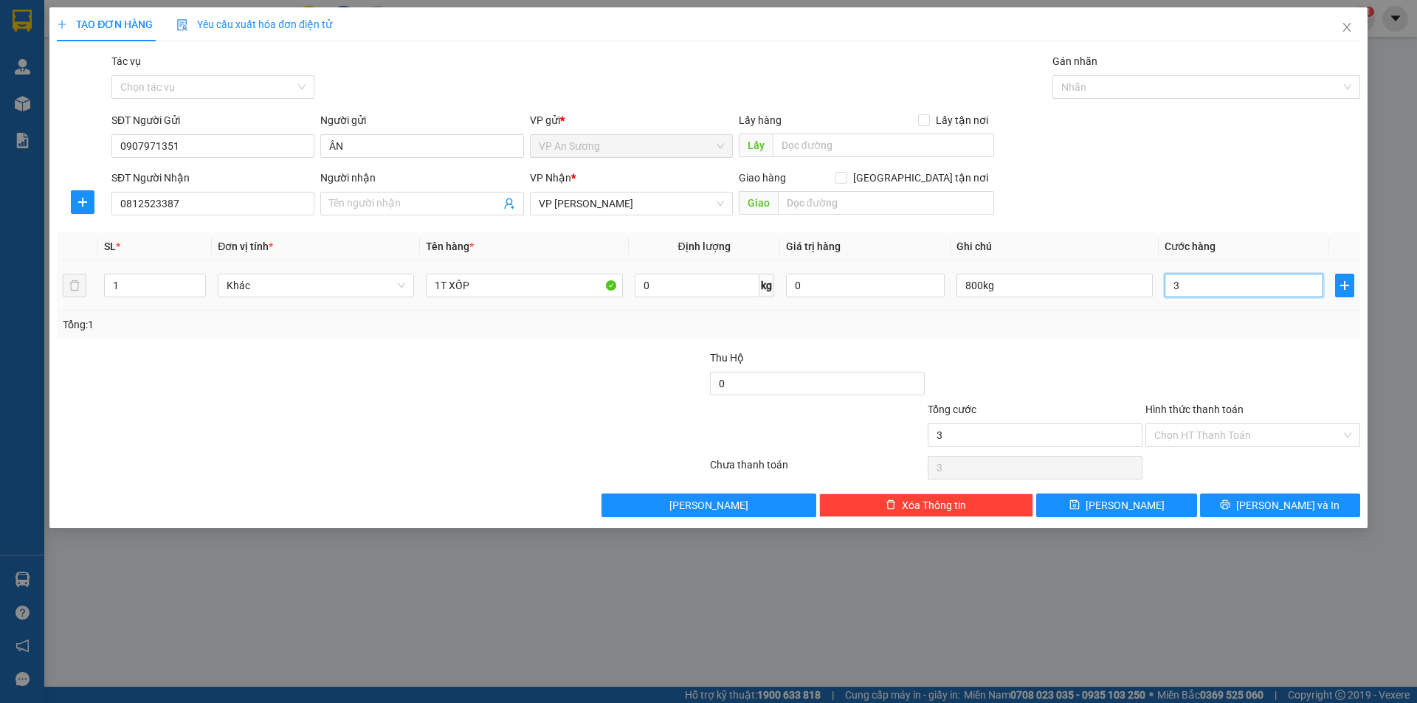
type input "35"
type input "350"
type input "3.500"
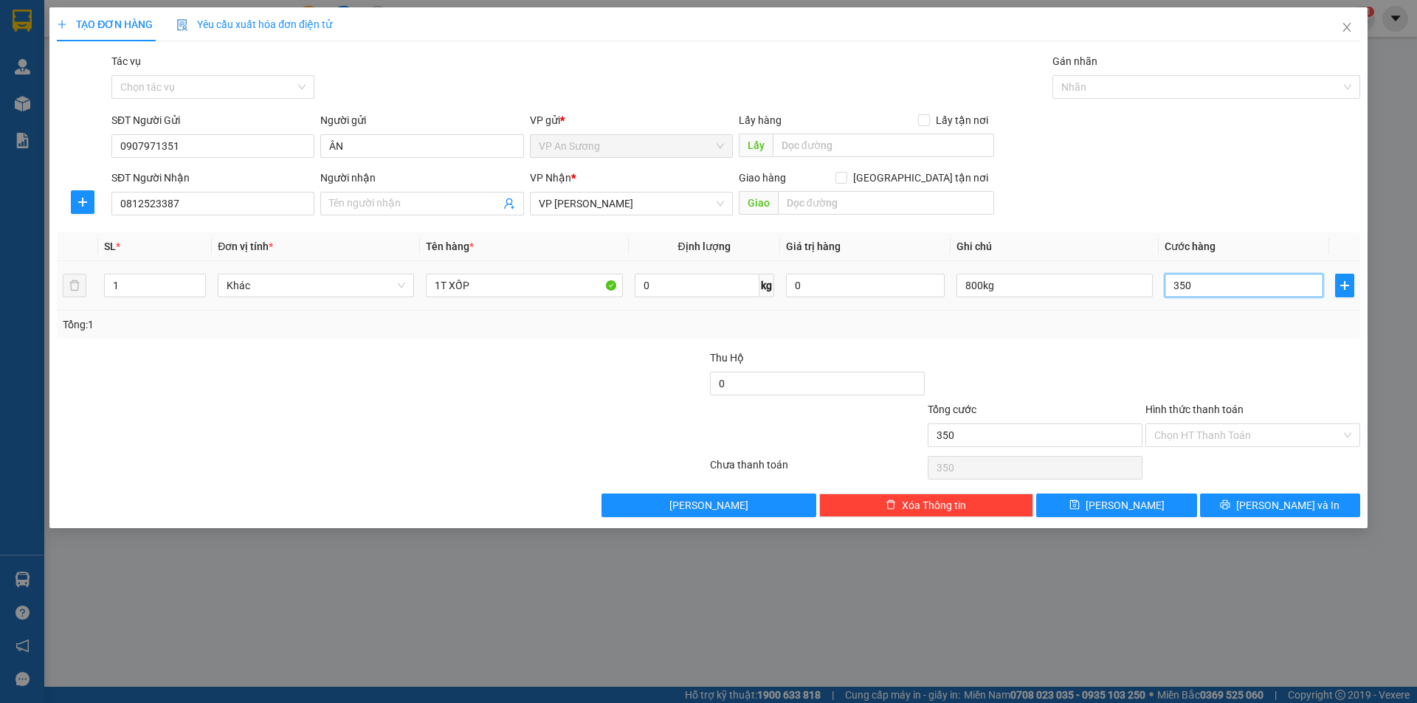
type input "3.500"
type input "35.000"
type input "350.000"
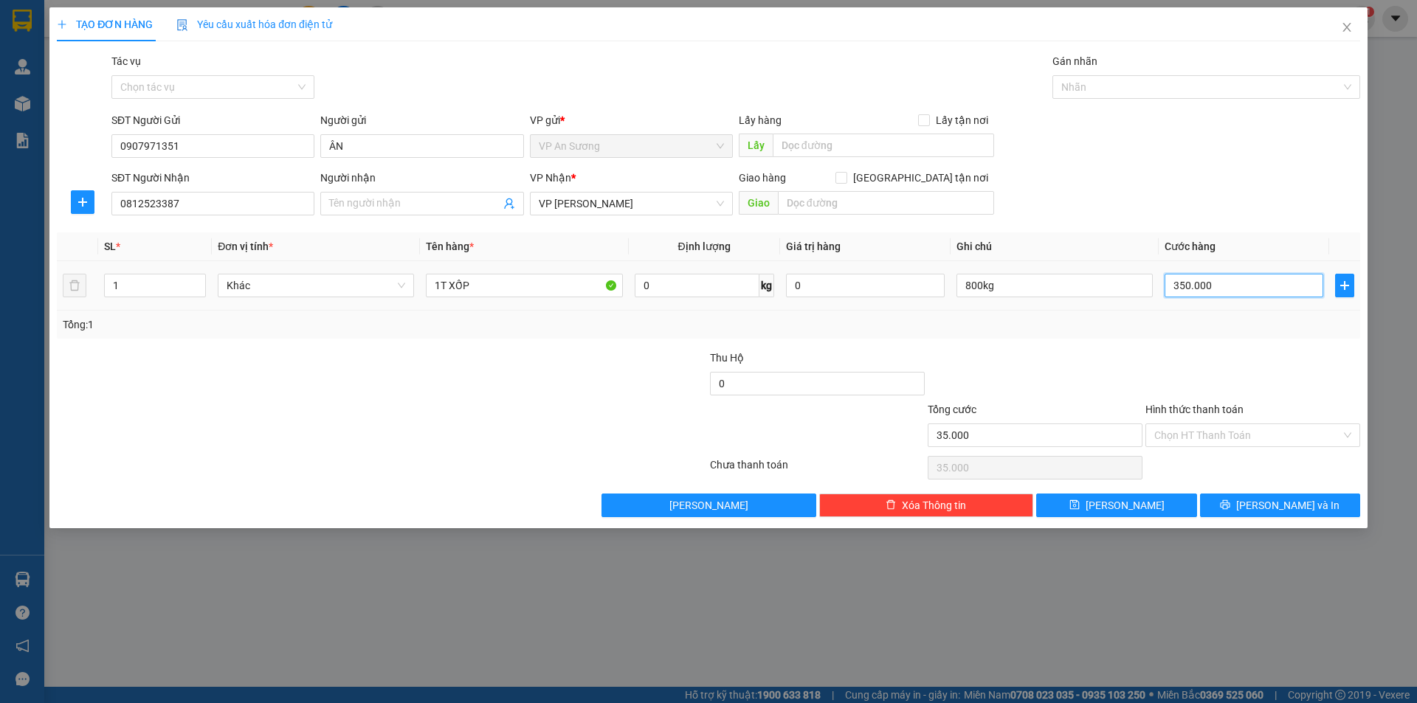
type input "350.000"
click at [1056, 284] on input "800kg" at bounding box center [1054, 286] width 196 height 24
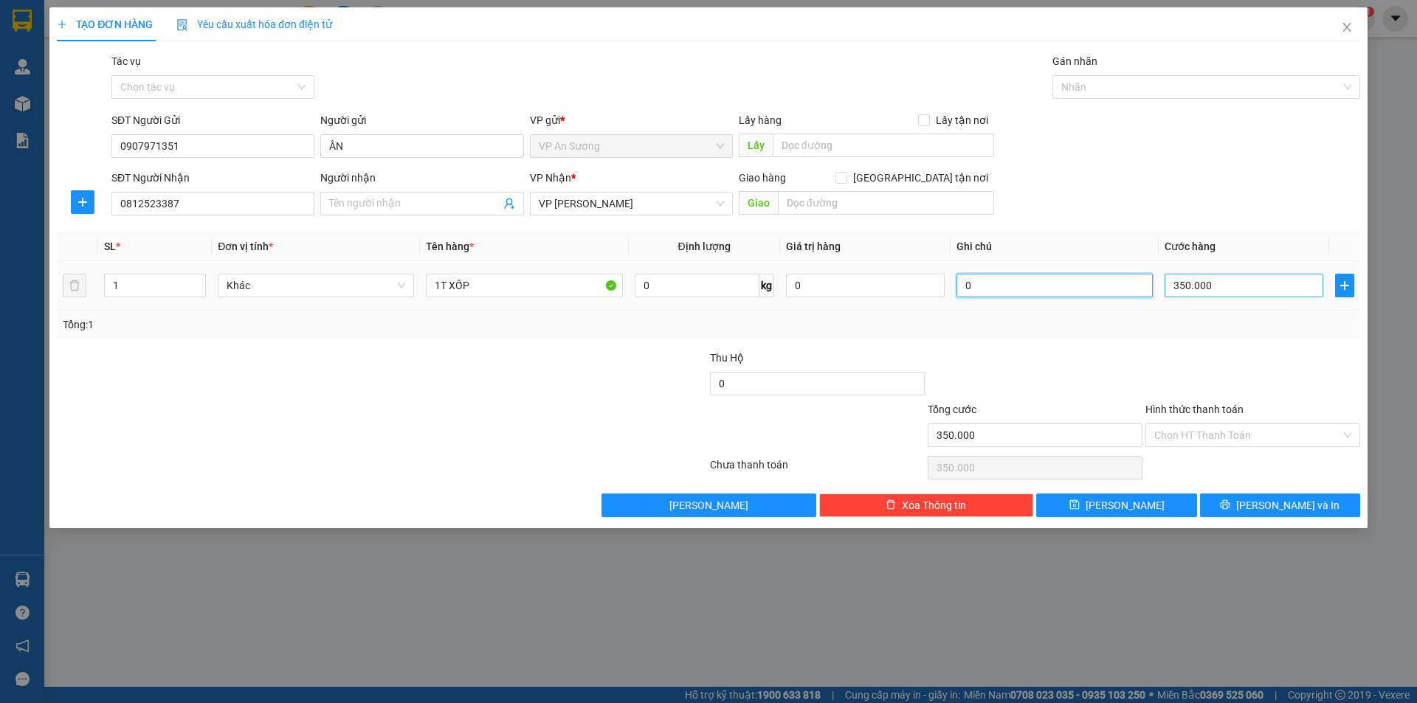
type input "0"
click at [1221, 277] on input "350.000" at bounding box center [1244, 286] width 159 height 24
click at [1213, 270] on td "350.000" at bounding box center [1244, 285] width 170 height 49
click at [1215, 276] on input "350.000" at bounding box center [1244, 286] width 159 height 24
click at [1203, 344] on div "Transit Pickup Surcharge Ids Transit Deliver Surcharge Ids Transit Deliver Surc…" at bounding box center [708, 285] width 1303 height 464
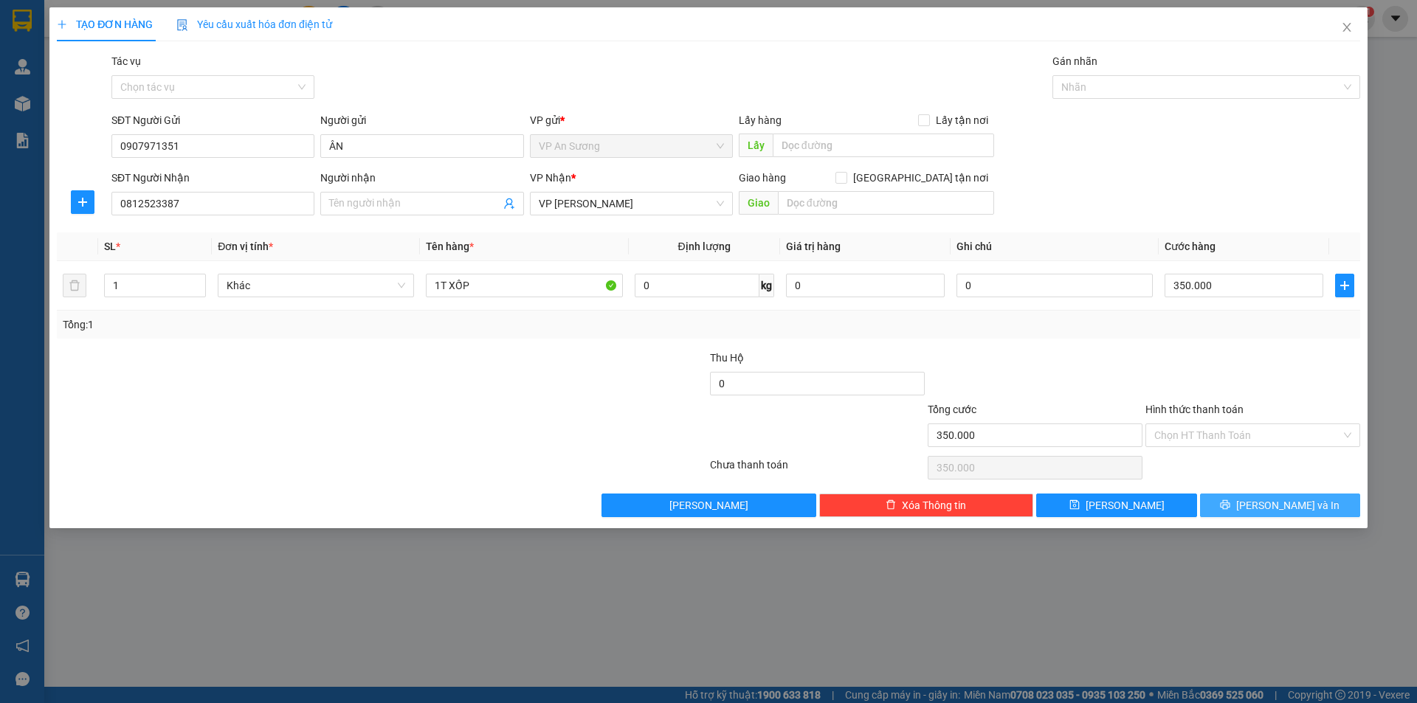
drag, startPoint x: 1256, startPoint y: 501, endPoint x: 1249, endPoint y: 497, distance: 8.0
click at [1230, 500] on icon "printer" at bounding box center [1225, 505] width 10 height 10
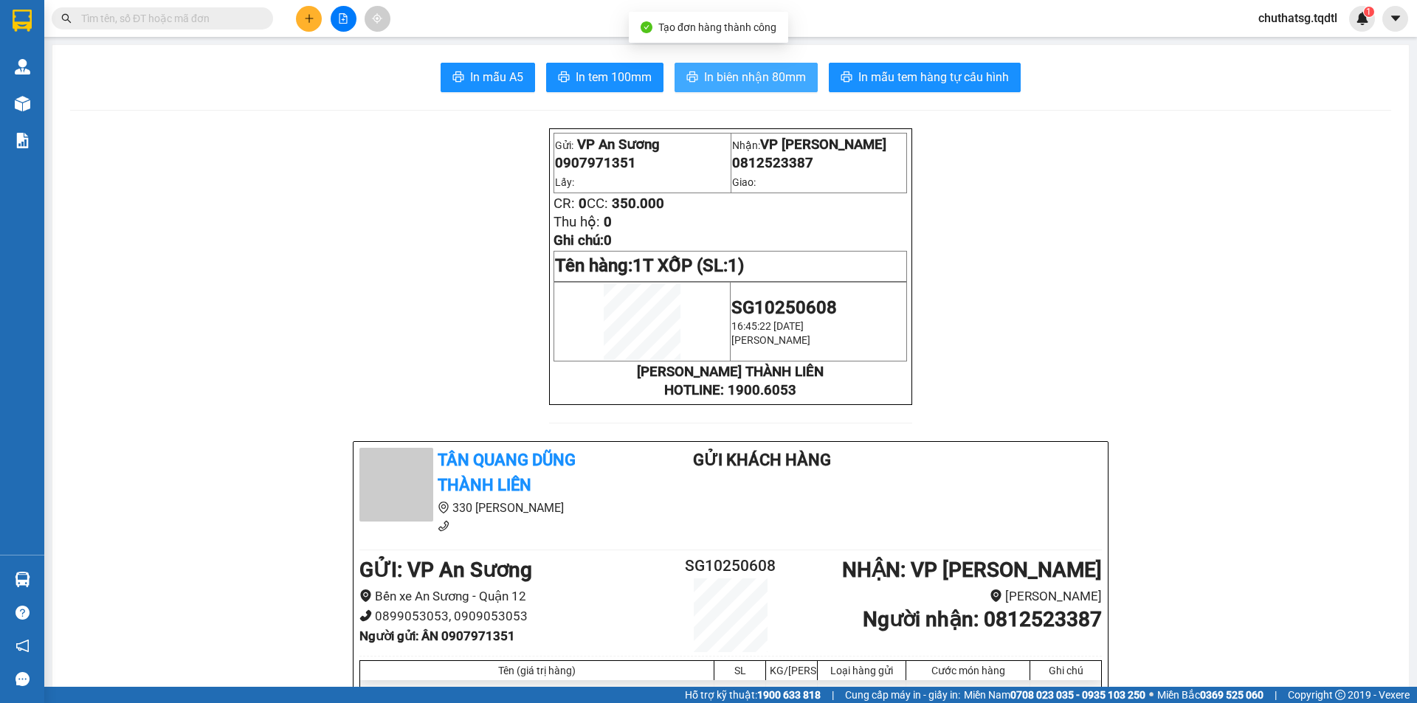
drag, startPoint x: 734, startPoint y: 74, endPoint x: 978, endPoint y: 3, distance: 253.6
click at [740, 72] on span "In biên nhận 80mm" at bounding box center [755, 77] width 102 height 18
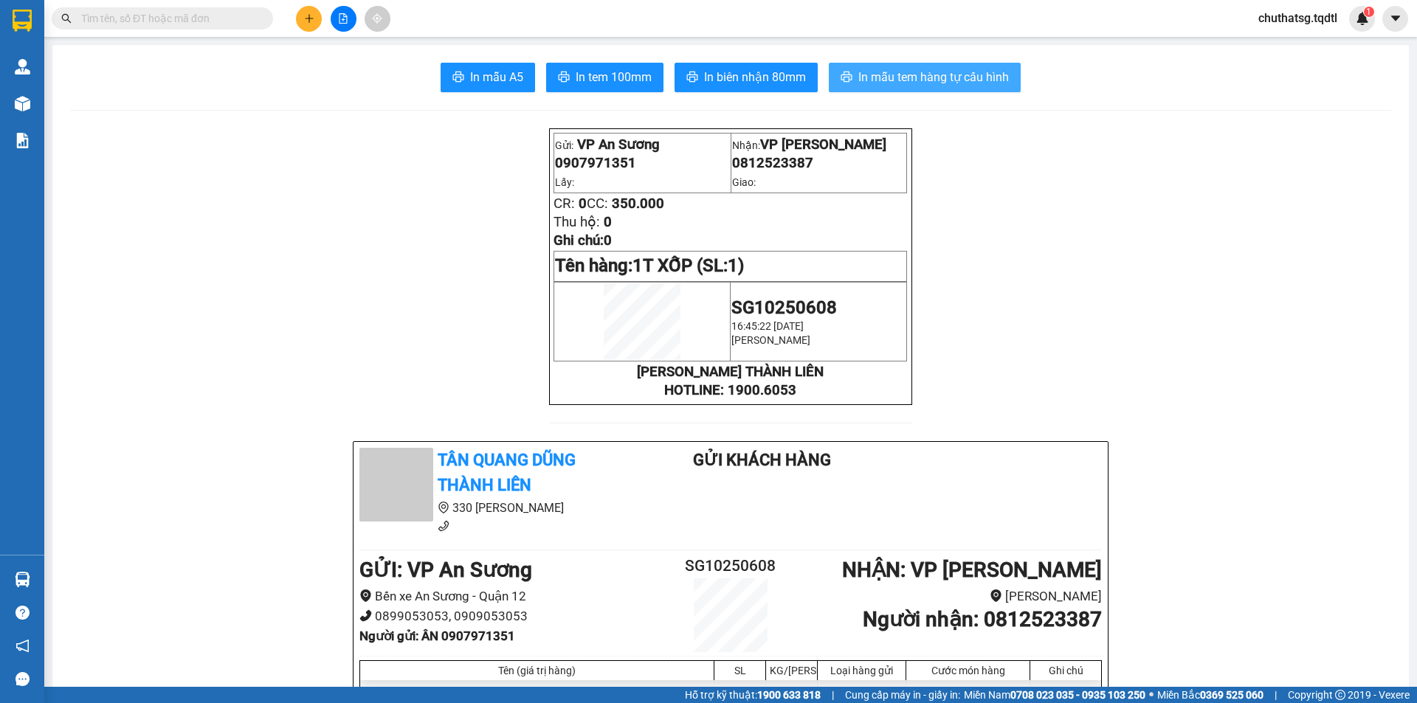
drag, startPoint x: 934, startPoint y: 77, endPoint x: 923, endPoint y: 84, distance: 12.9
click at [933, 77] on span "In mẫu tem hàng tự cấu hình" at bounding box center [933, 77] width 151 height 18
click at [308, 21] on icon "plus" at bounding box center [309, 18] width 10 height 10
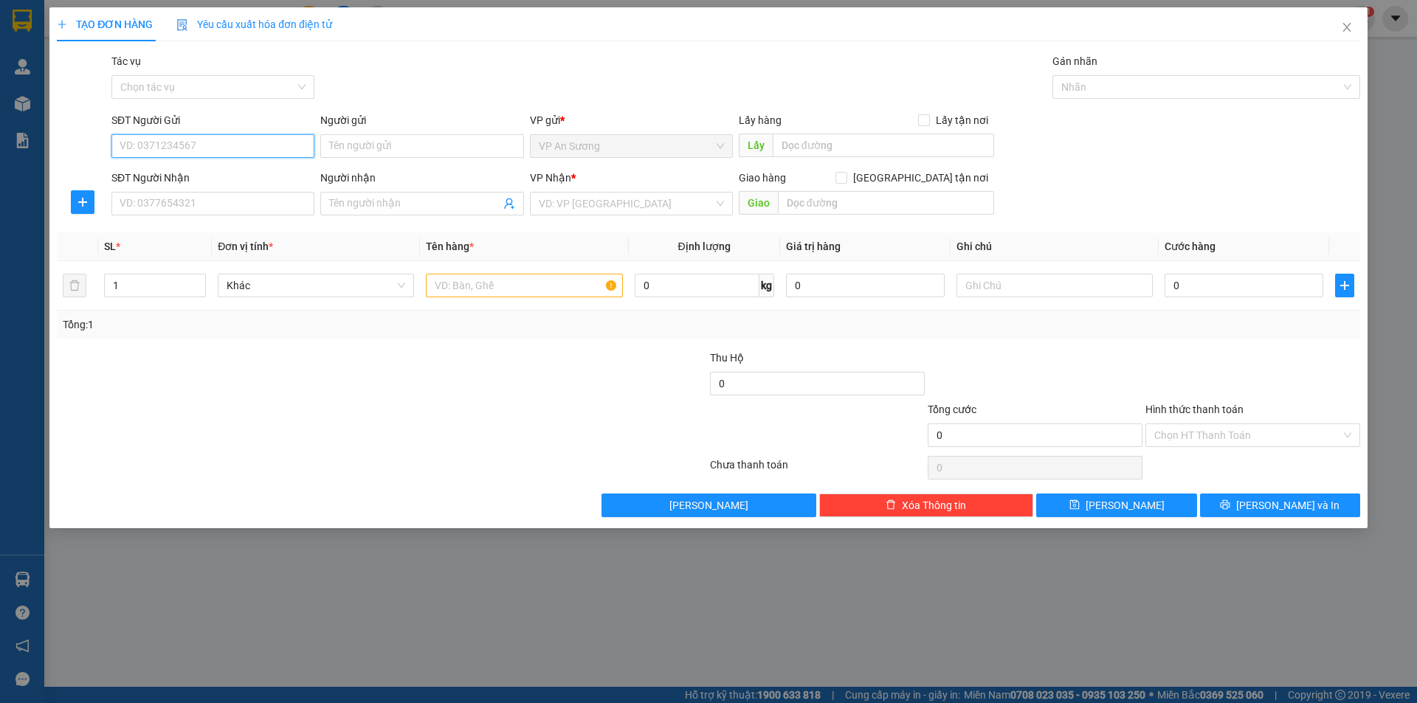
click at [264, 137] on input "SĐT Người Gửi" at bounding box center [212, 146] width 203 height 24
type input "0901559789"
click at [230, 173] on div "0901559789" at bounding box center [212, 176] width 185 height 16
type input "0705489689"
type input "HỒ XÁ"
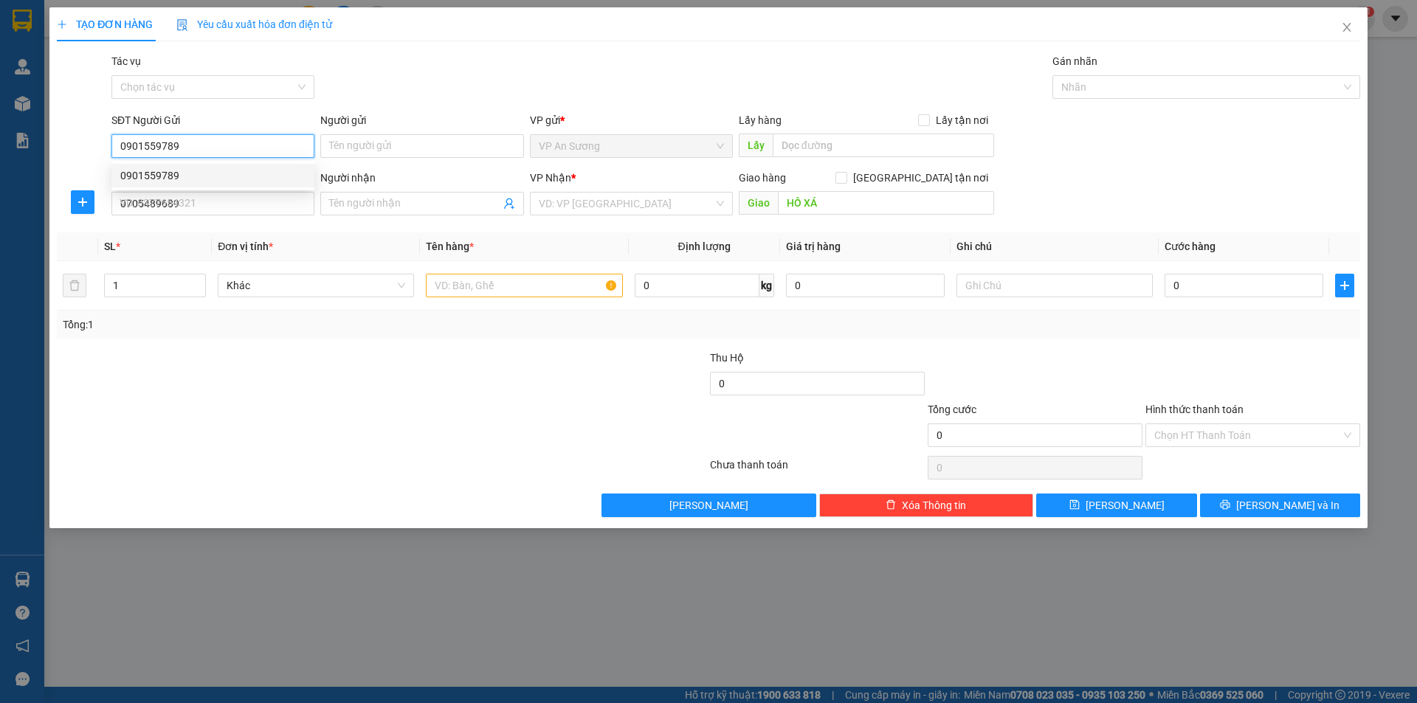
type input "100.000"
type input "0901559789"
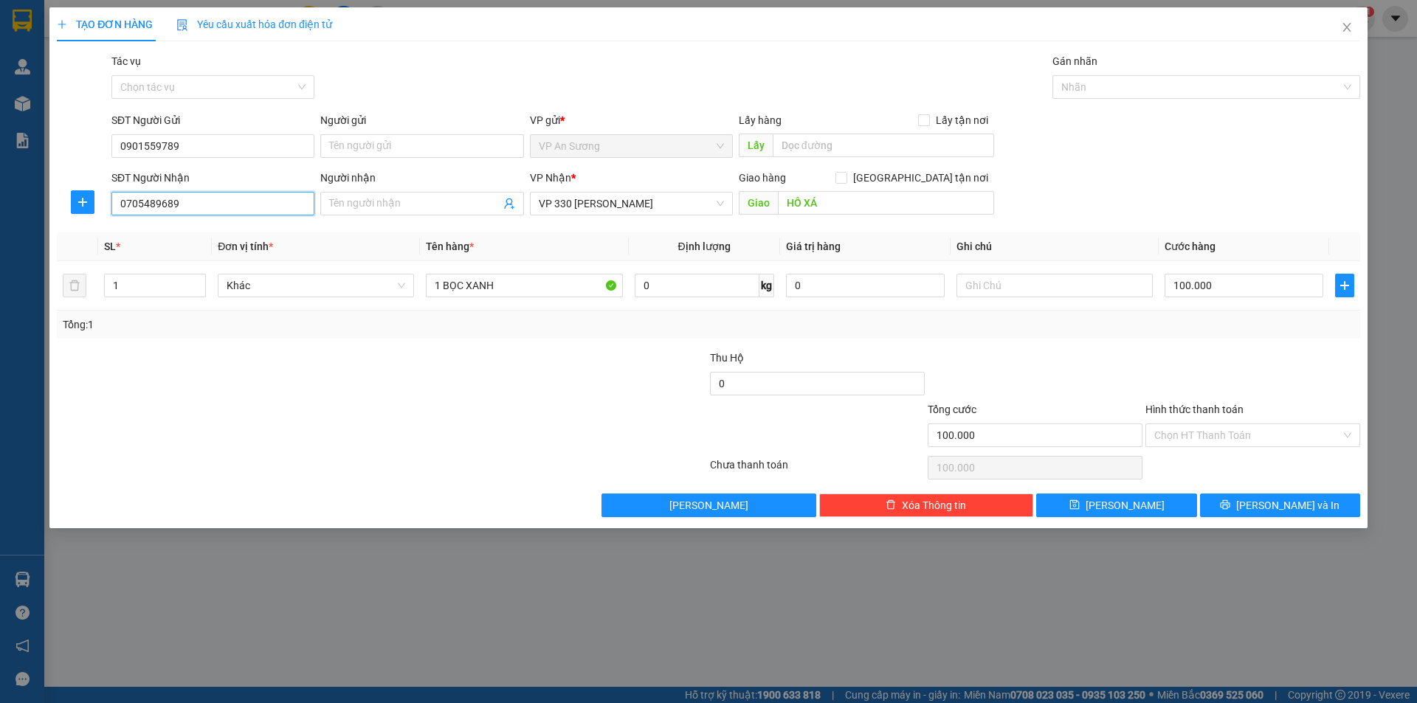
click at [214, 198] on input "0705489689" at bounding box center [212, 204] width 203 height 24
drag, startPoint x: 596, startPoint y: 451, endPoint x: 576, endPoint y: 449, distance: 20.0
click at [595, 451] on div at bounding box center [600, 427] width 218 height 52
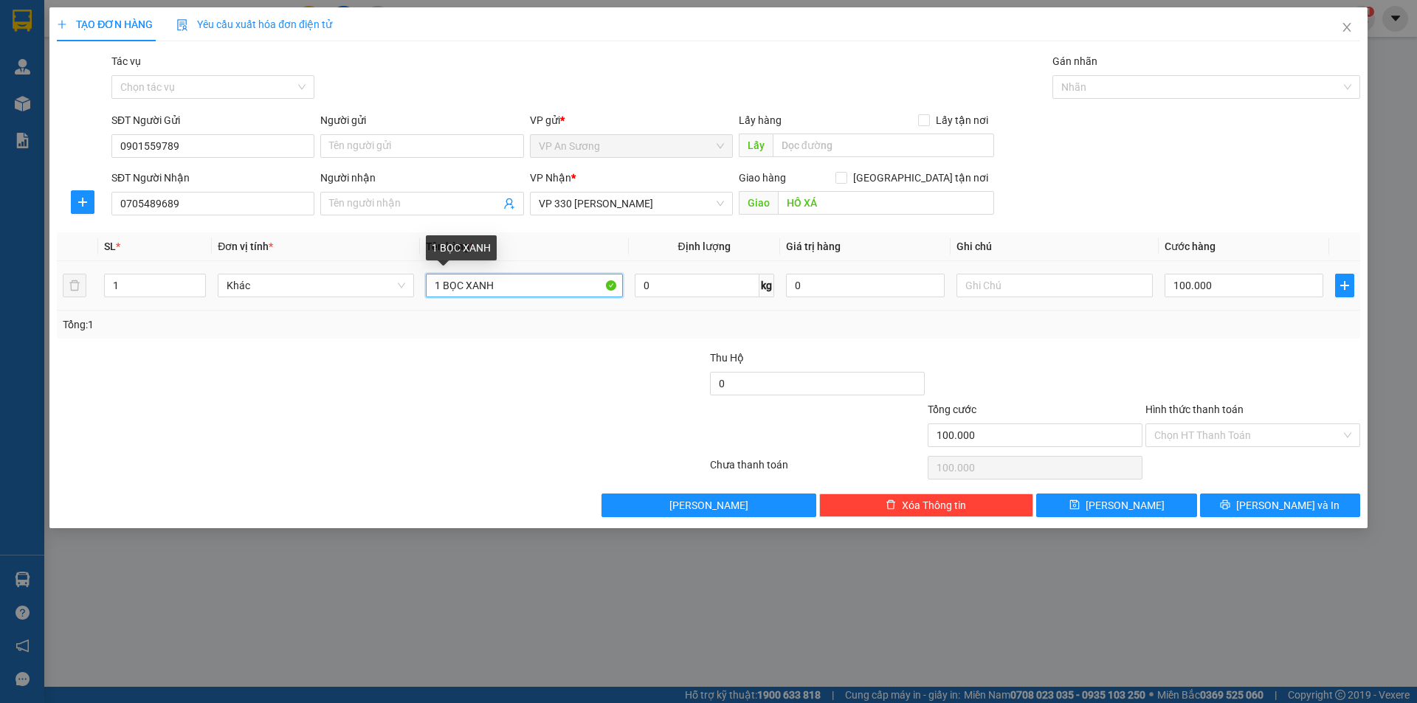
click at [562, 283] on input "1 BỌC XANH" at bounding box center [524, 286] width 196 height 24
type input "1 HO"
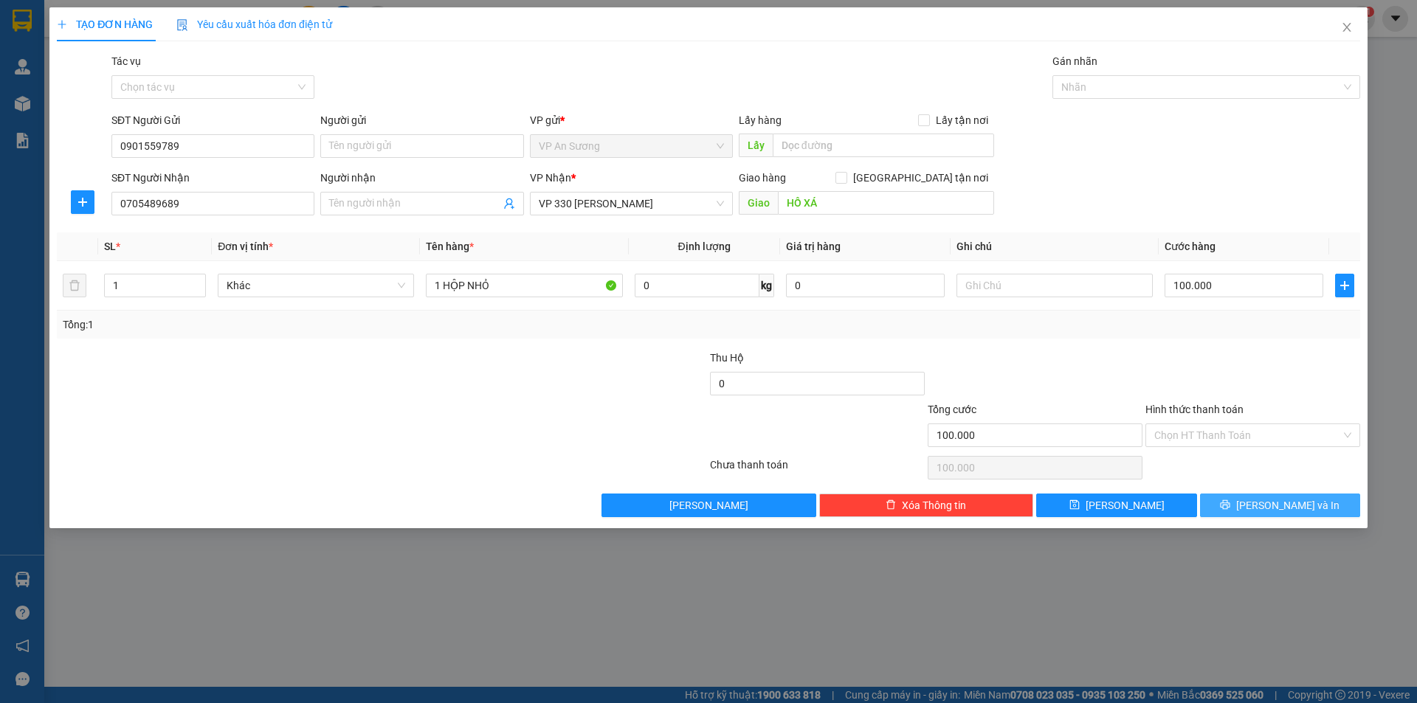
click at [1227, 499] on button "[PERSON_NAME] và In" at bounding box center [1280, 506] width 160 height 24
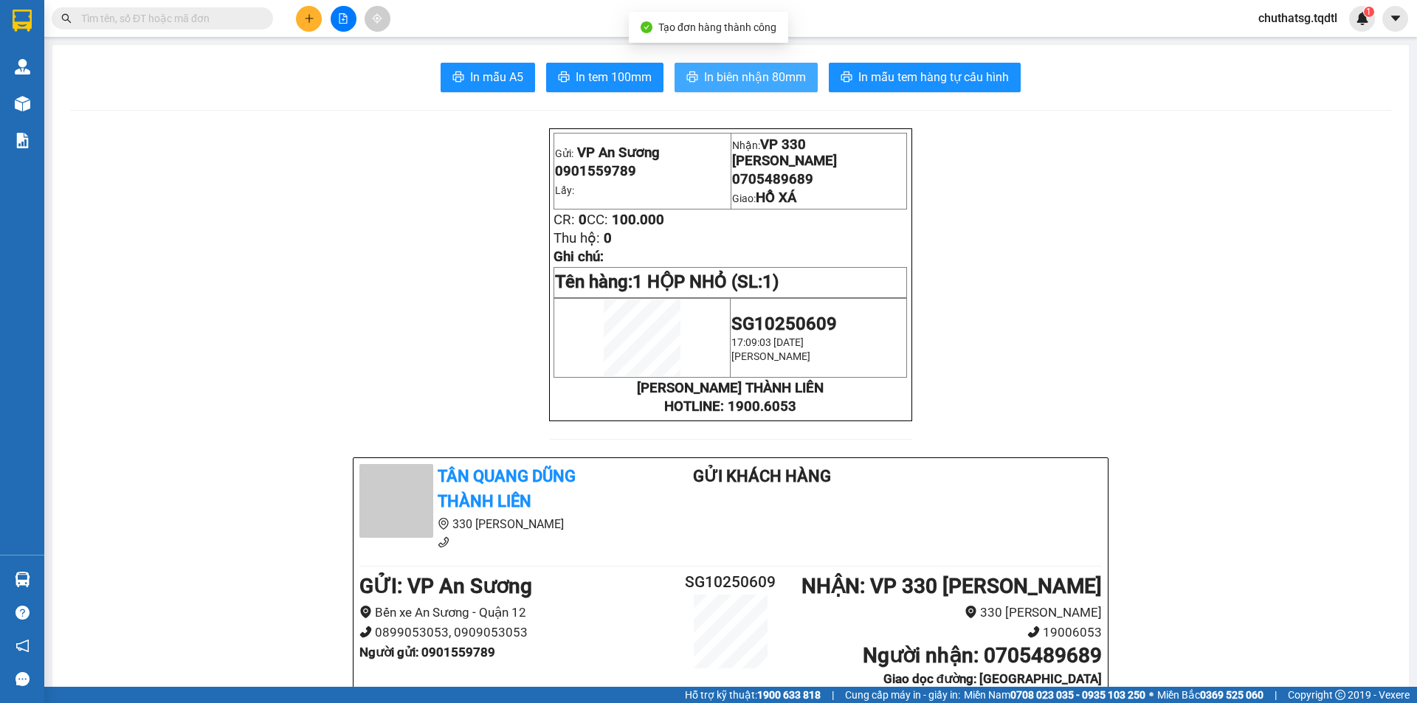
click at [757, 66] on button "In biên nhận 80mm" at bounding box center [746, 78] width 143 height 30
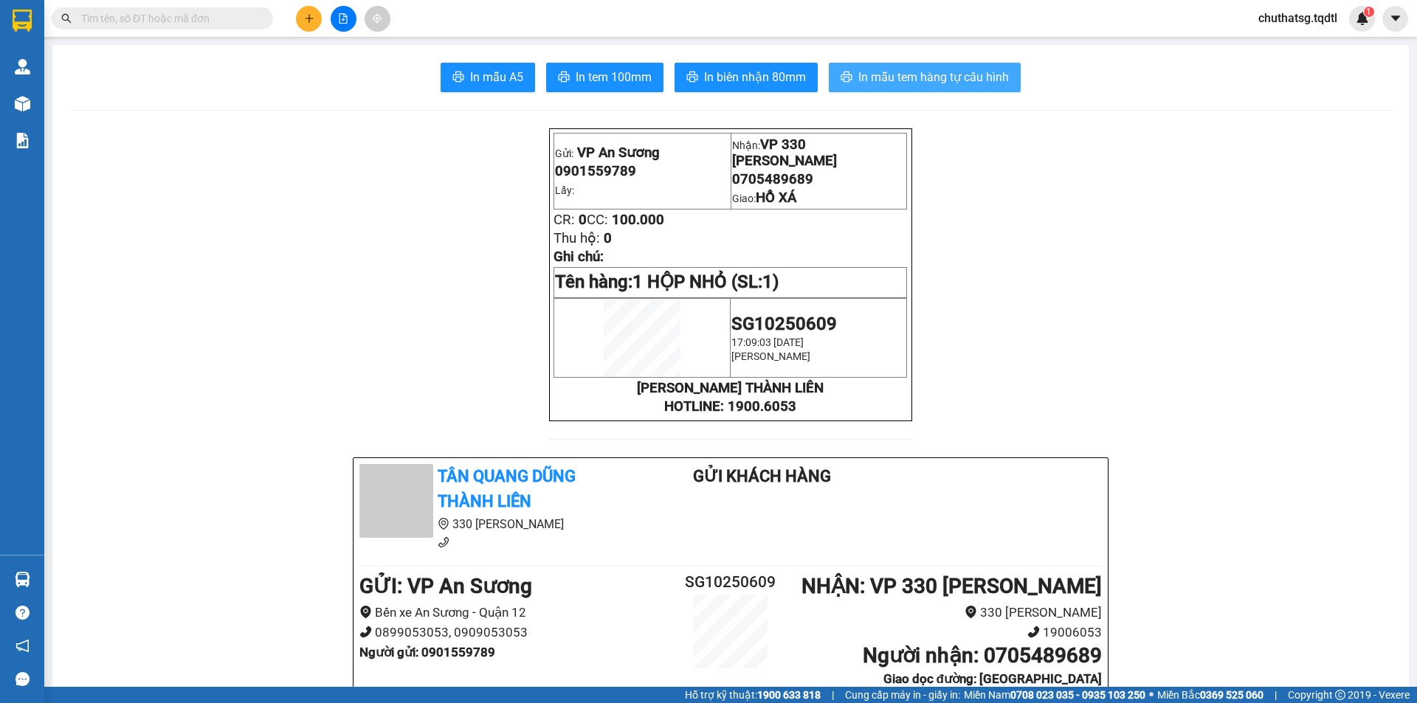
click at [957, 75] on span "In mẫu tem hàng tự cấu hình" at bounding box center [933, 77] width 151 height 18
